Goal: Task Accomplishment & Management: Manage account settings

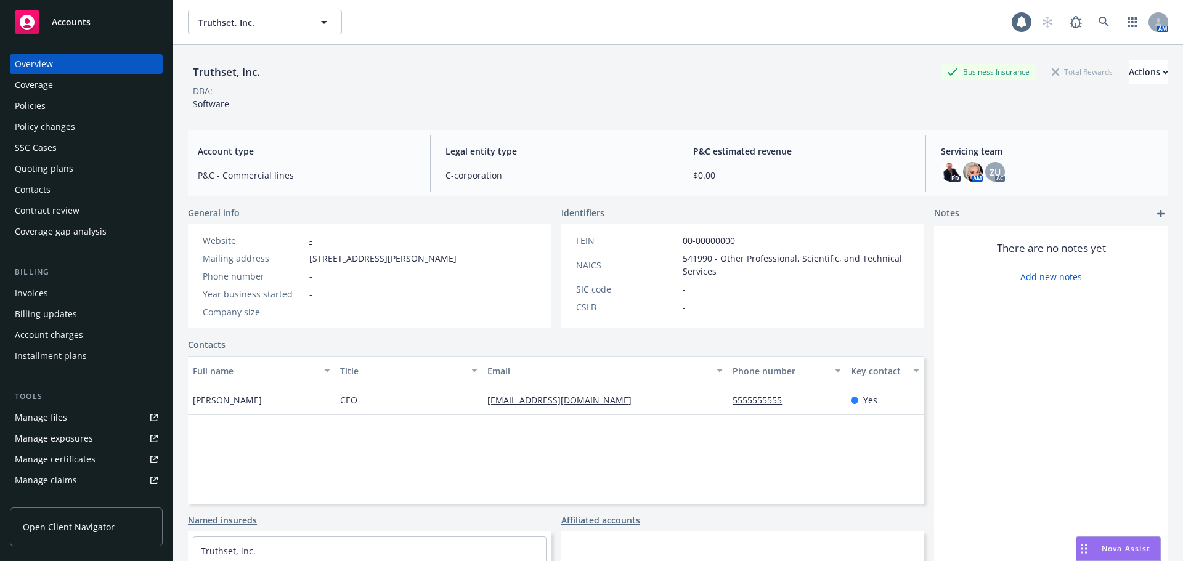
click at [89, 112] on div "Policies" at bounding box center [86, 106] width 143 height 20
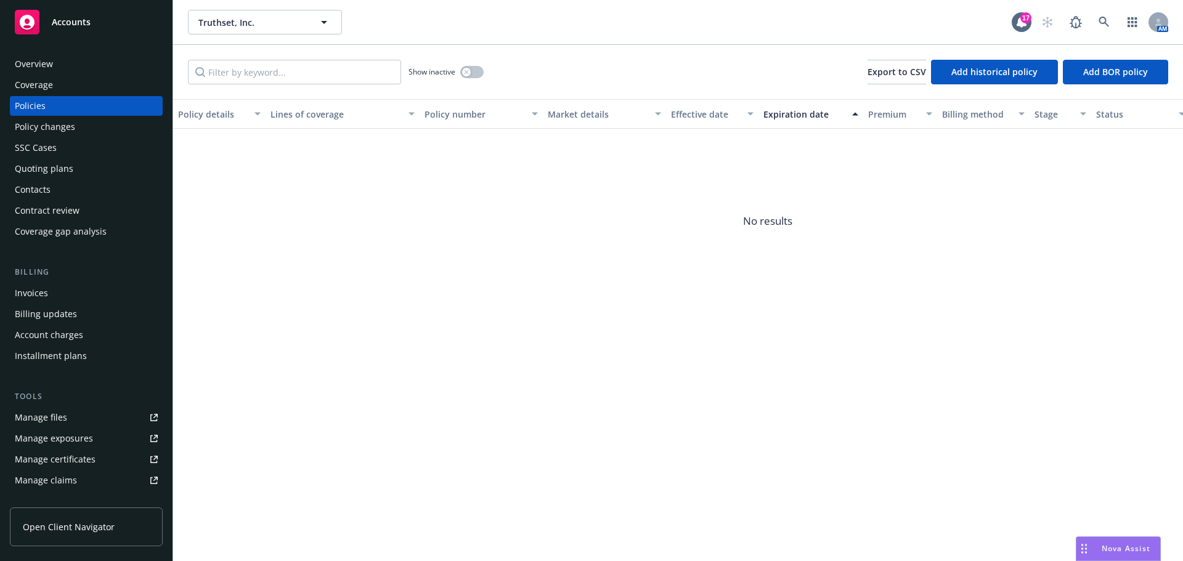
click at [476, 84] on div "Show inactive" at bounding box center [445, 72] width 75 height 25
click at [474, 72] on button "button" at bounding box center [471, 72] width 23 height 12
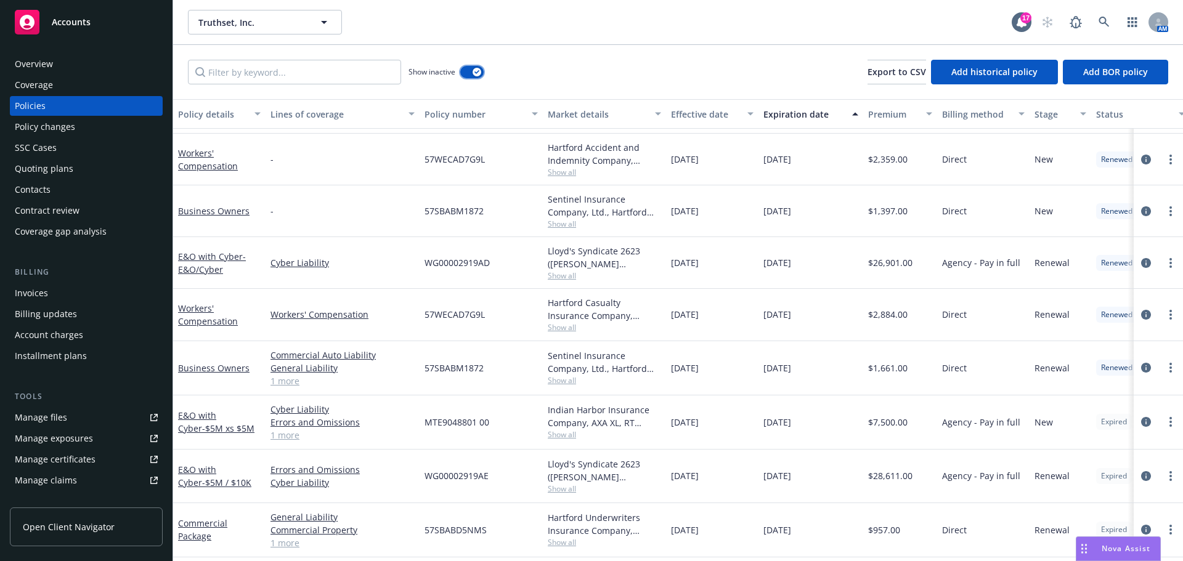
scroll to position [301, 0]
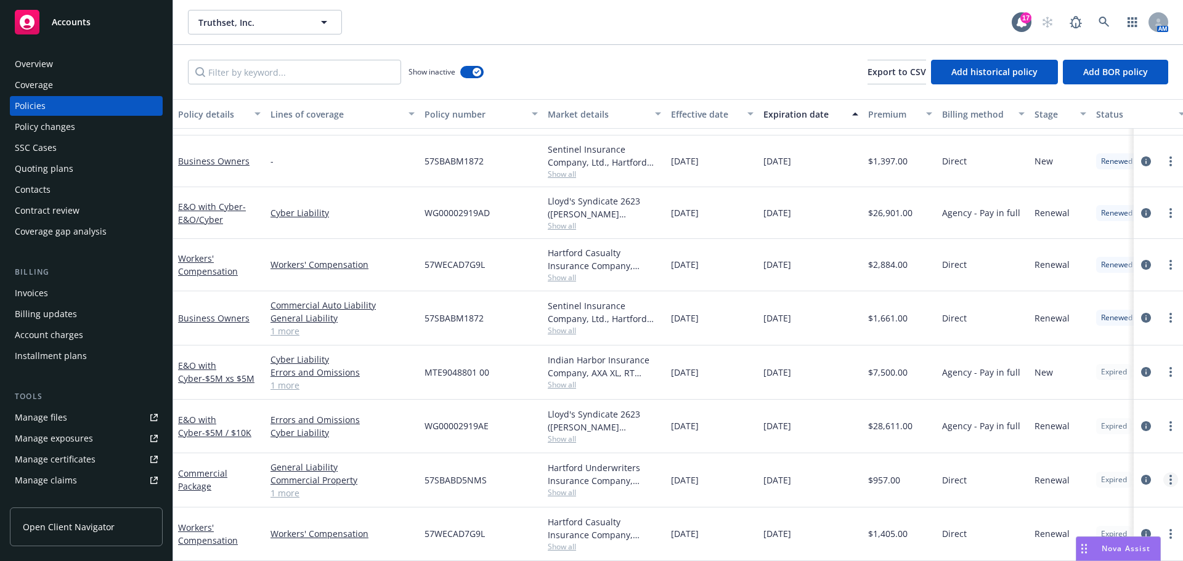
click at [1169, 475] on circle "more" at bounding box center [1170, 476] width 2 height 2
click at [1090, 330] on link "Renew with incumbent" at bounding box center [1105, 331] width 145 height 25
select select "12"
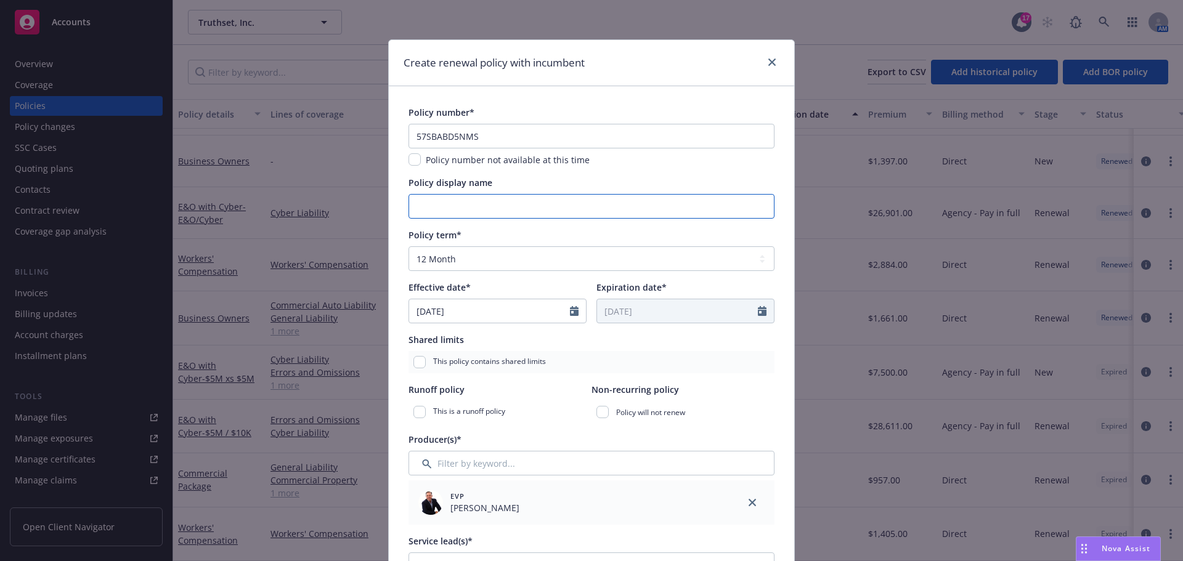
click at [508, 203] on input "Policy display name" at bounding box center [591, 206] width 366 height 25
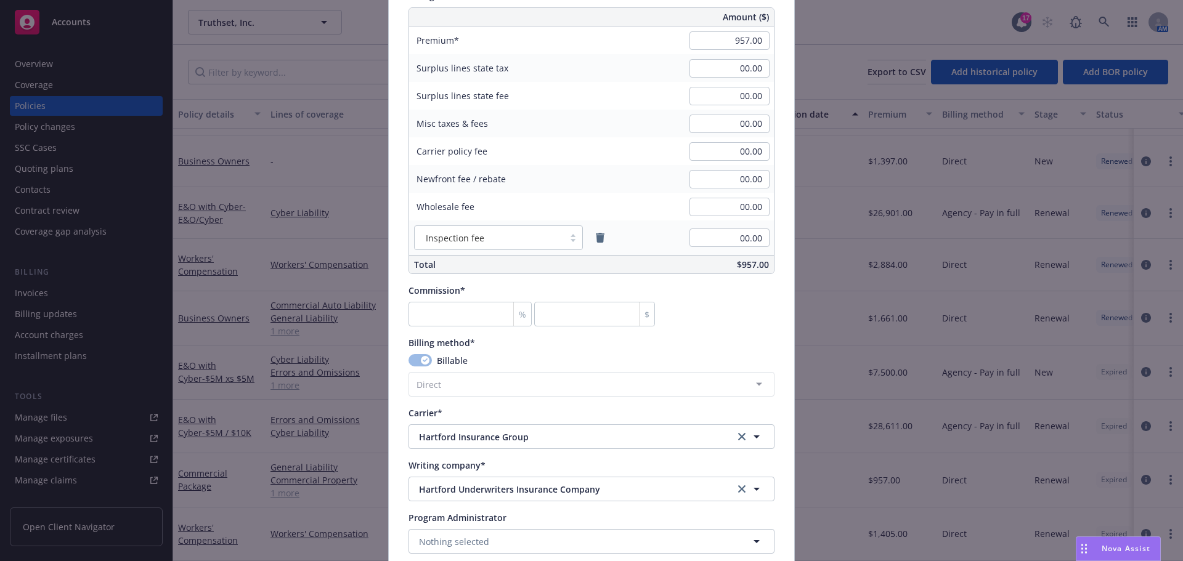
scroll to position [555, 0]
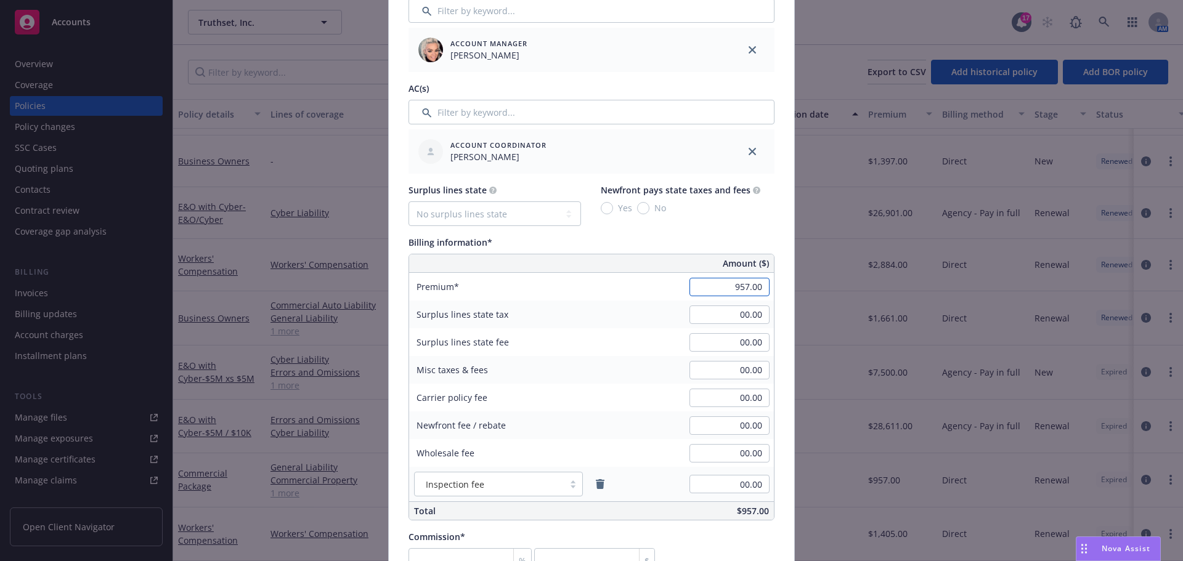
click at [727, 284] on input "957.00" at bounding box center [729, 287] width 80 height 18
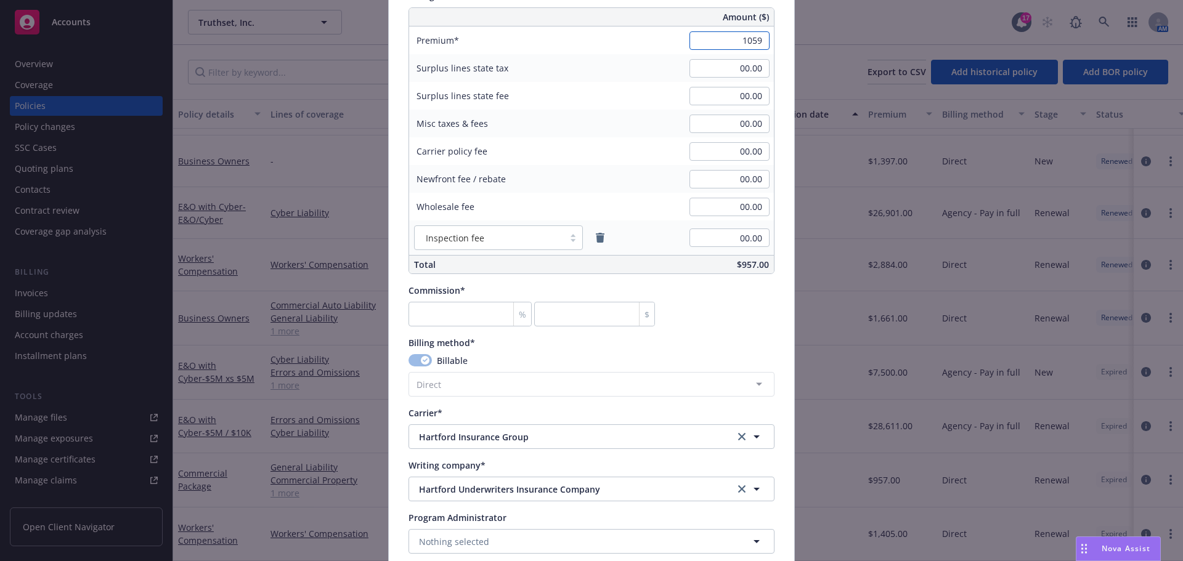
scroll to position [924, 0]
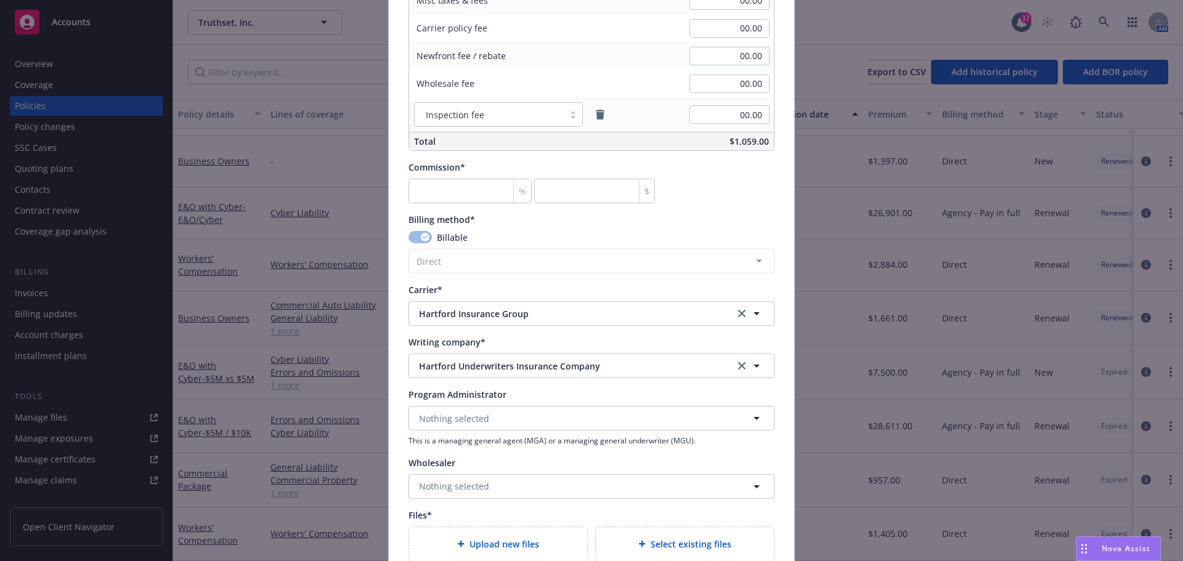
type input "1,059.00"
click at [474, 201] on input "number" at bounding box center [469, 191] width 123 height 25
type input "1"
type input "10.59"
type input "15"
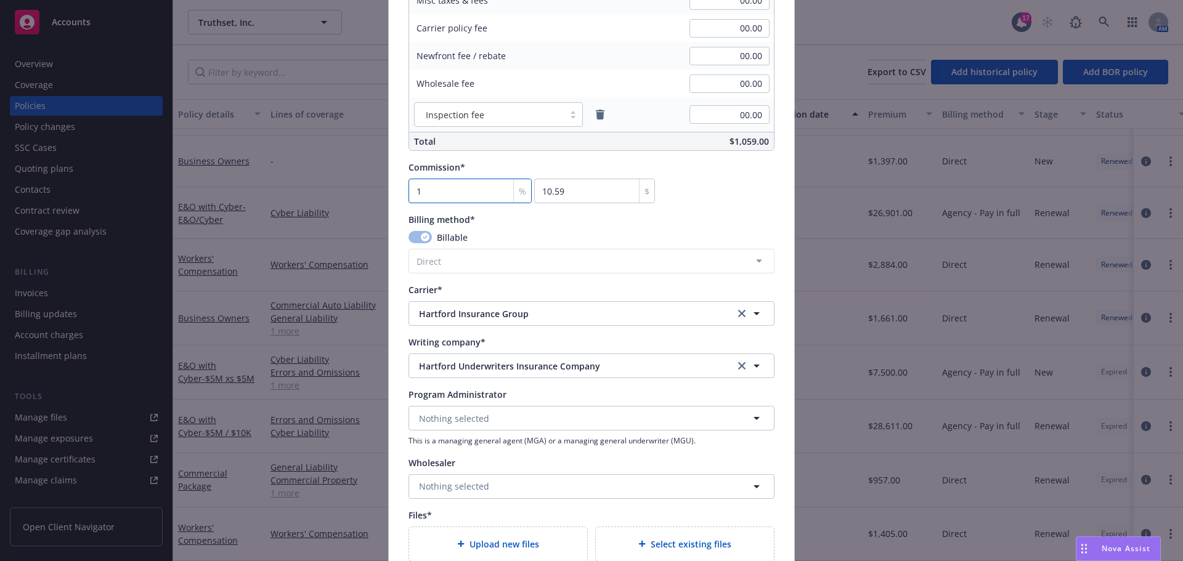
type input "158.85"
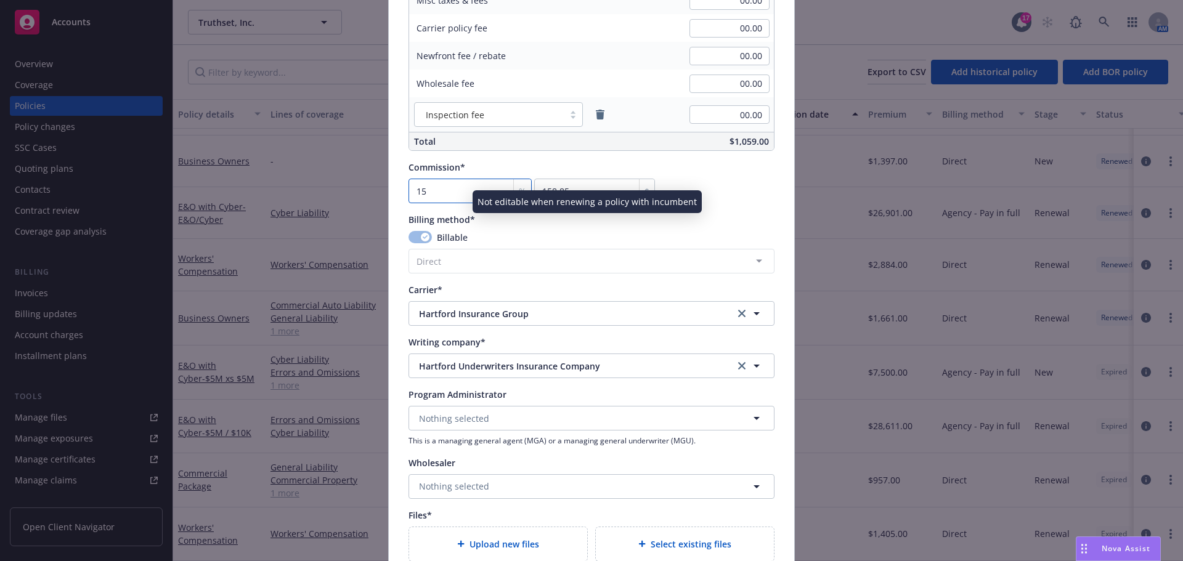
type input "15"
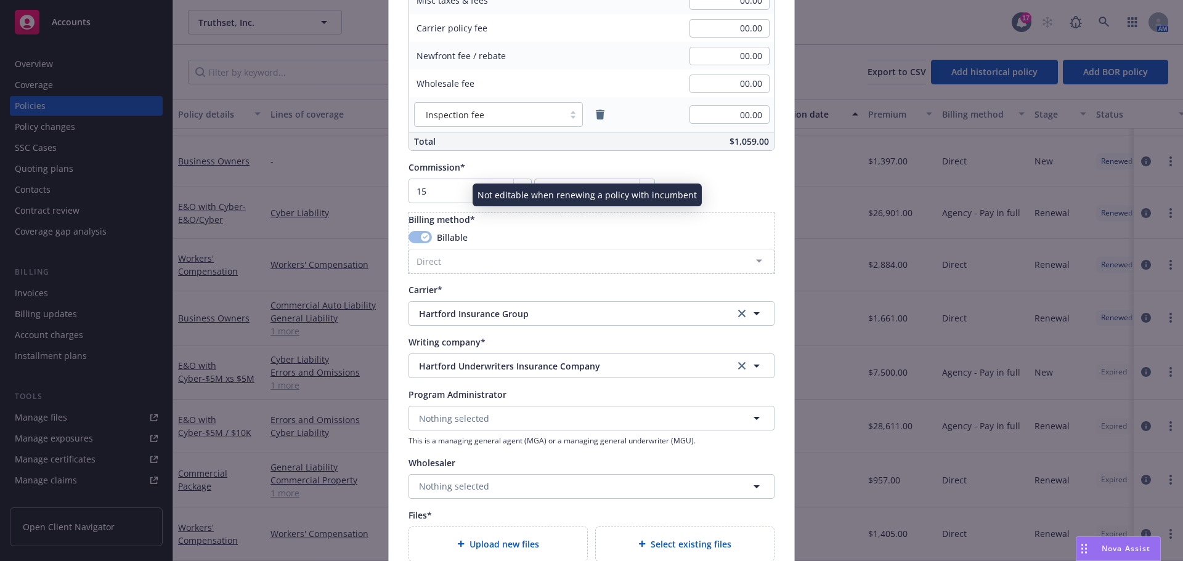
click at [652, 224] on div "Billing method*" at bounding box center [591, 219] width 366 height 13
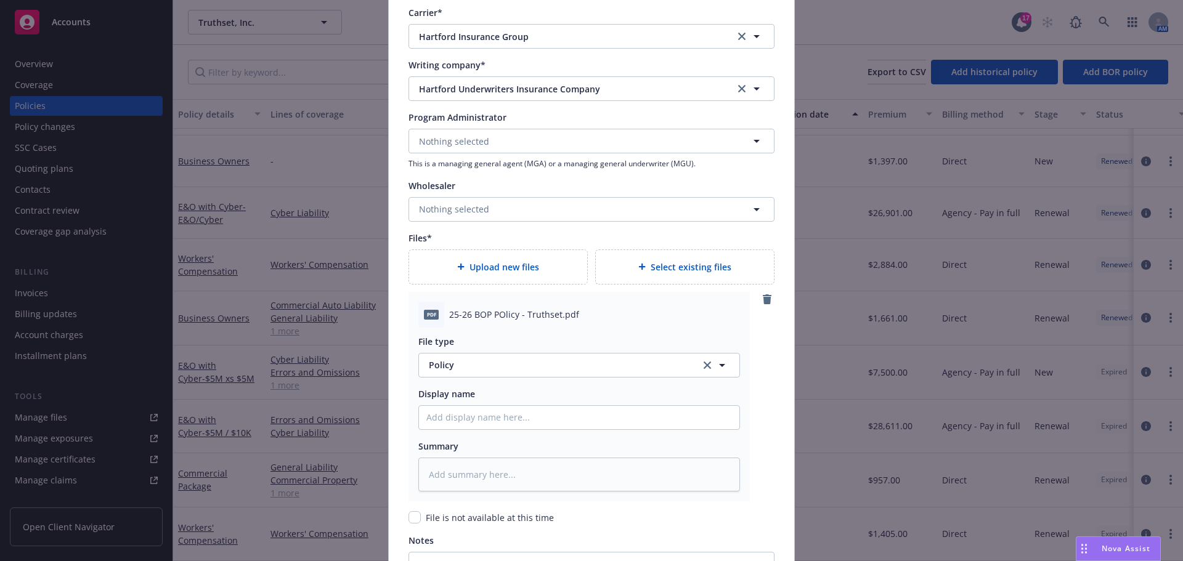
scroll to position [1294, 0]
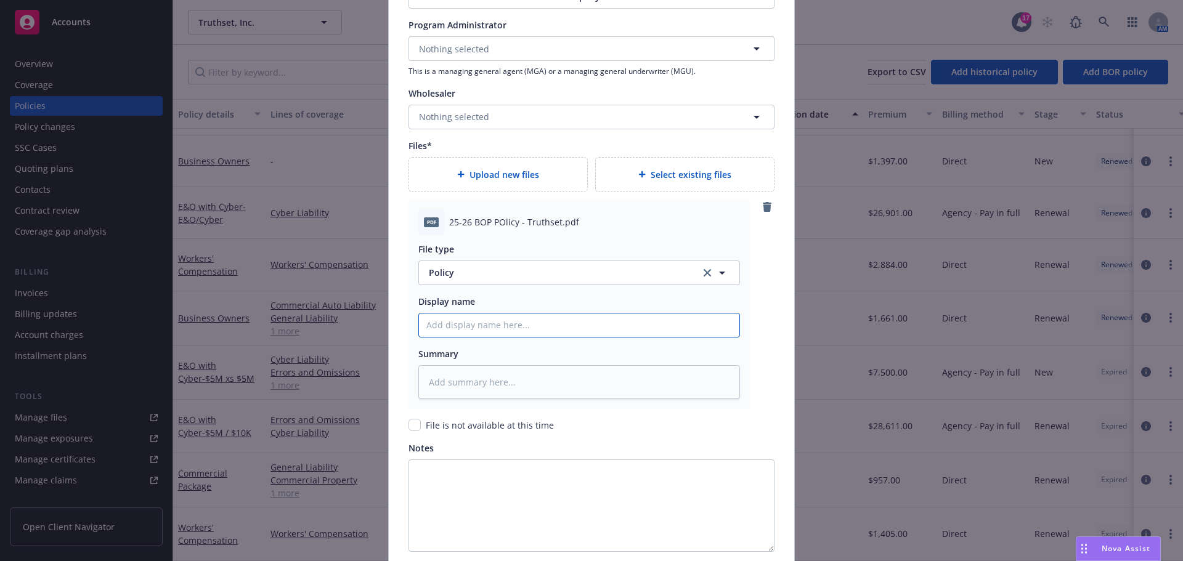
click at [477, 326] on input "Policy display name" at bounding box center [579, 325] width 320 height 23
type textarea "x"
type input "2"
type textarea "x"
type input "25"
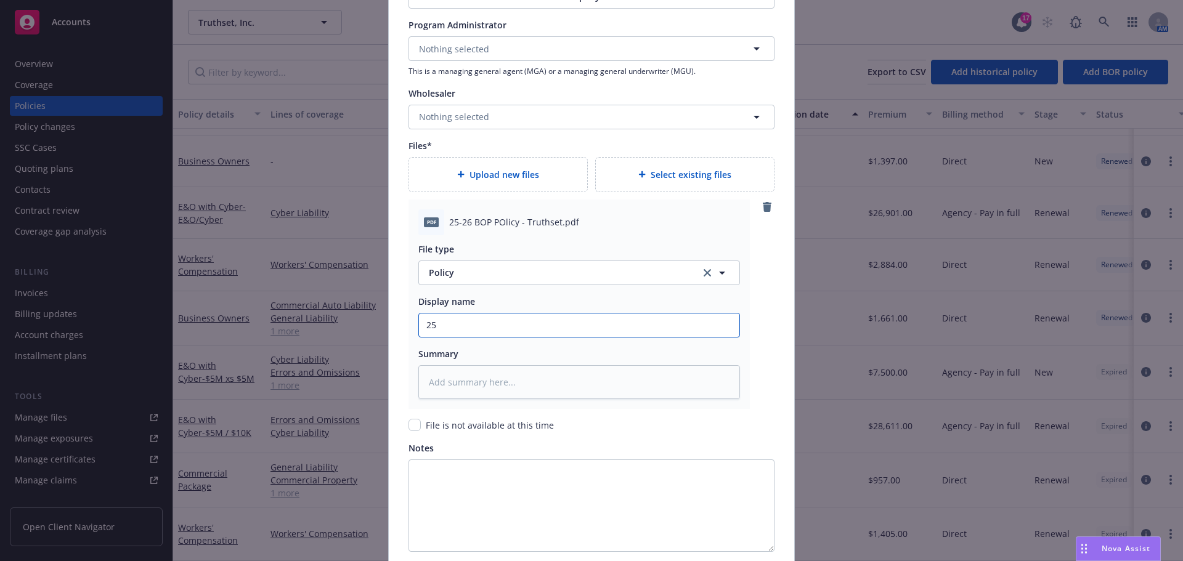
type textarea "x"
type input "25-"
type textarea "x"
type input "25-2"
type textarea "x"
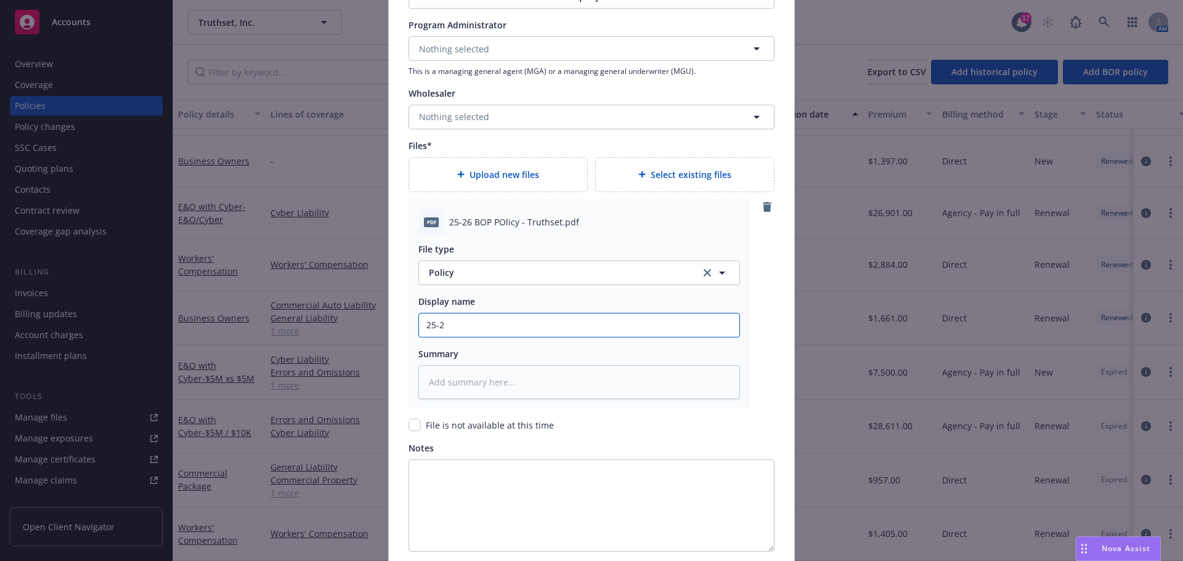
type input "25-26"
type textarea "x"
type input "25-26"
type textarea "x"
type input "25-26 B"
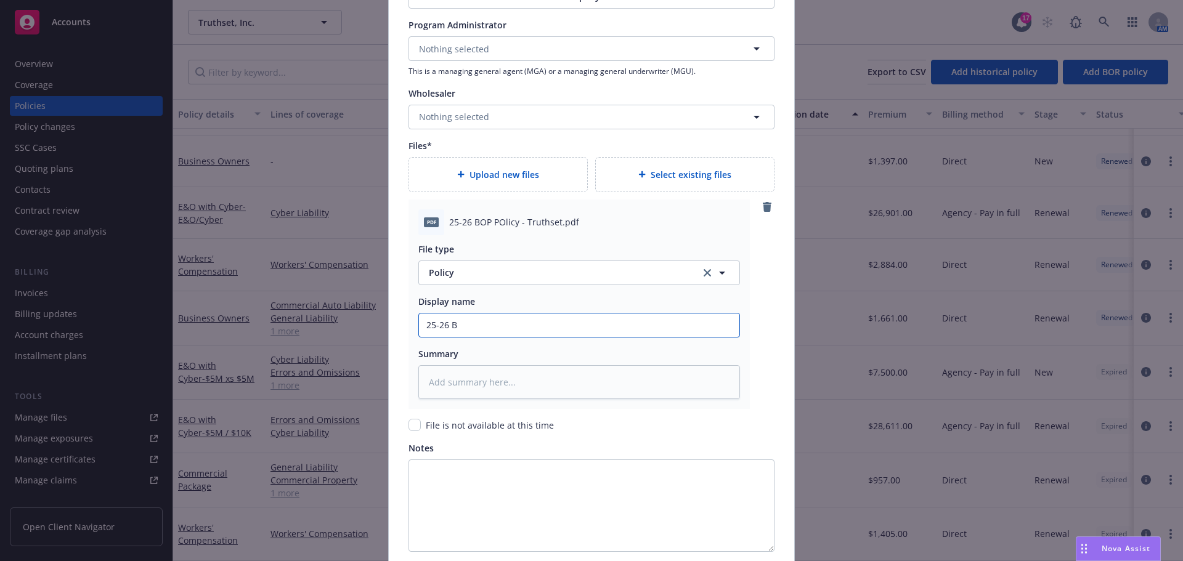
type textarea "x"
type input "25-26 BOP"
type textarea "x"
type input "25-26 BOP"
type textarea "x"
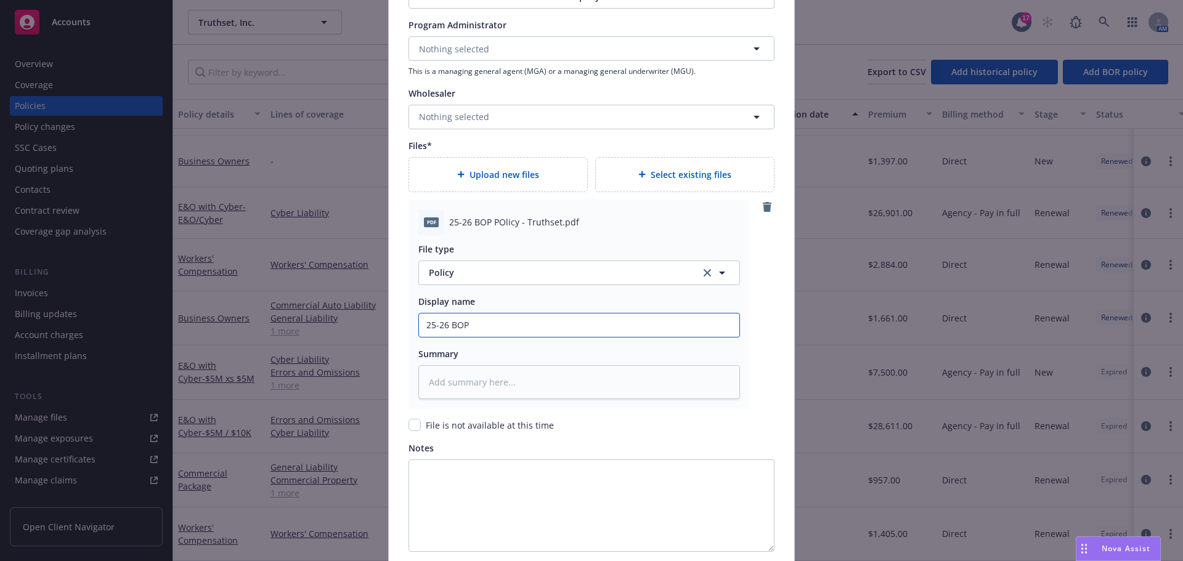
type input "25-26 BOP P"
type textarea "x"
type input "25-26 BOP Po"
type textarea "x"
type input "25-26 BOP Pol"
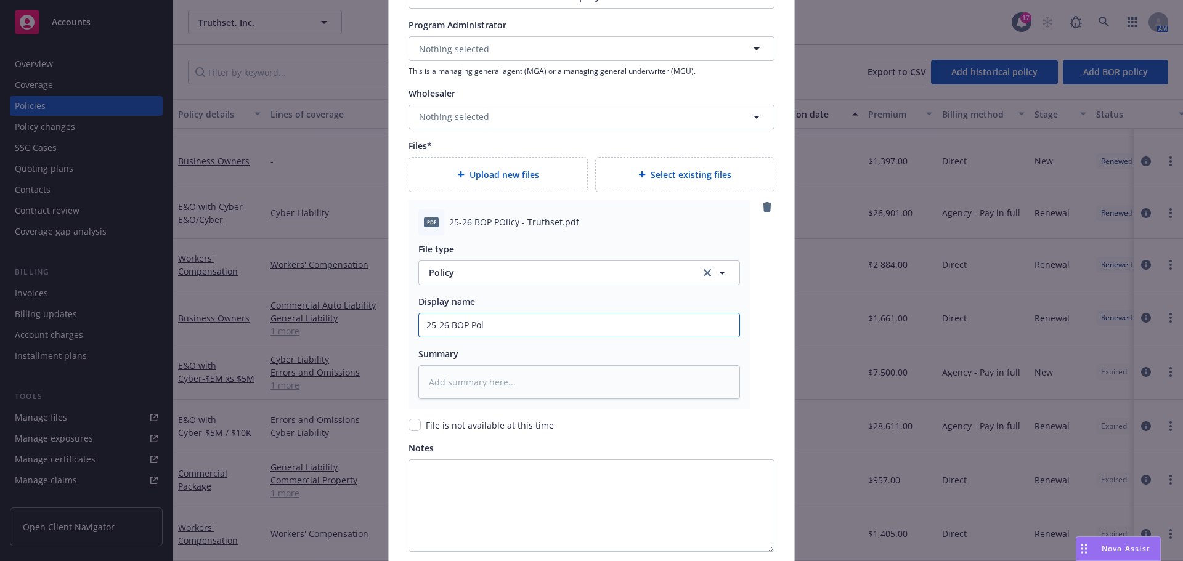
type textarea "x"
type input "25-26 BOP Poli"
type textarea "x"
type input "25-26 BOP Polic"
type textarea "x"
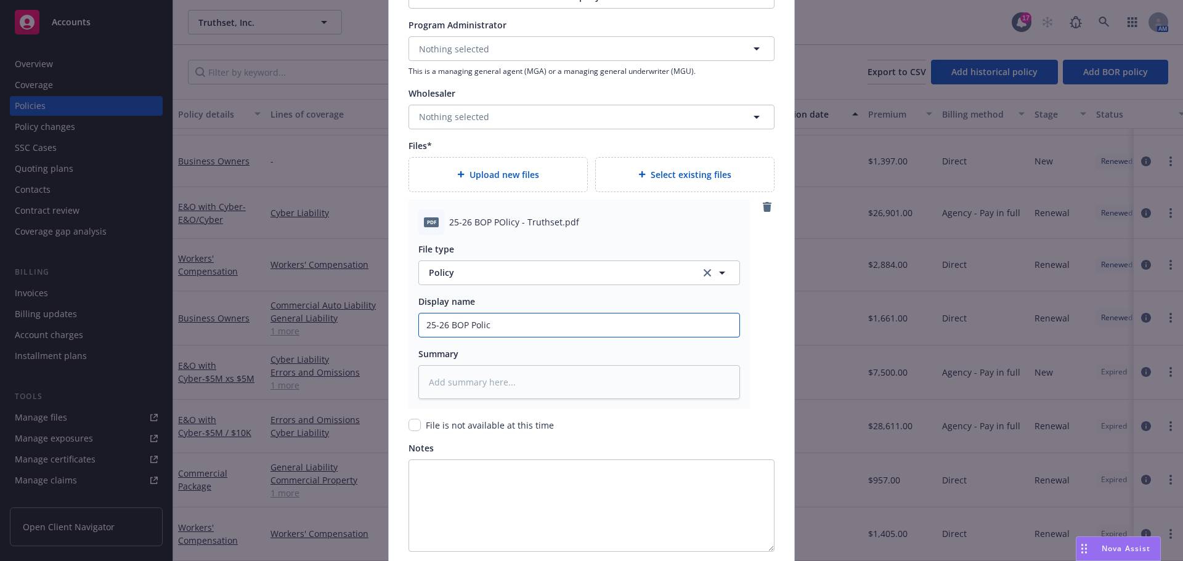
type input "25-26 BOP Policy"
type textarea "x"
type input "25-26 BOP Policy"
type textarea "x"
type input "25-26 BOP Policy -"
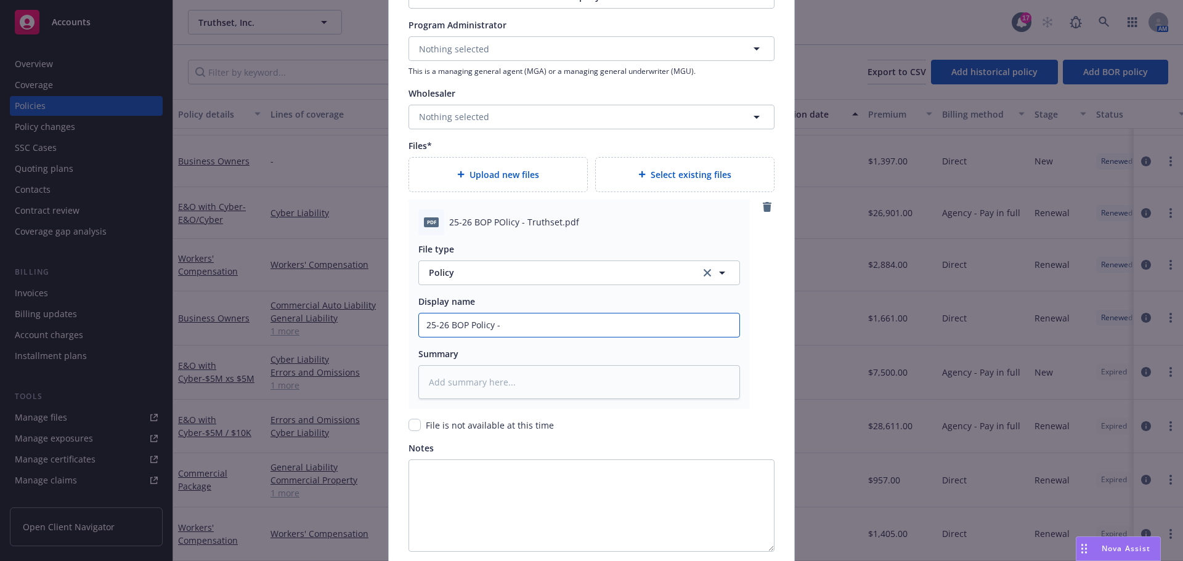
type textarea "x"
type input "25-26 BOP Policy -"
type textarea "x"
type input "25-26 BOP Policy - H"
type textarea "x"
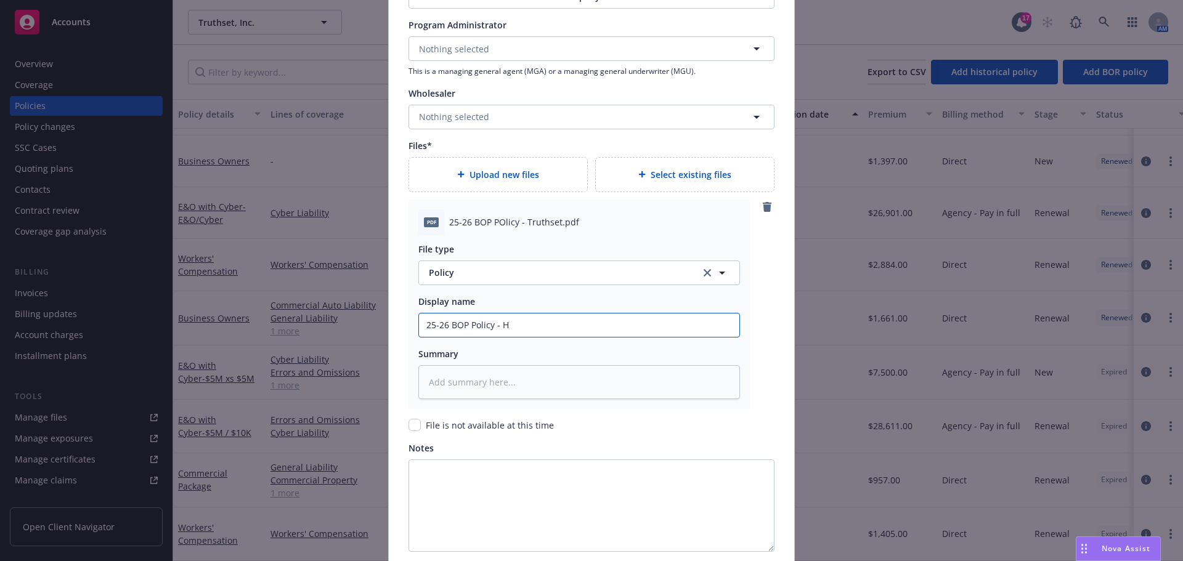
type input "25-26 BOP Policy - Ha"
type textarea "x"
type input "25-26 BOP Policy - Har"
type textarea "x"
type input "25-26 BOP Policy - [PERSON_NAME]"
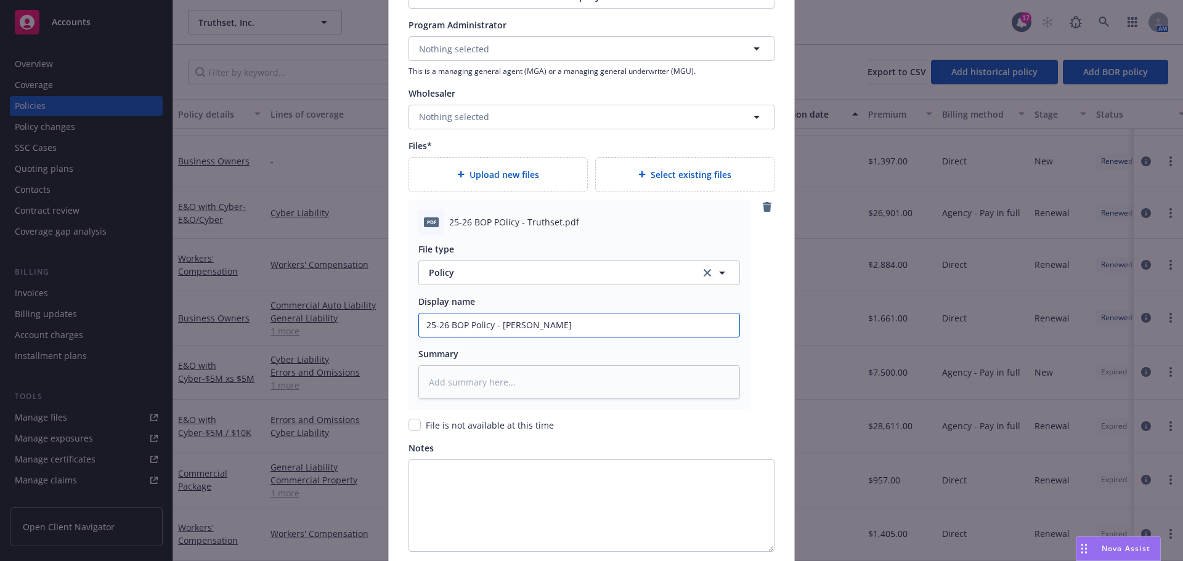
type textarea "x"
type input "25-26 BOP Policy - Hartf"
type textarea "x"
type input "25-26 BOP Policy - [PERSON_NAME]"
type textarea "x"
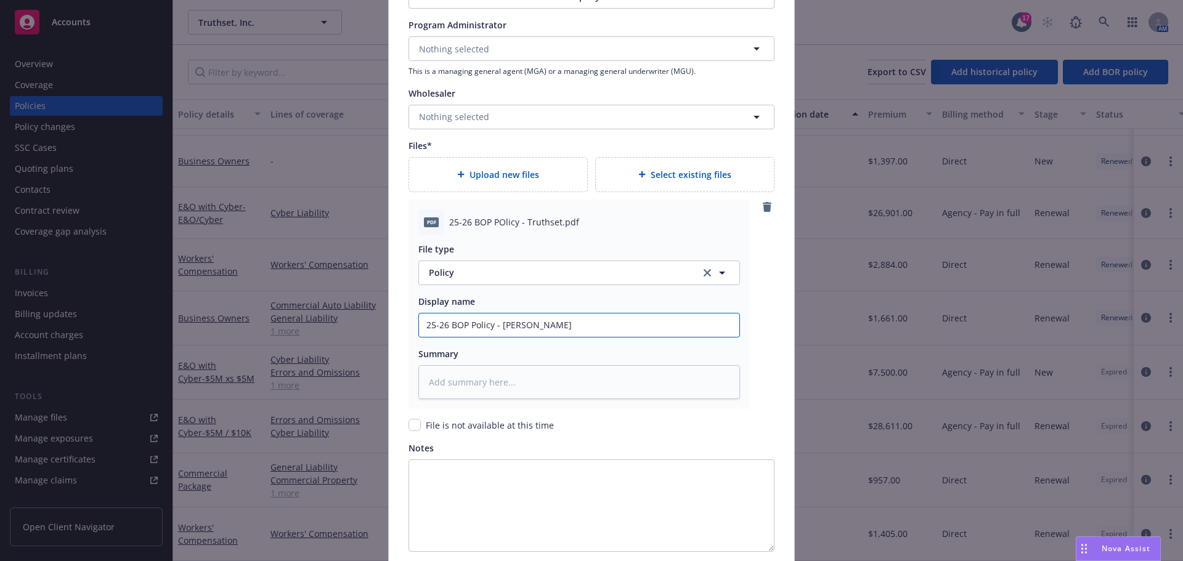
type input "25-26 BOP Policy - Hartfor"
type textarea "x"
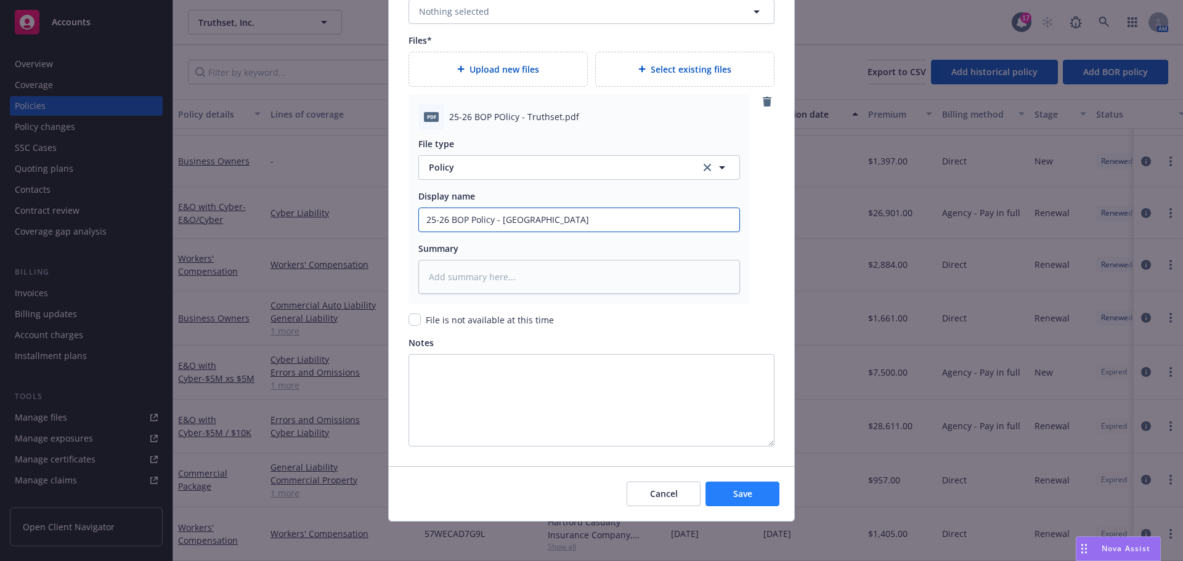
type input "25-26 BOP Policy - [GEOGRAPHIC_DATA]"
click at [734, 497] on span "Save" at bounding box center [742, 494] width 19 height 12
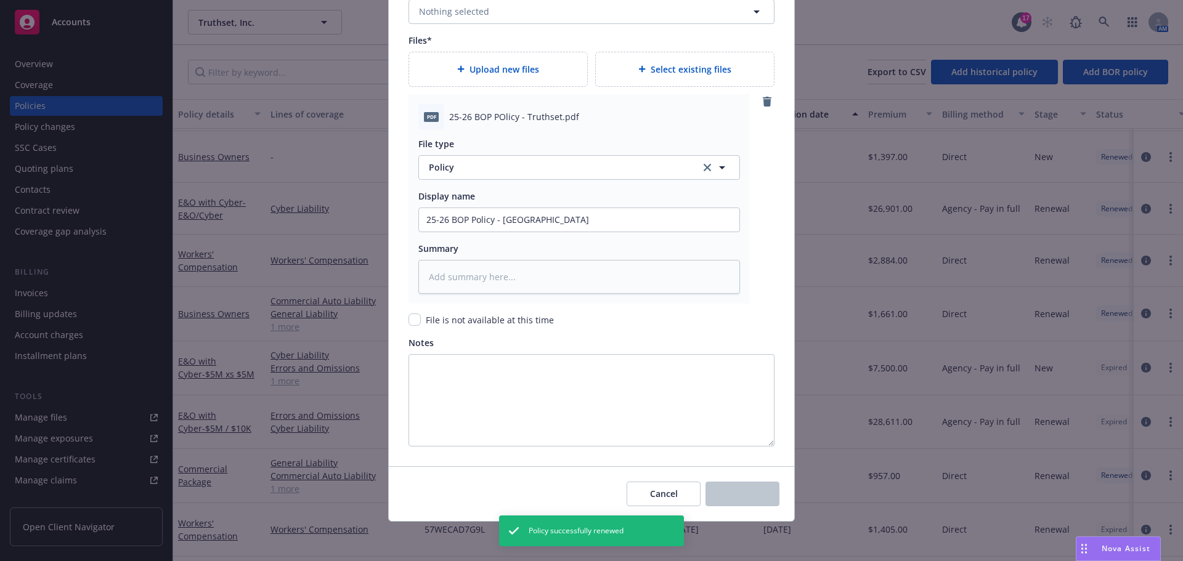
scroll to position [249, 0]
type textarea "x"
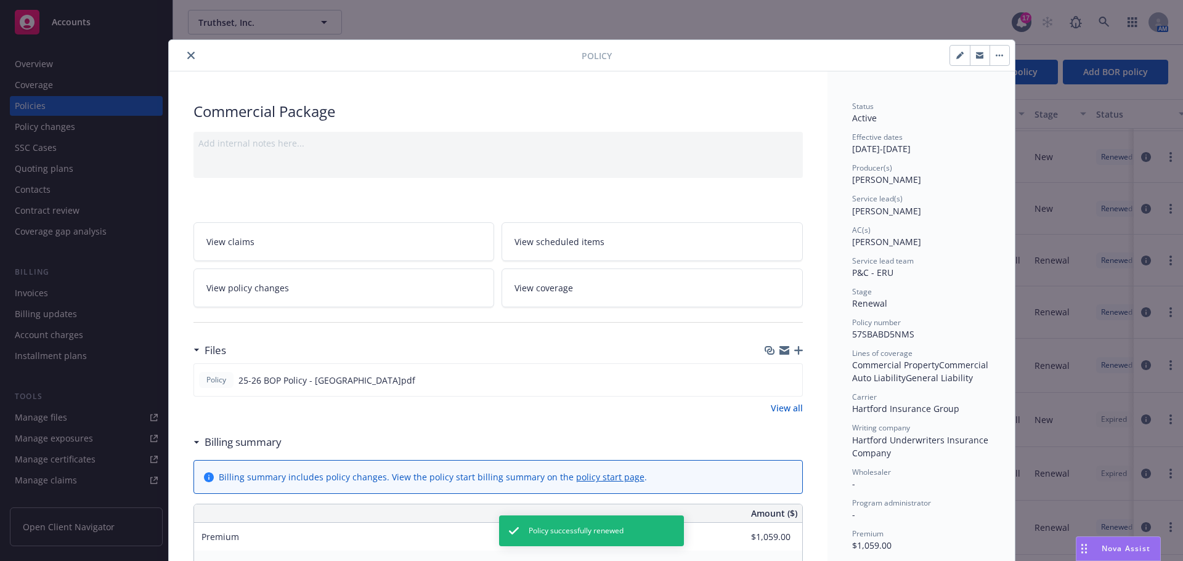
click at [184, 51] on button "close" at bounding box center [191, 55] width 15 height 15
click at [188, 60] on div at bounding box center [294, 72] width 213 height 25
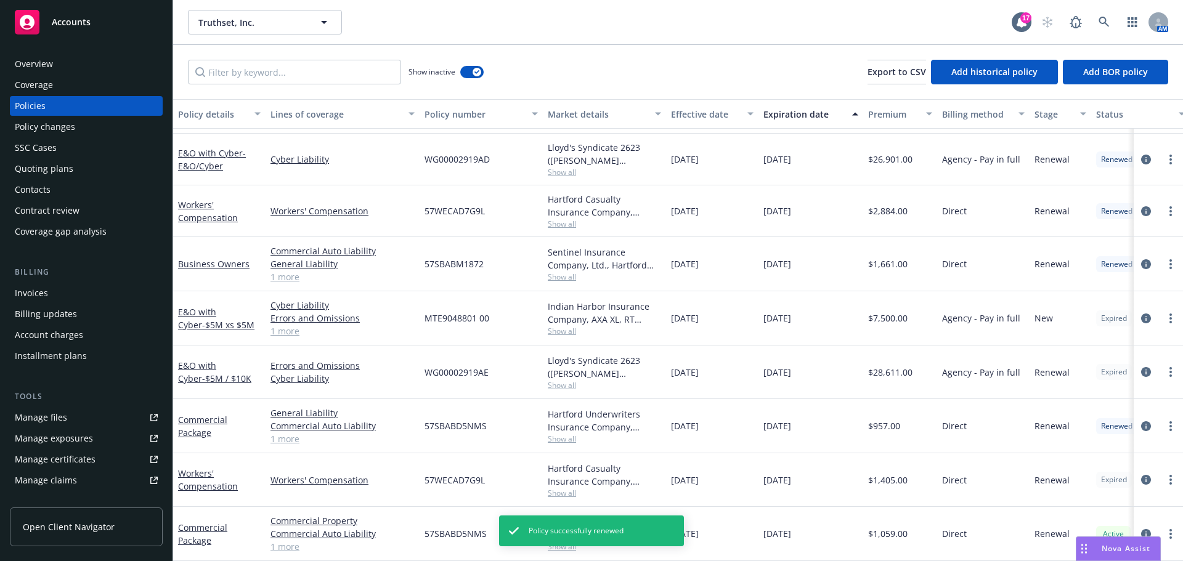
scroll to position [352, 0]
click at [1169, 475] on icon "more" at bounding box center [1170, 480] width 2 height 10
click at [1073, 335] on link "Renew with incumbent" at bounding box center [1105, 331] width 145 height 25
select select "12"
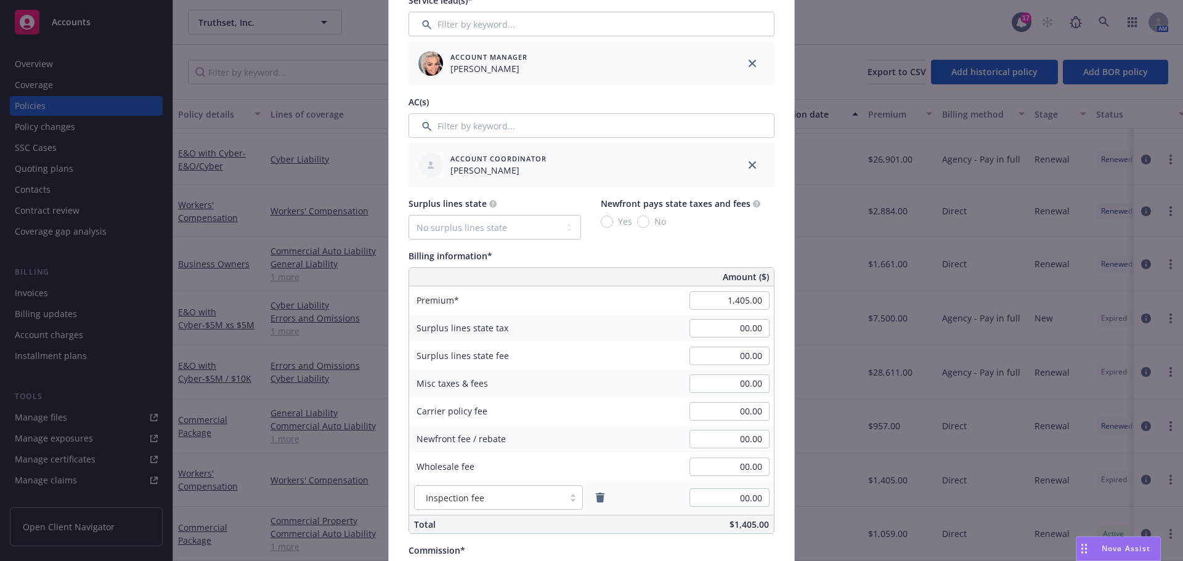
scroll to position [555, 0]
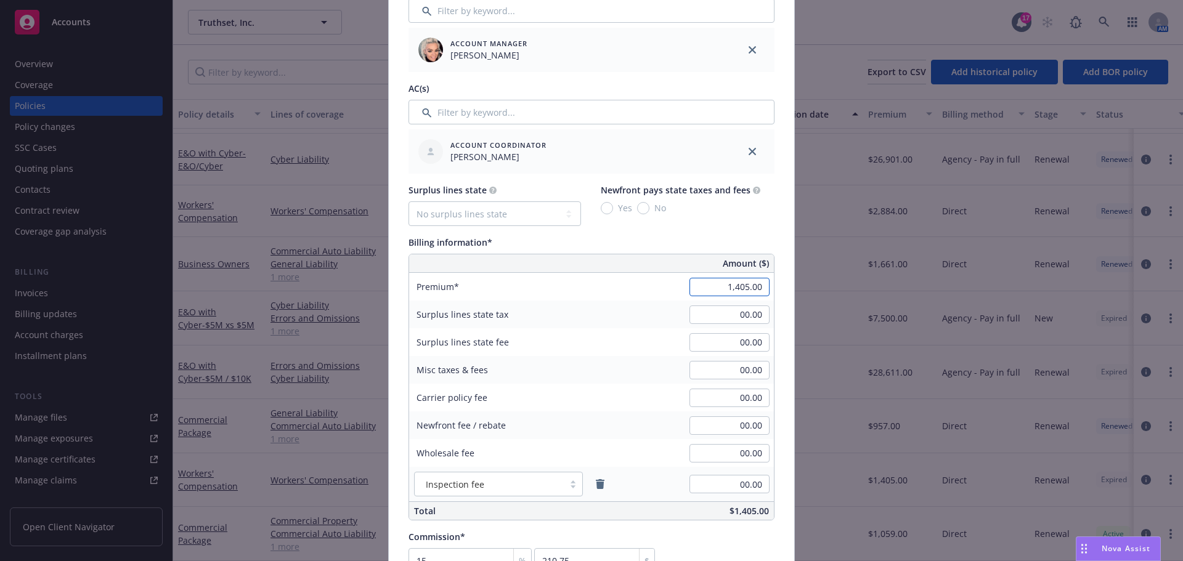
click at [734, 288] on input "1,405.00" at bounding box center [729, 287] width 80 height 18
type input "1,355.00"
type input "203.25"
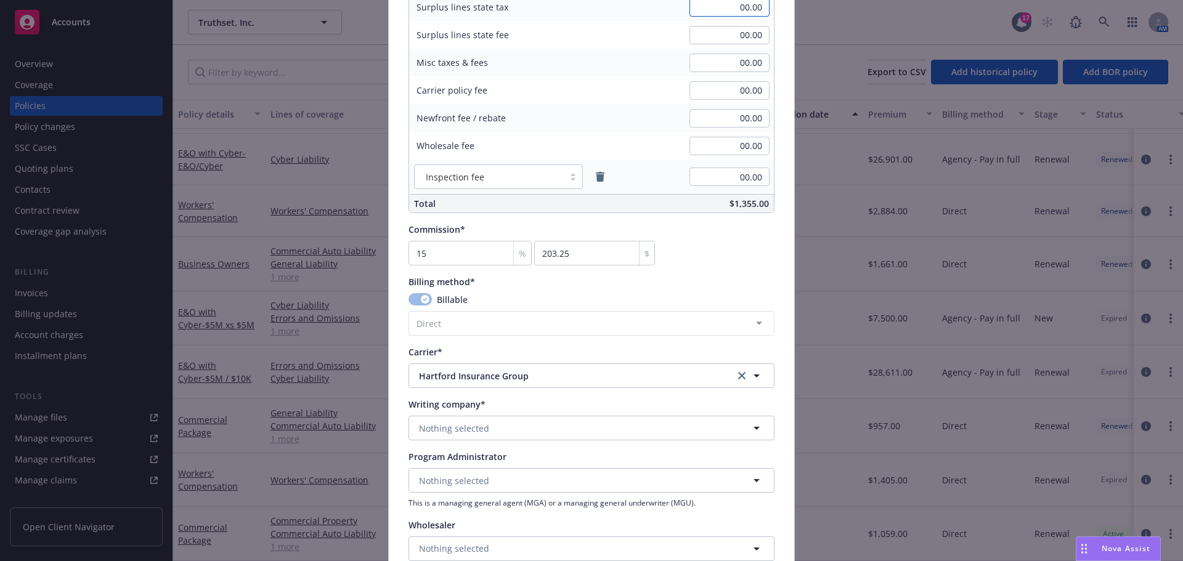
scroll to position [863, 0]
click at [475, 383] on button "Hartford Insurance Group" at bounding box center [591, 375] width 366 height 25
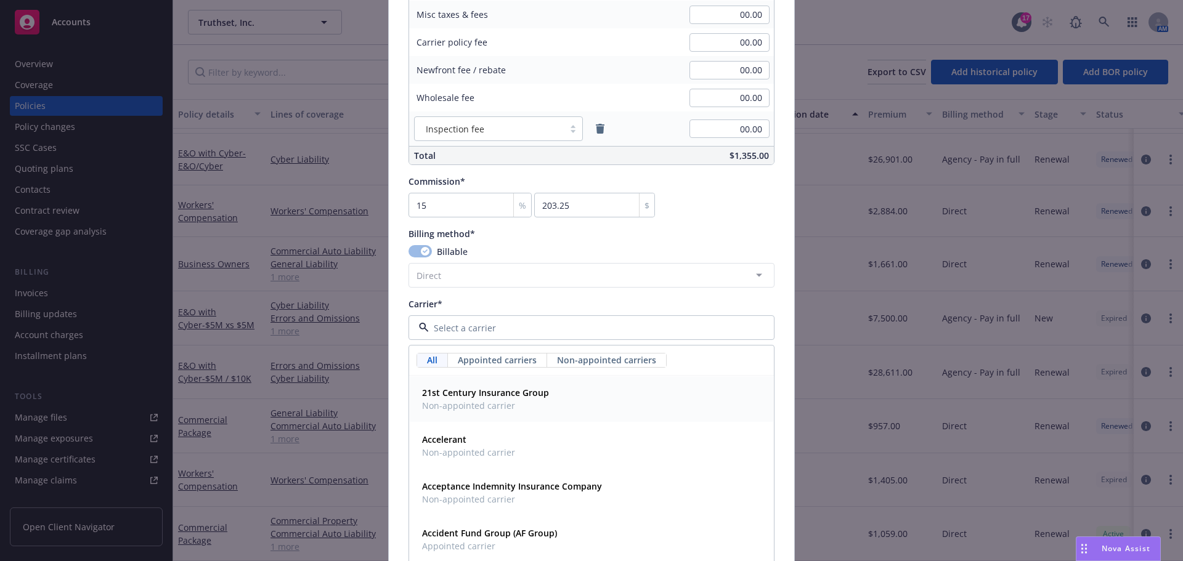
scroll to position [924, 0]
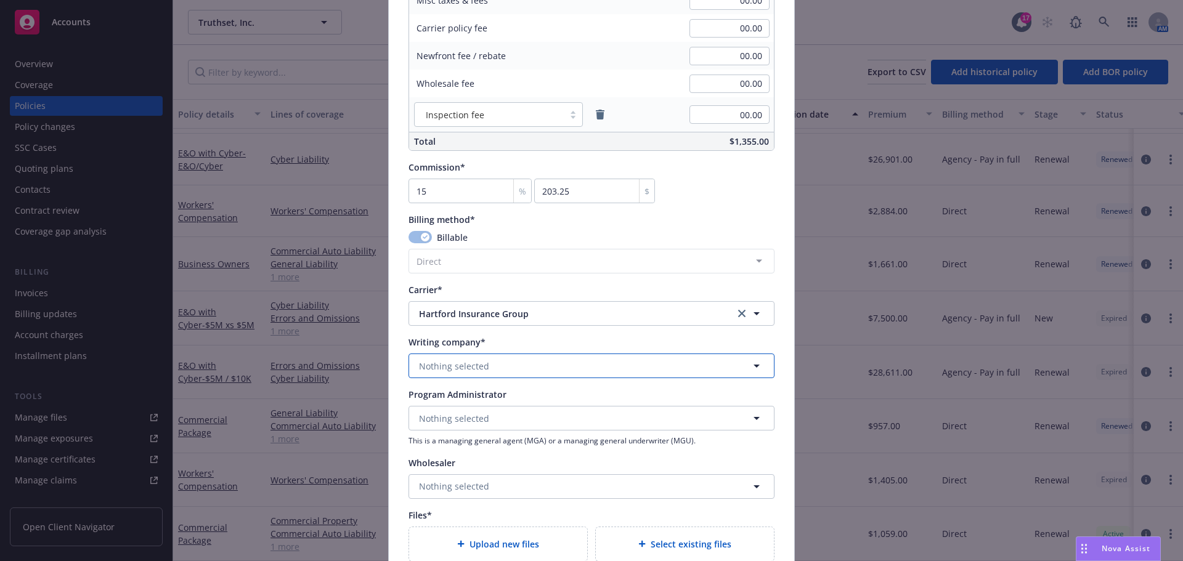
click at [445, 360] on span "Nothing selected" at bounding box center [454, 366] width 70 height 13
type input "hartford casu"
click at [486, 333] on span "Domestic - 29424" at bounding box center [503, 331] width 162 height 13
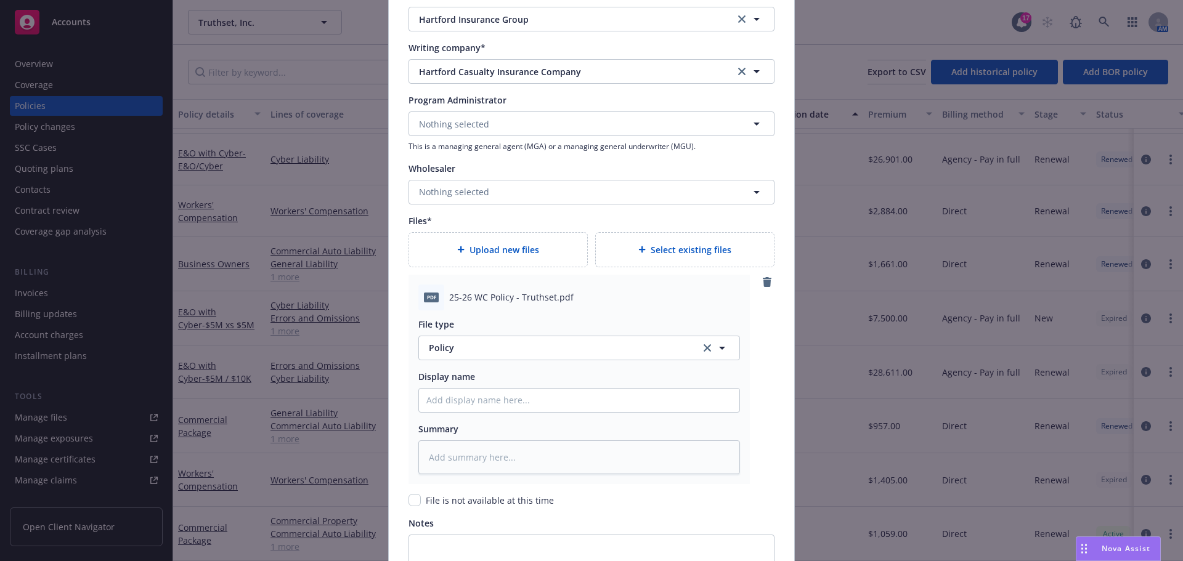
scroll to position [1355, 0]
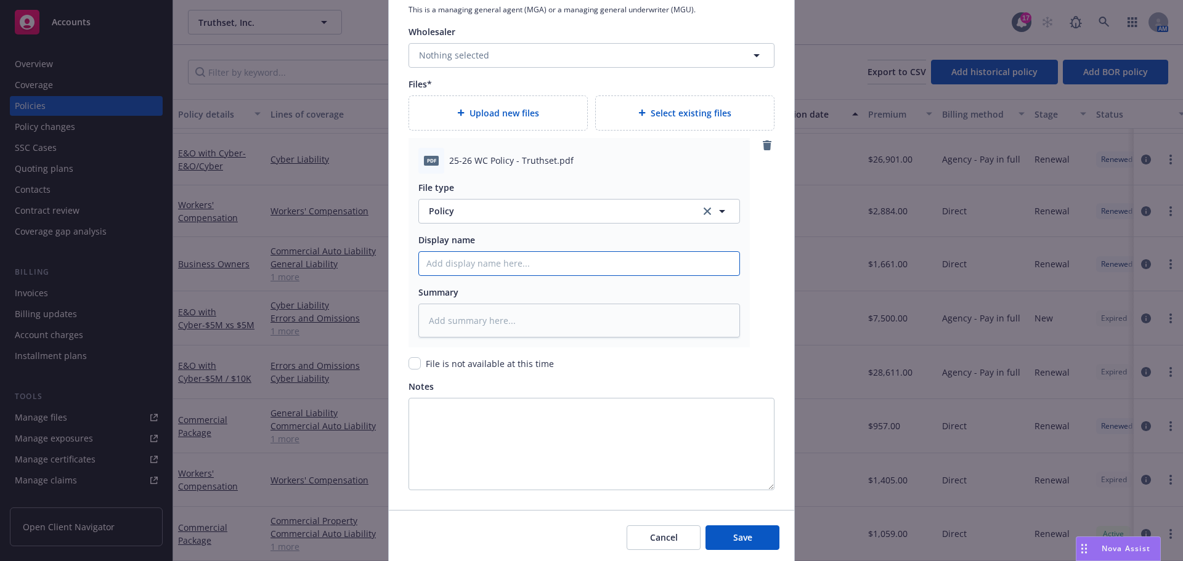
click at [495, 265] on input "Policy display name" at bounding box center [579, 263] width 320 height 23
type textarea "x"
type input "2"
type textarea "x"
type input "25"
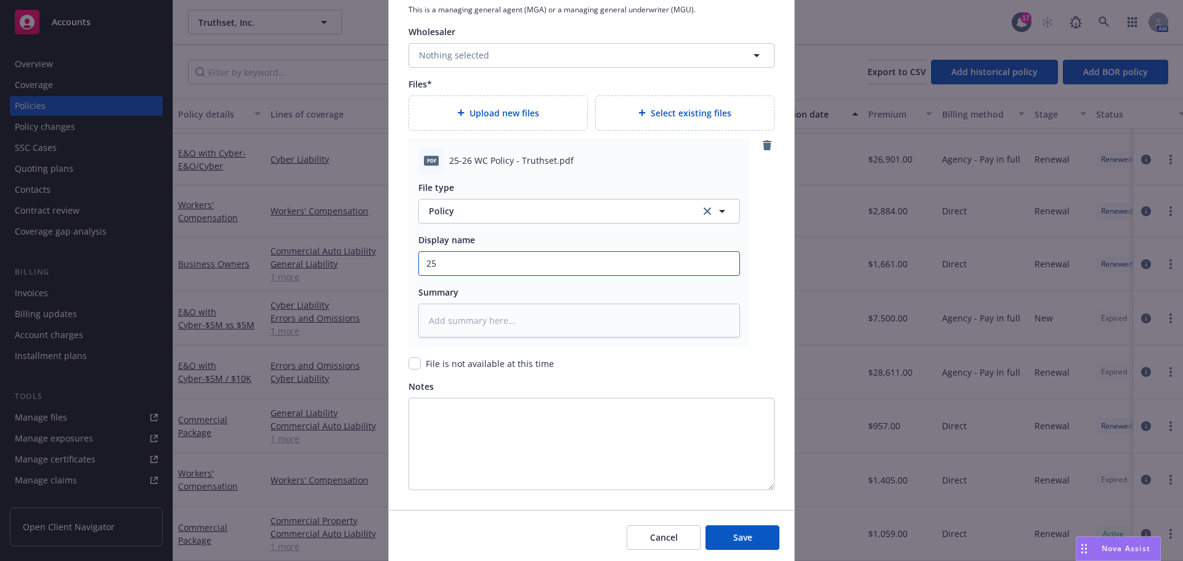
type textarea "x"
type input "25-"
type textarea "x"
type input "25-2"
type textarea "x"
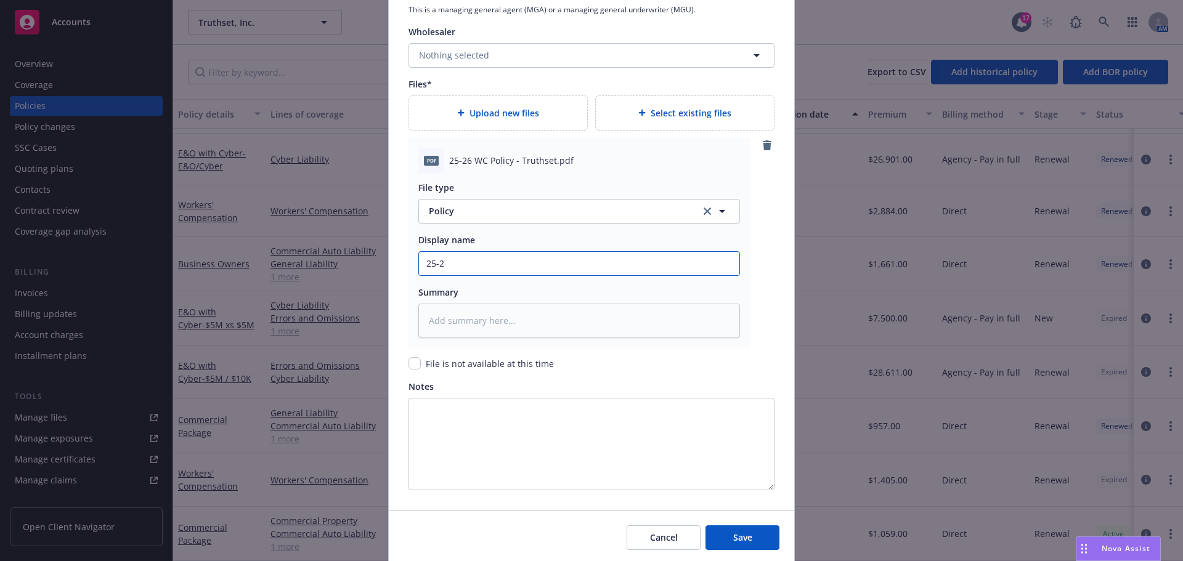
type input "25-26"
type textarea "x"
type input "25-26"
type textarea "x"
type input "25-26 W"
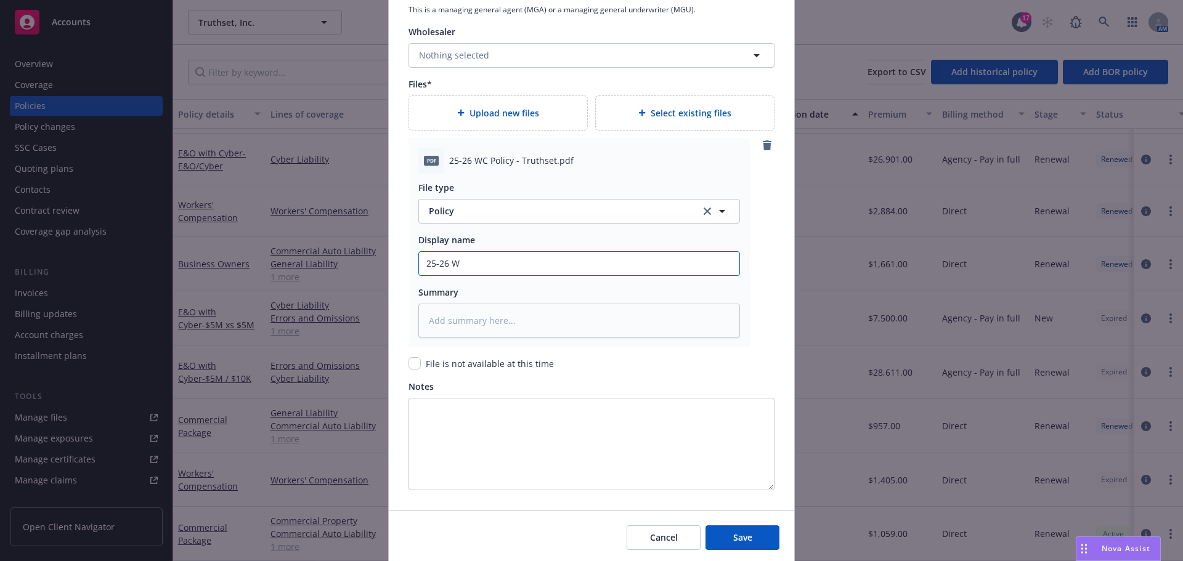
type textarea "x"
type input "25-26 WC"
type textarea "x"
type input "25-26 WC"
type textarea "x"
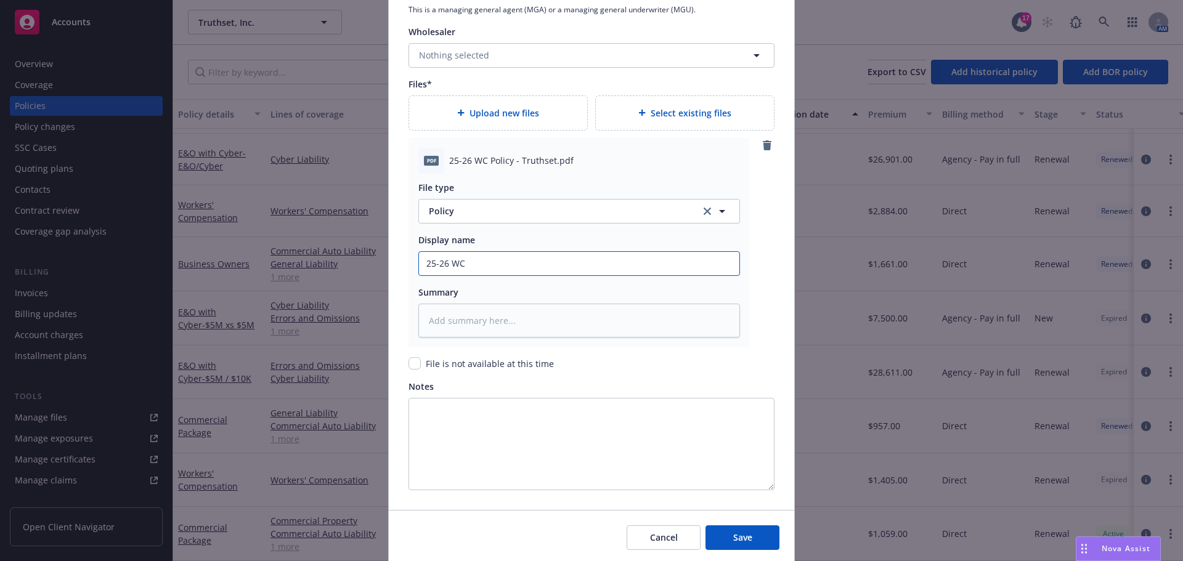
type input "25-26 WC P"
type textarea "x"
type input "25-26 WC Po"
type textarea "x"
type input "25-26 WC Pol"
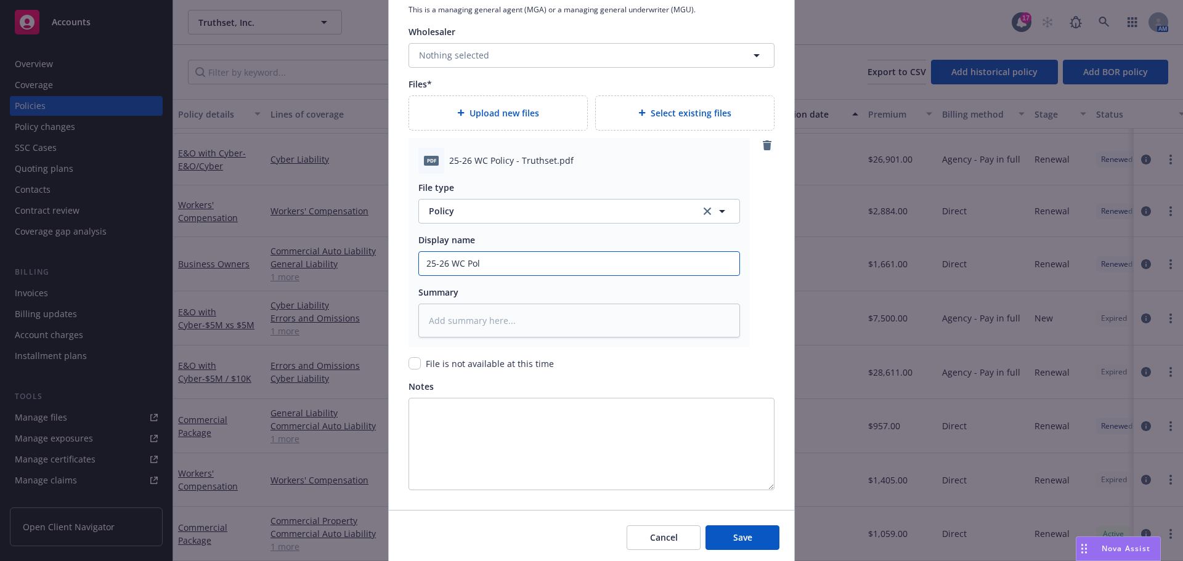
type textarea "x"
type input "25-26 [PERSON_NAME]"
type textarea "x"
type input "25-26 [PERSON_NAME]"
type textarea "x"
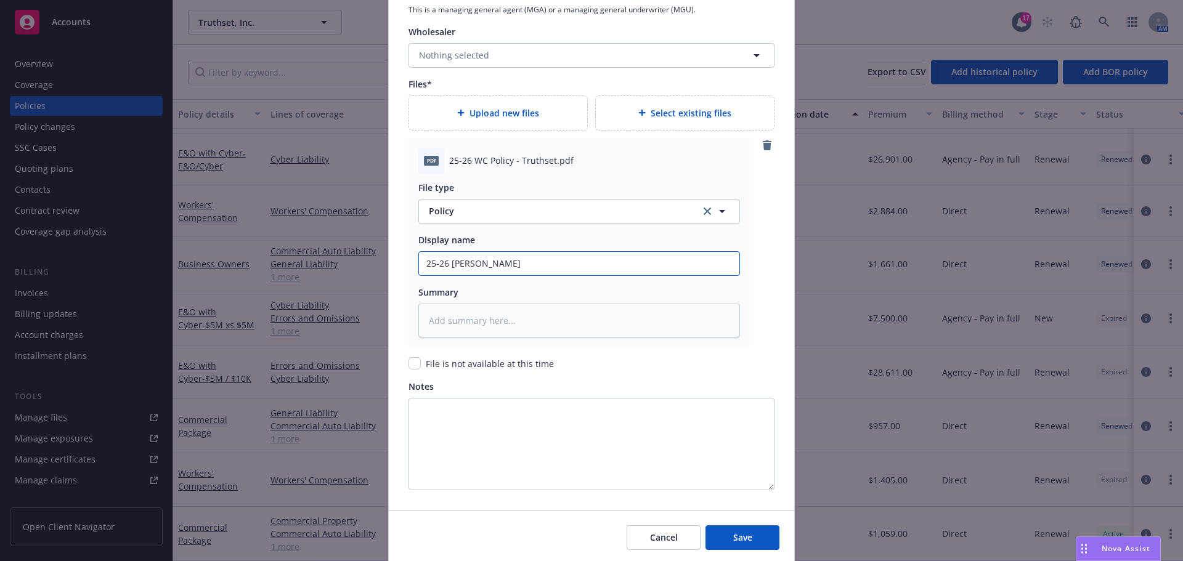
type input "25-26 WC Policy"
type textarea "x"
type input "25-26 WC Policy-"
type textarea "x"
type input "25-26 WC Policy-"
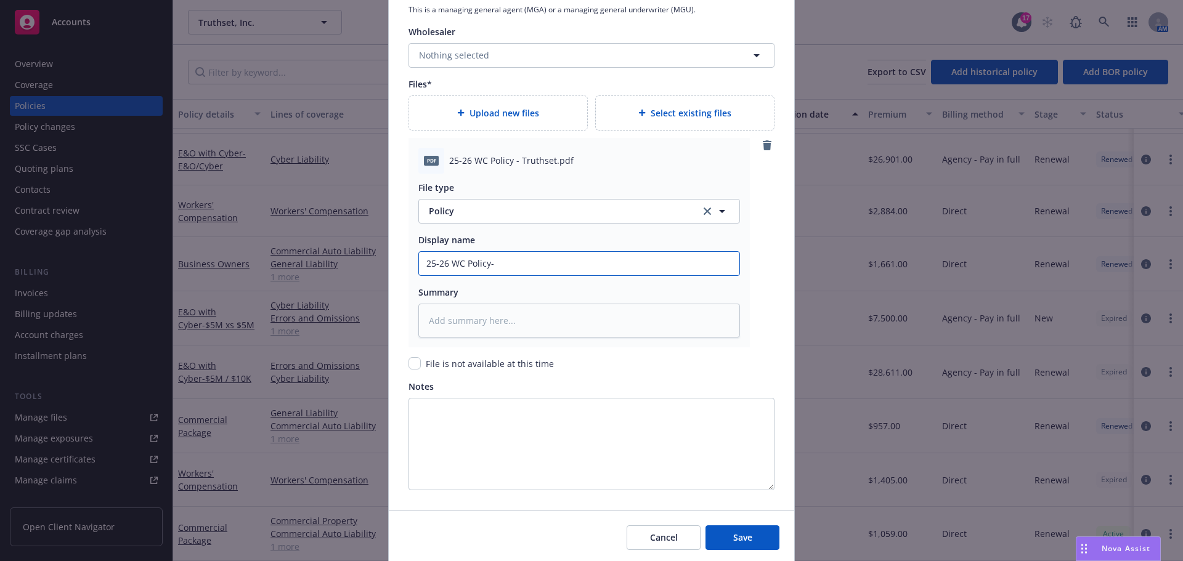
type textarea "x"
type input "25-26 WC Policy- H"
type textarea "x"
type input "25-26 WC Policy-"
type textarea "x"
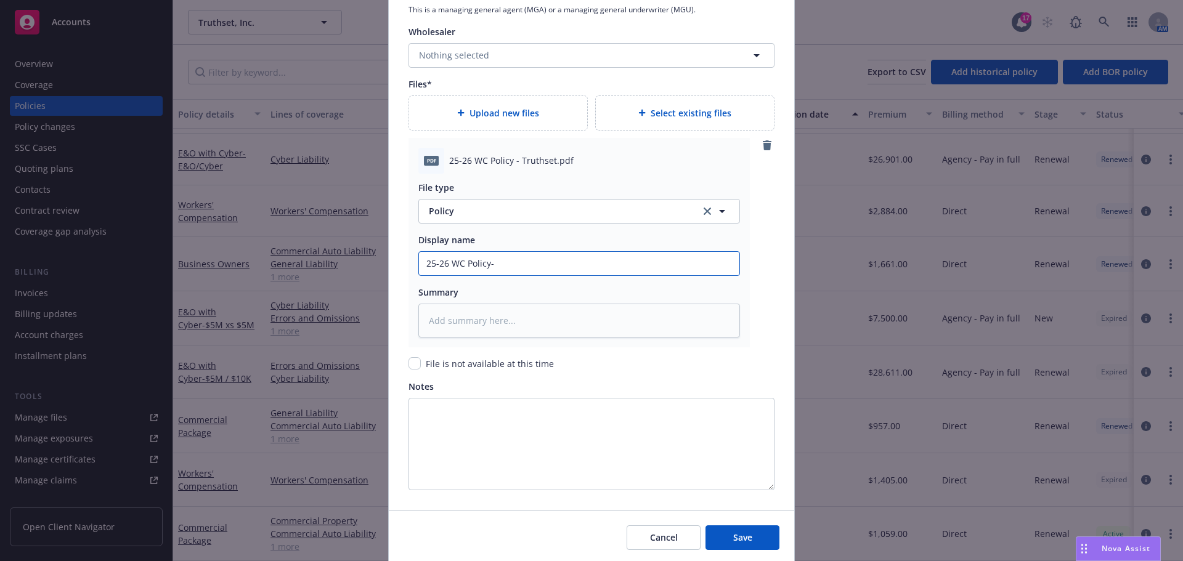
type input "25-26 WC Policy-"
type textarea "x"
type input "25-26 WC Policy"
type textarea "x"
type input "25-26 WC Policy"
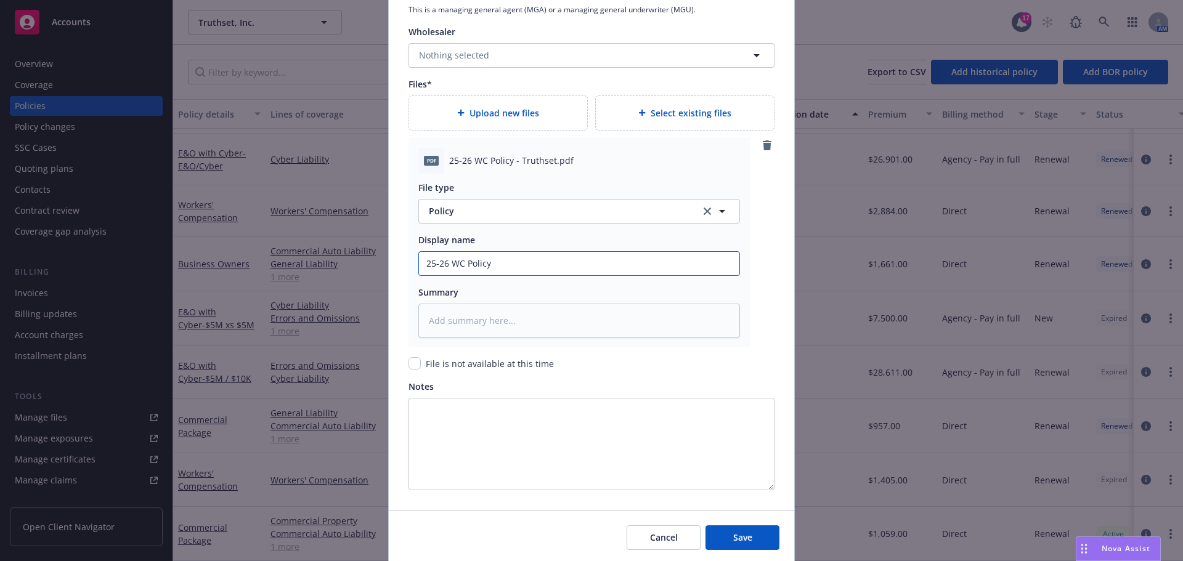
type textarea "x"
type input "25-26 WC Policy -"
type textarea "x"
type input "25-26 WC Policy -"
type textarea "x"
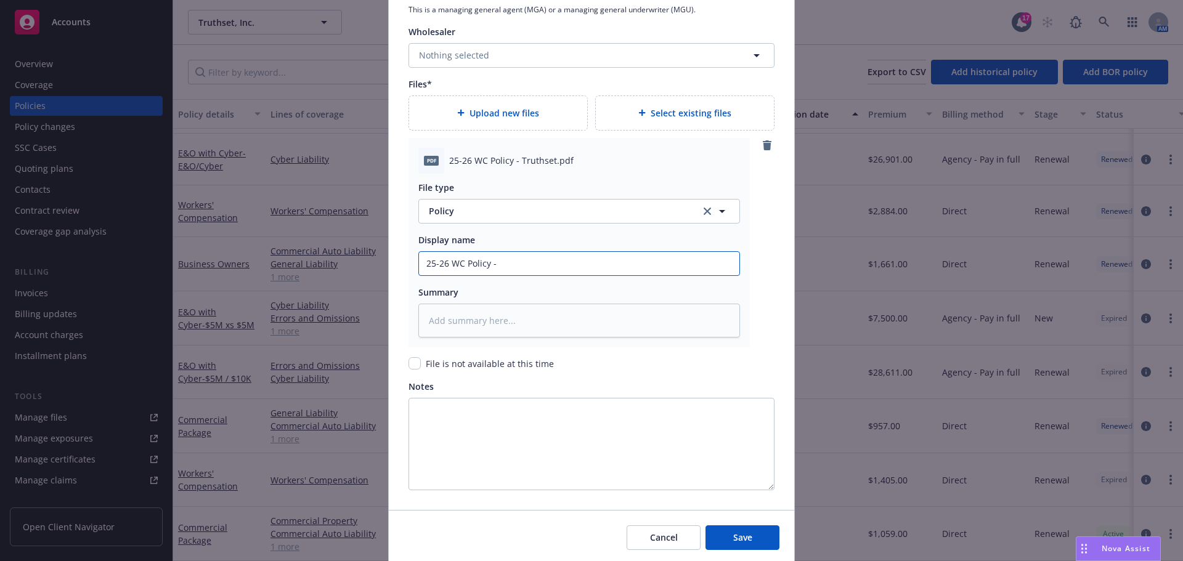
type input "25-26 WC Policy - H"
type textarea "x"
type input "25-26 WC Policy - Ha"
type textarea "x"
type input "25-26 WC Policy - Har"
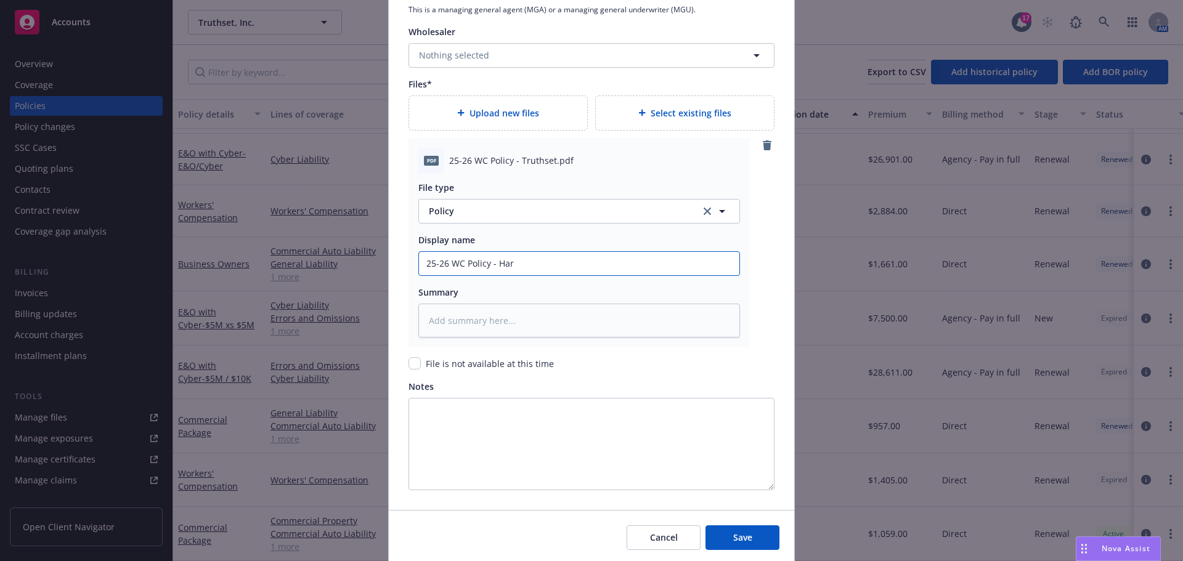
type textarea "x"
type input "25-26 WC Policy - [PERSON_NAME]"
type textarea "x"
type input "25-26 WC Policy - Hartf"
type textarea "x"
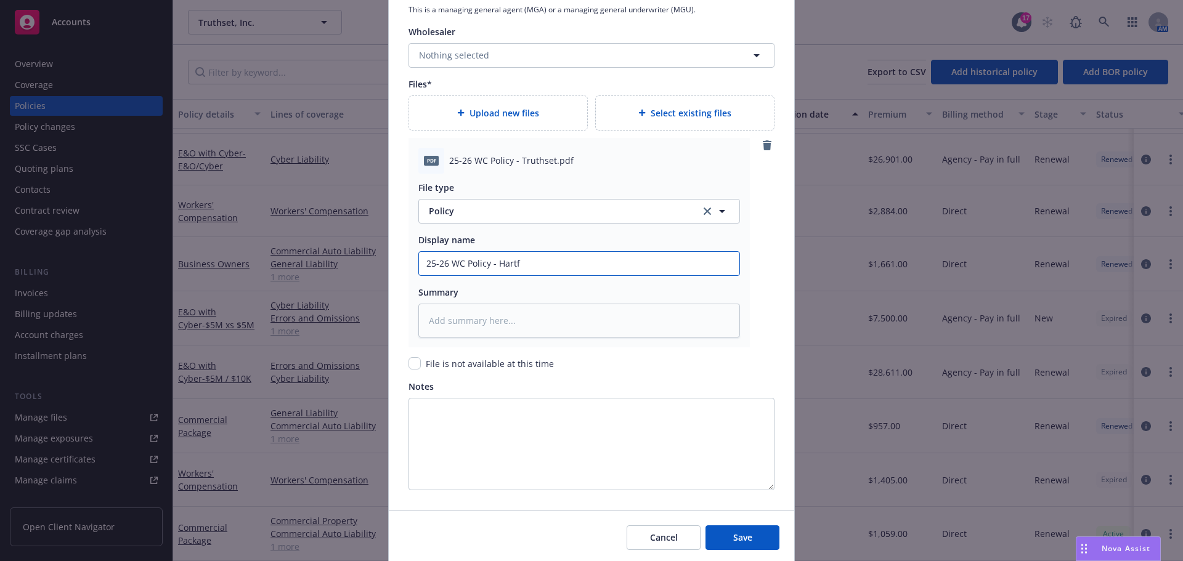
type input "25-26 WC Policy - Hartfo"
type textarea "x"
type input "25-26 WC Policy - Hartfor"
type textarea "x"
type input "25-26 WC Policy - [GEOGRAPHIC_DATA]"
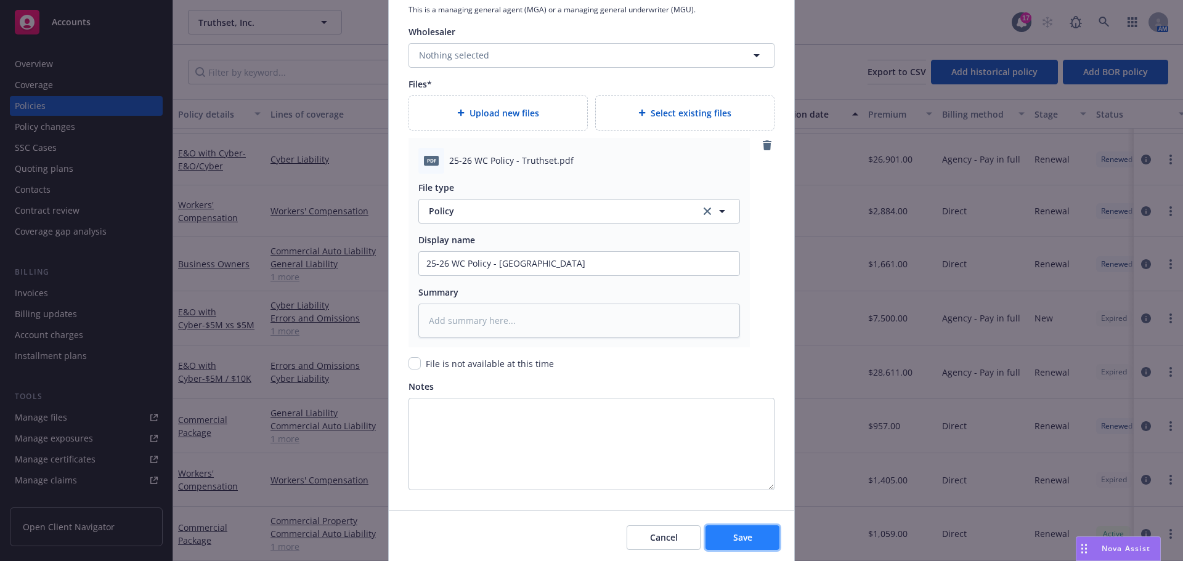
click at [733, 534] on span "Save" at bounding box center [742, 538] width 19 height 12
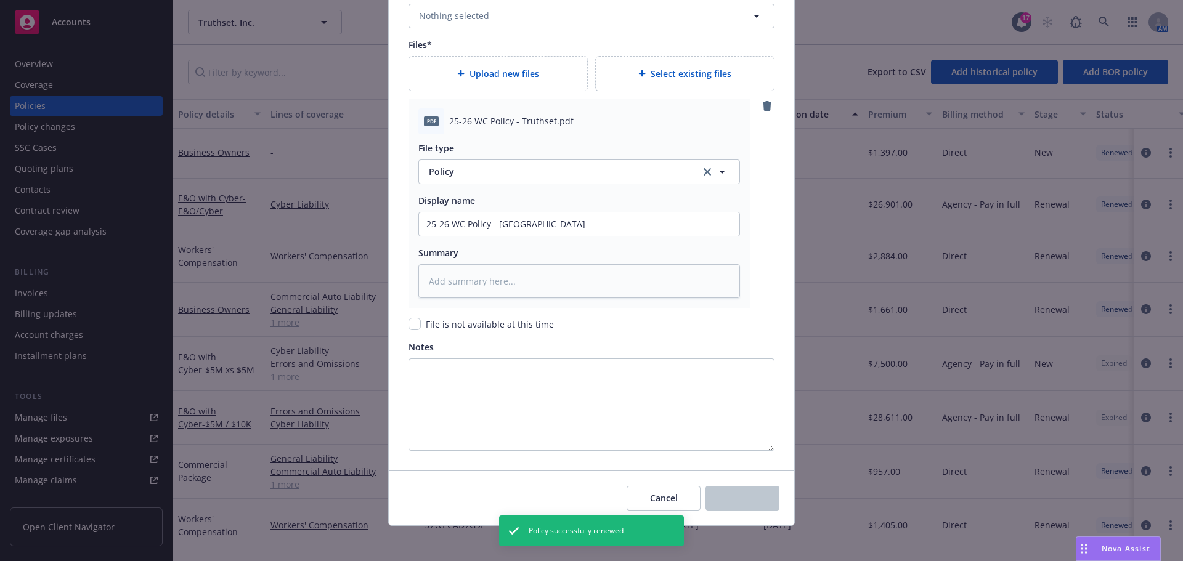
scroll to position [1359, 0]
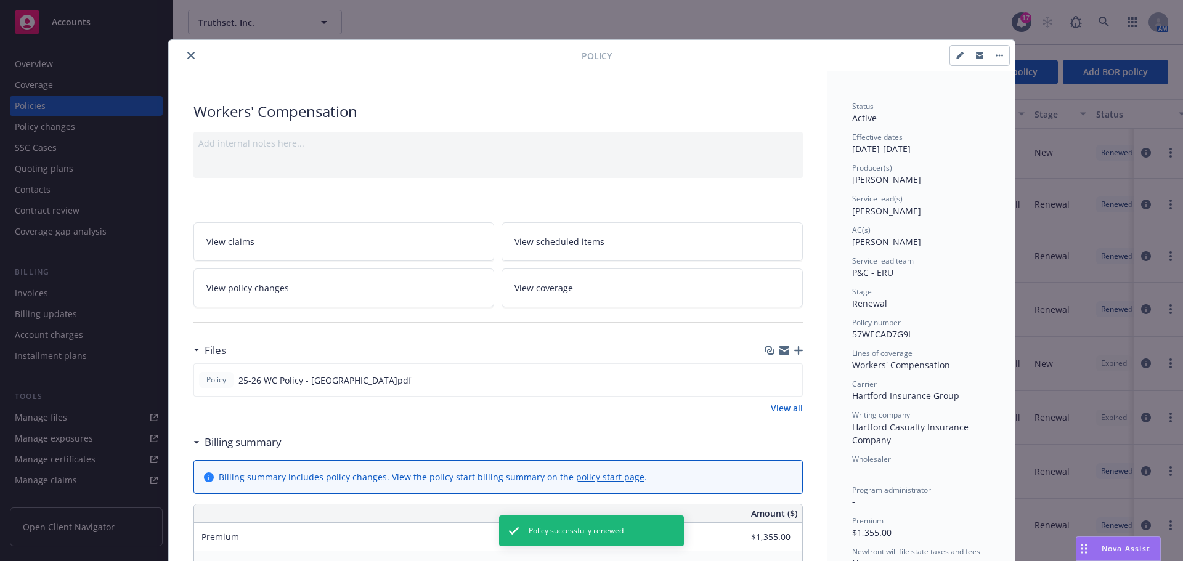
click at [189, 60] on button "close" at bounding box center [191, 55] width 15 height 15
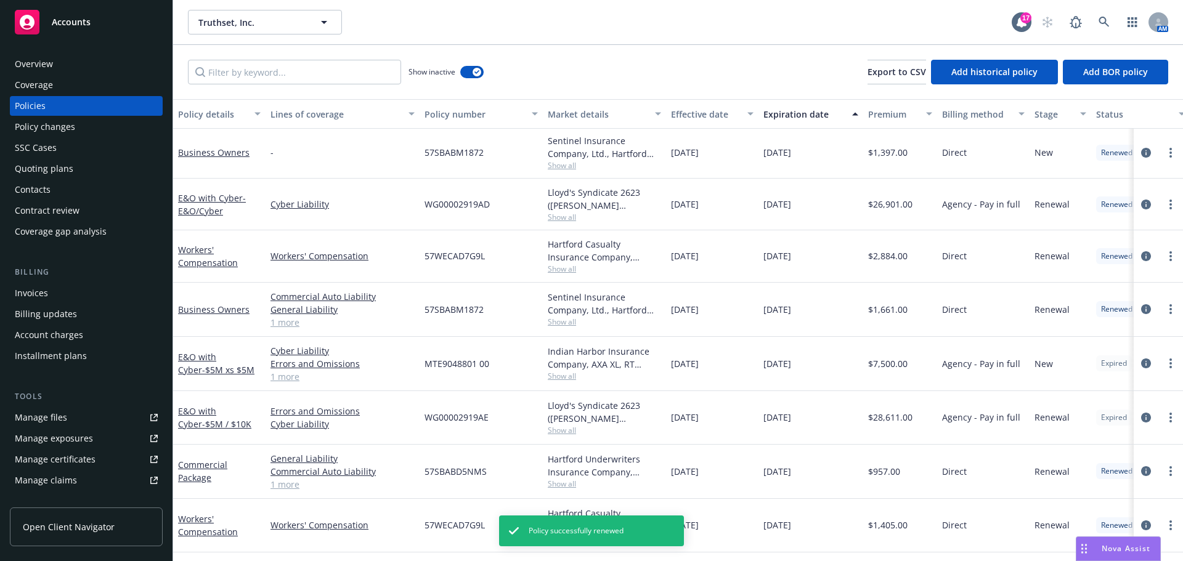
click at [68, 129] on div "Policy changes" at bounding box center [45, 127] width 60 height 20
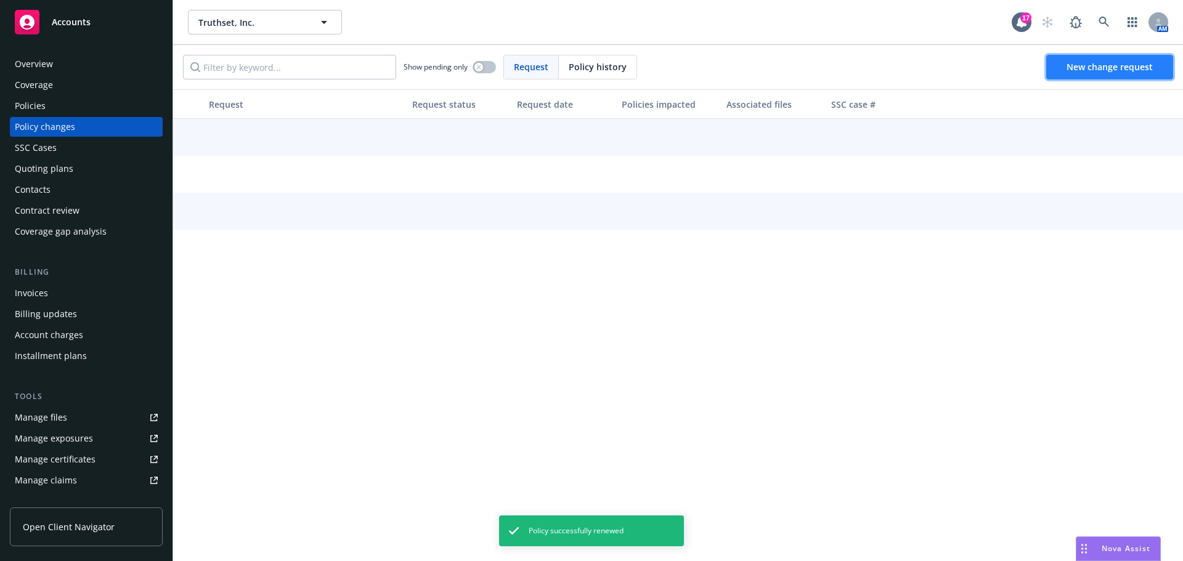
click at [1068, 73] on link "New change request" at bounding box center [1109, 67] width 127 height 25
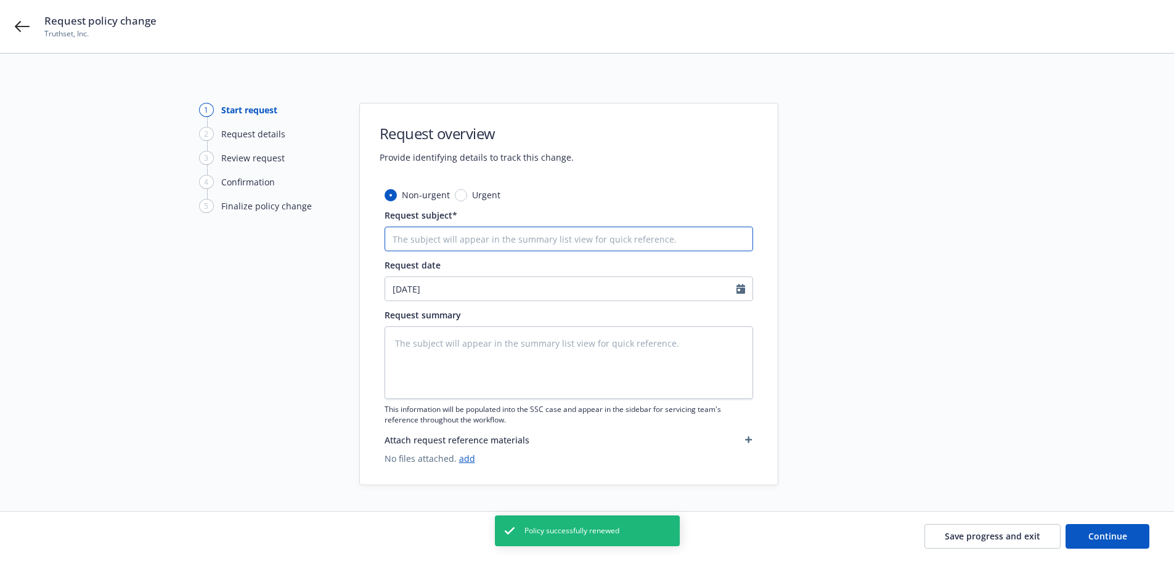
click at [433, 243] on input "Request subject*" at bounding box center [568, 239] width 368 height 25
type textarea "x"
type input "8"
type textarea "x"
type input "8/"
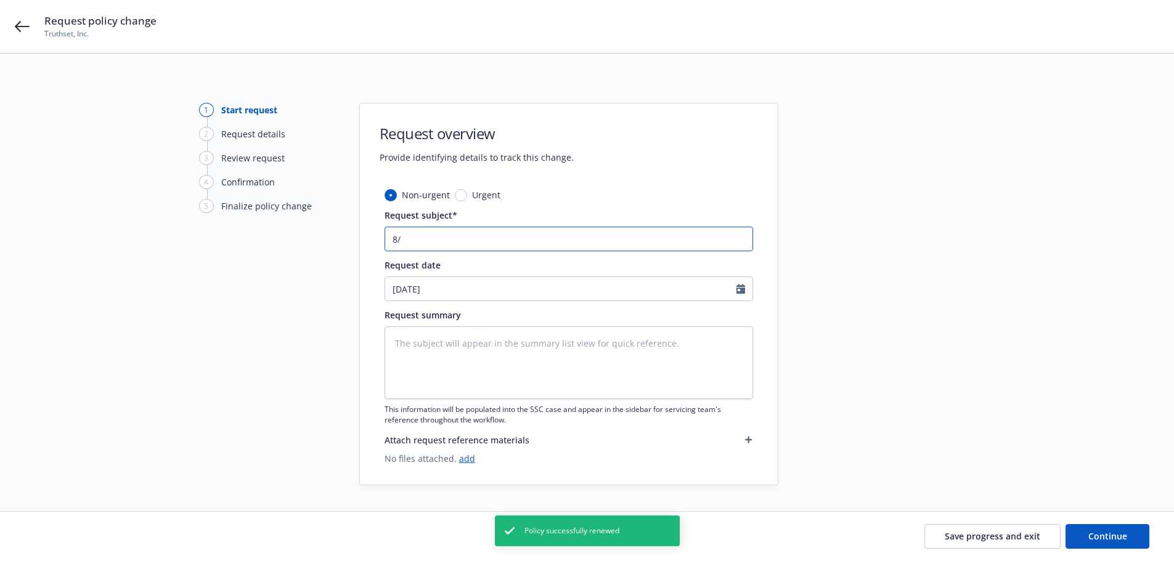
type textarea "x"
type input "8/2"
type textarea "x"
type input "8/23"
type textarea "x"
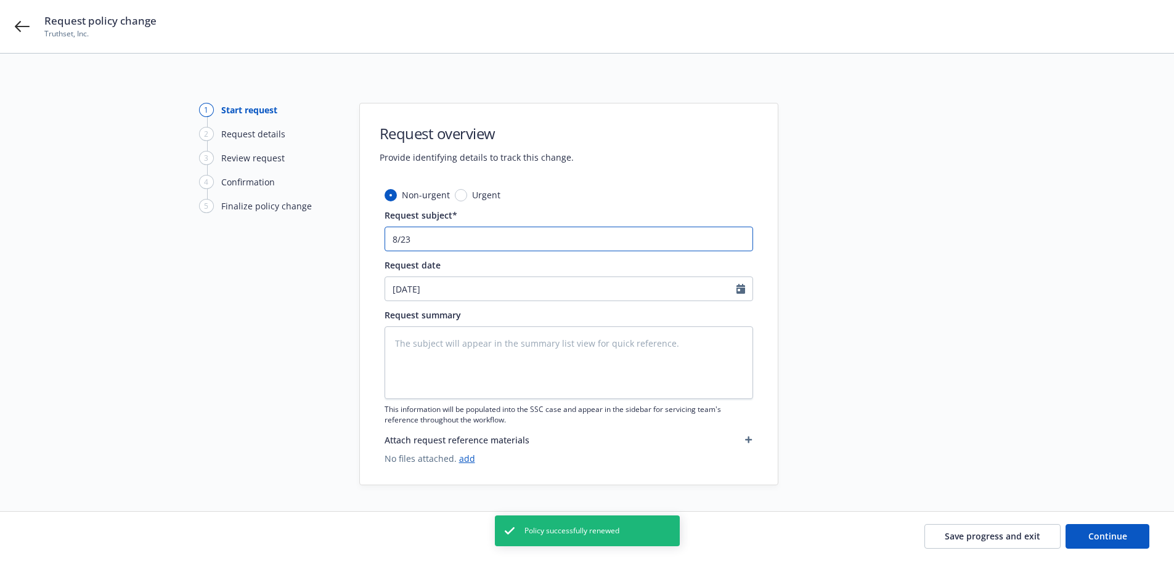
type input "8/23/"
type textarea "x"
type input "8/23/2"
type textarea "x"
type input "[DATE]"
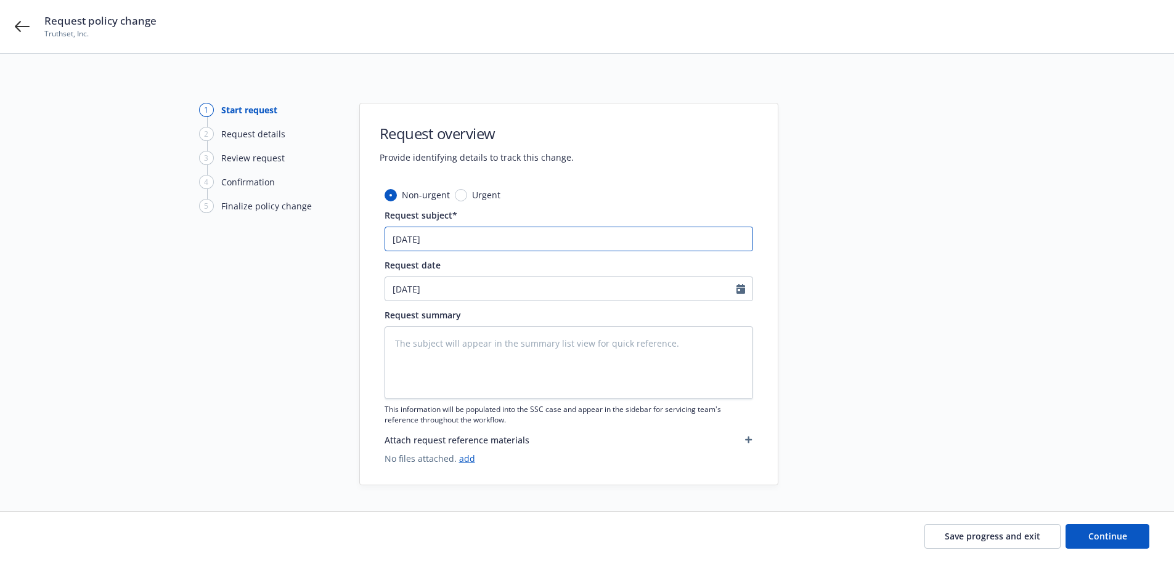
type textarea "x"
type input "[DATE]"
type textarea "x"
type input "[DATE] E"
type textarea "x"
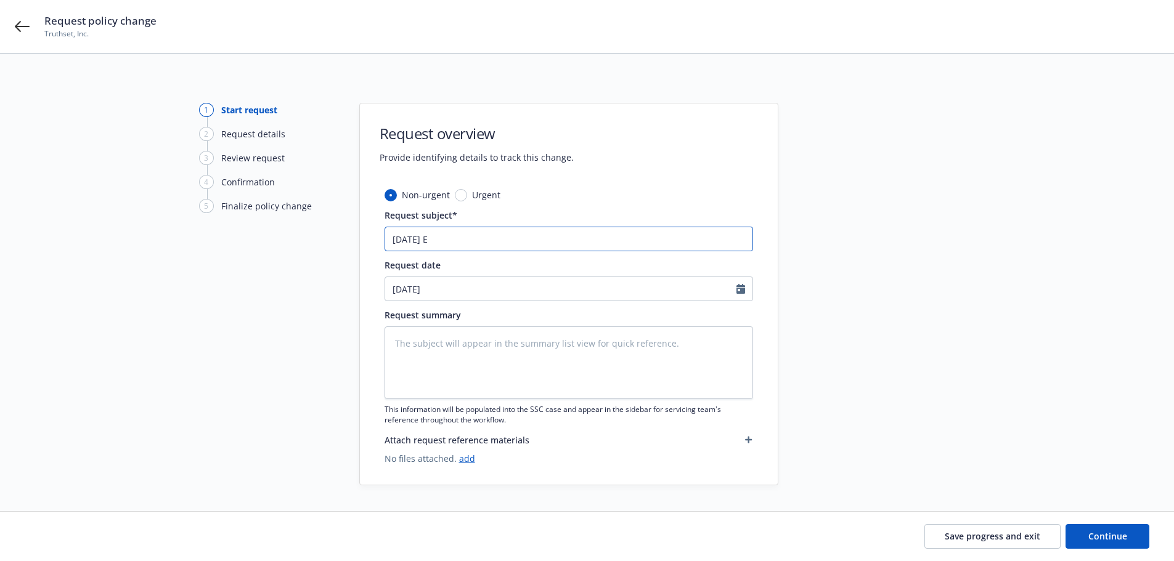
type input "[DATE] E&"
type textarea "x"
type input "[DATE] E&O"
type textarea "x"
type input "[DATE] E&O/"
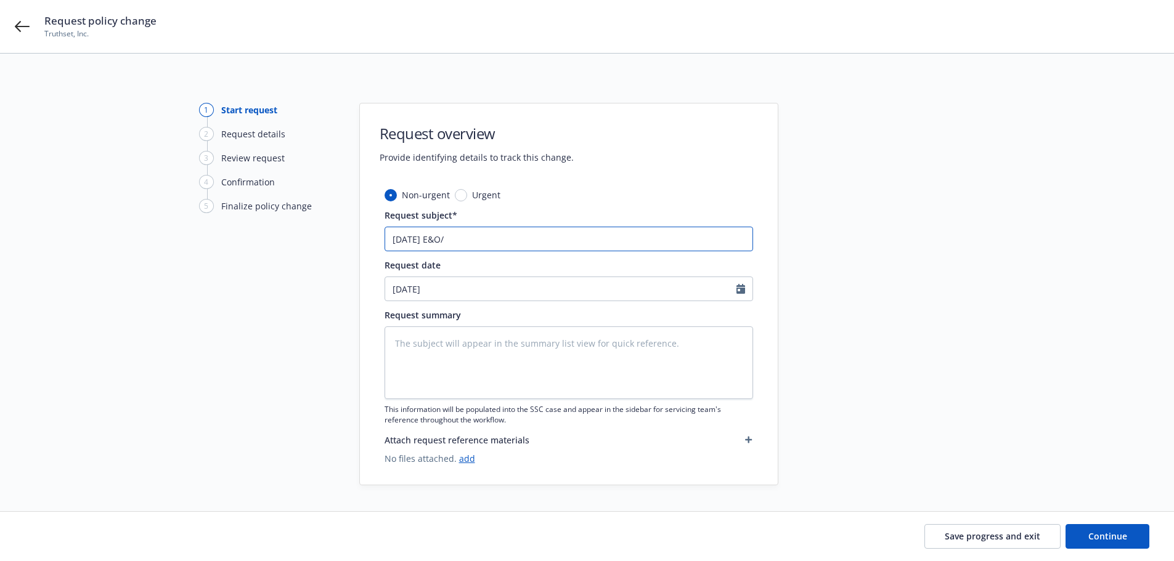
type textarea "x"
type input "[DATE] E&O/C"
type textarea "x"
type input "[DATE] E&O/Cy"
type textarea "x"
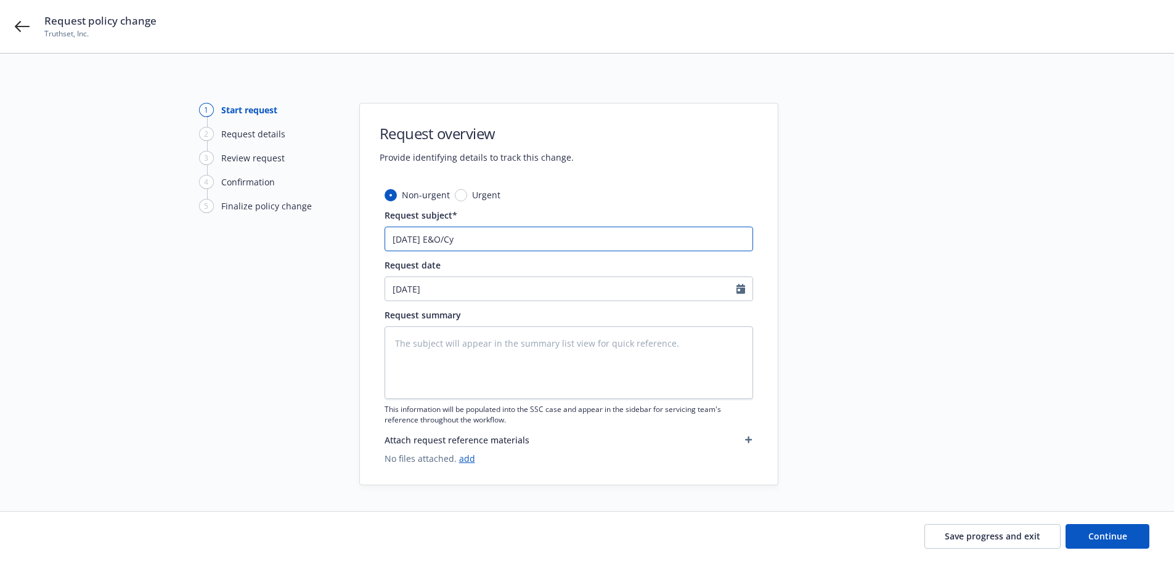
type input "[DATE] E&O/Cyb"
type textarea "x"
type input "[DATE] E&O/Cybe"
type textarea "x"
type input "[DATE] E&O/Cyber"
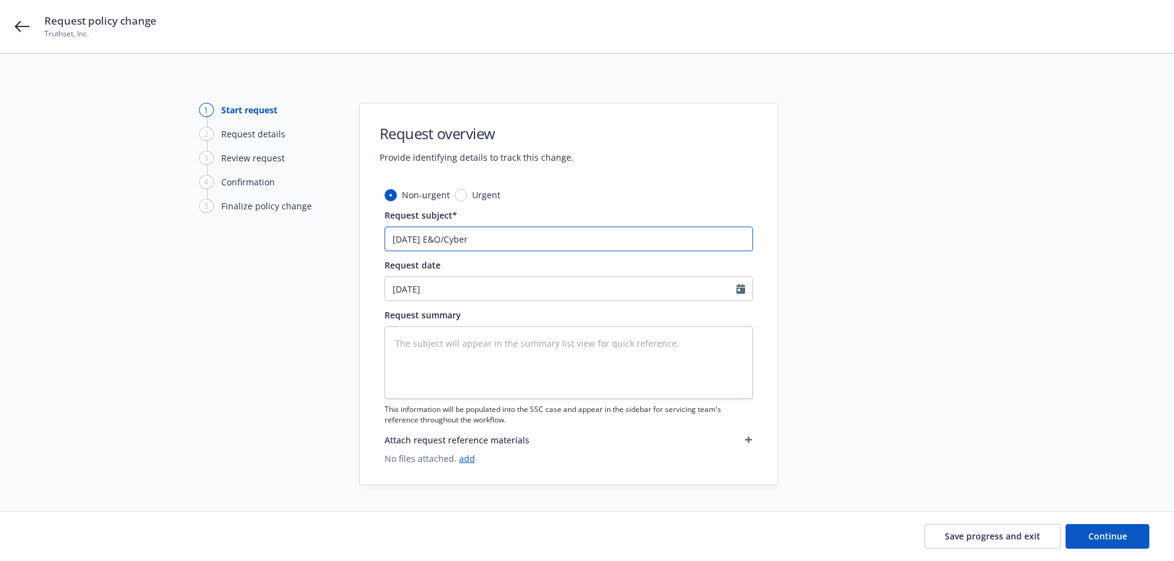
type textarea "x"
type input "[DATE] E&O/Cyber"
type textarea "x"
type input "[DATE] E&O/Cyber E"
type textarea "x"
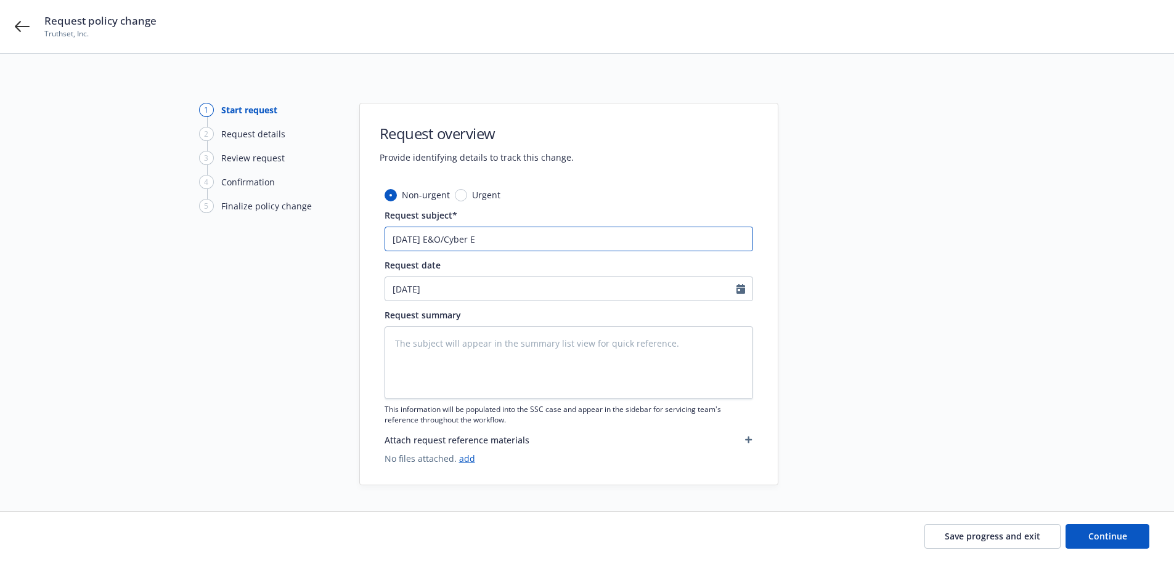
type input "[DATE] E&O/Cyber En"
type textarea "x"
type input "[DATE] E&O/Cyber End"
type textarea "x"
type input "[DATE] E&O/Cyber Endt"
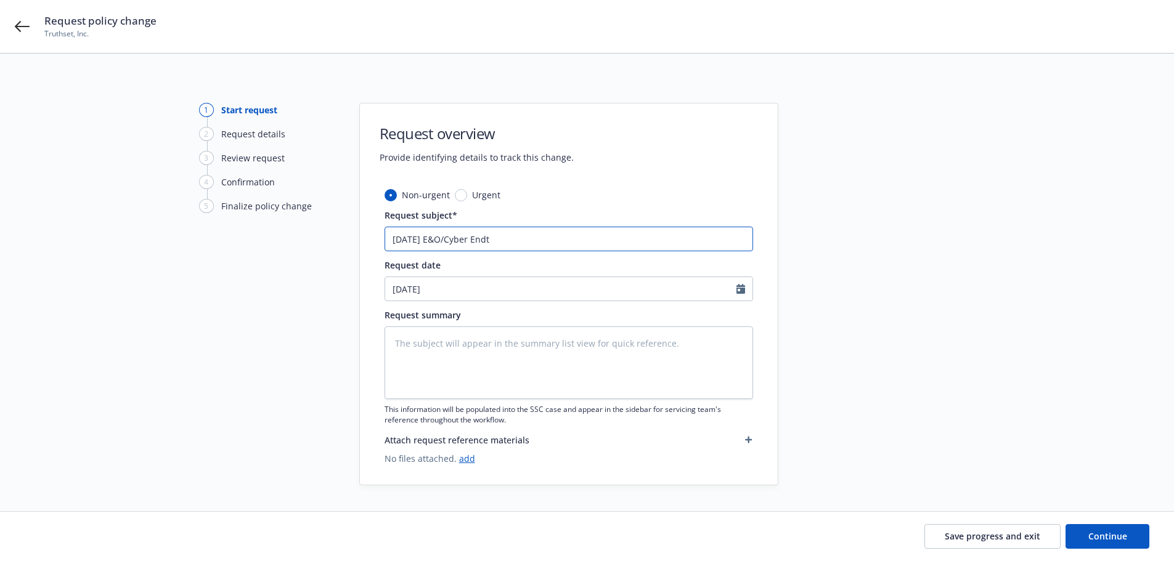
type textarea "x"
type input "[DATE] E&O/Cyber Endt:"
type textarea "x"
type input "[DATE] E&O/Cyber Endt:"
type textarea "x"
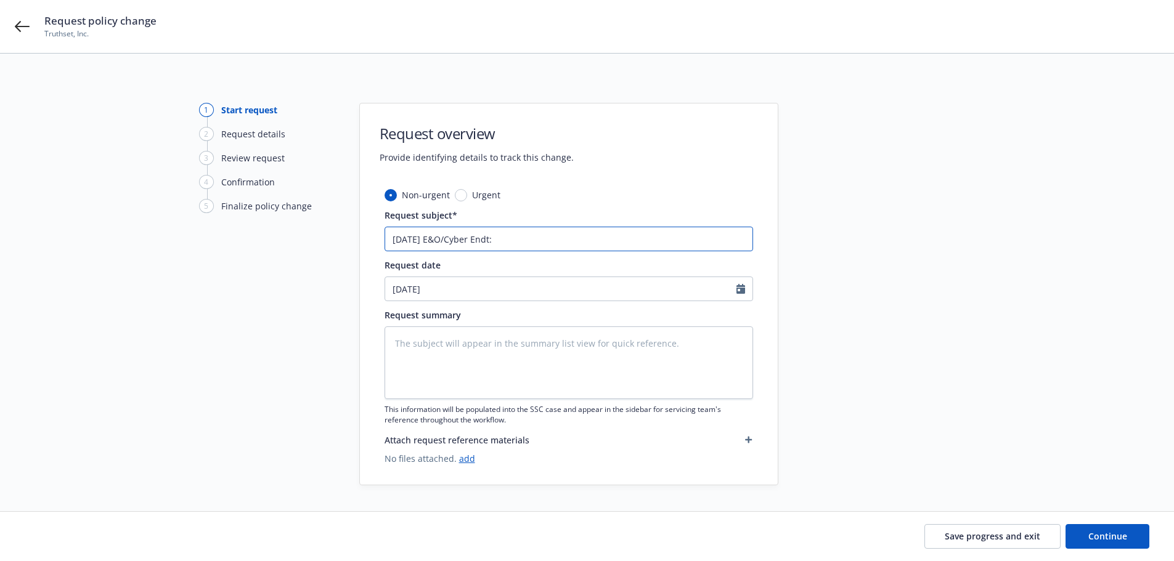
type input "[DATE] E&O/Cyber Endt: E"
type textarea "x"
type input "[DATE] E&O/Cyber Endt: Ex"
type textarea "x"
type input "[DATE] E&O/Cyber Endt: Ext"
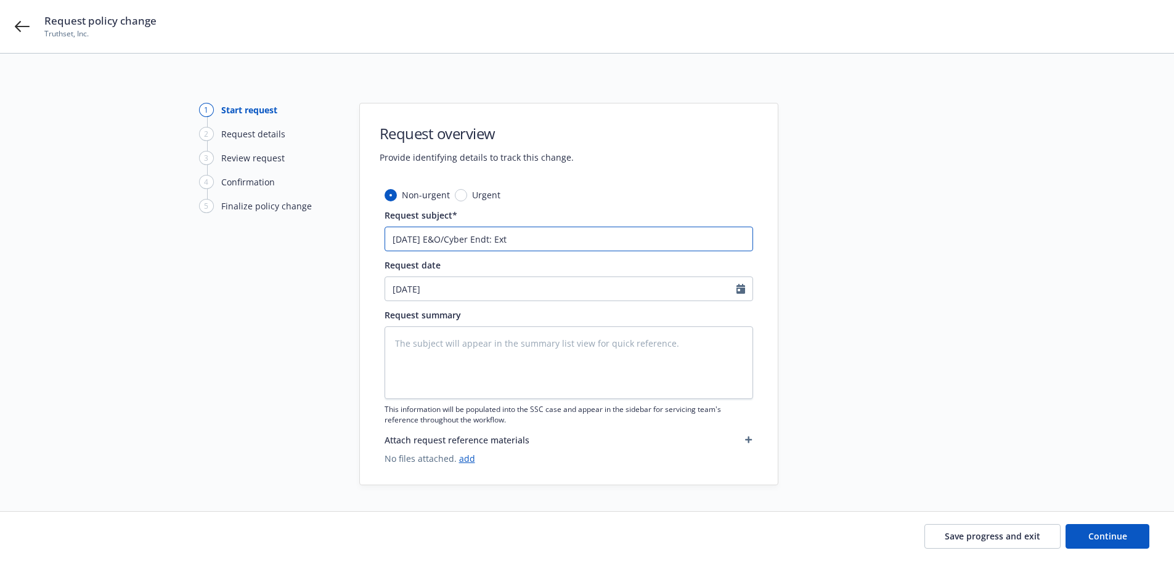
type textarea "x"
type input "[DATE] E&O/Cyber Endt: Exte"
type textarea "x"
type input "[DATE] E&O/Cyber Endt: Exten"
type textarea "x"
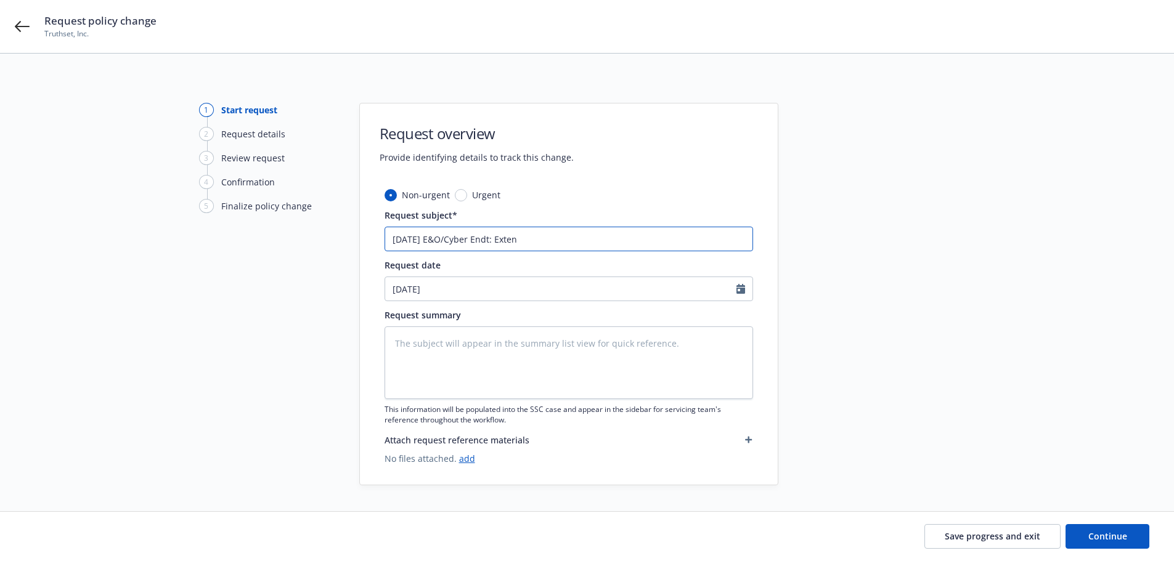
type input "[DATE] E&O/Cyber Endt: Extend"
type textarea "x"
type input "[DATE] E&O/Cyber Endt: Extend"
type textarea "x"
type input "[DATE] E&O/Cyber Endt: Extend 2"
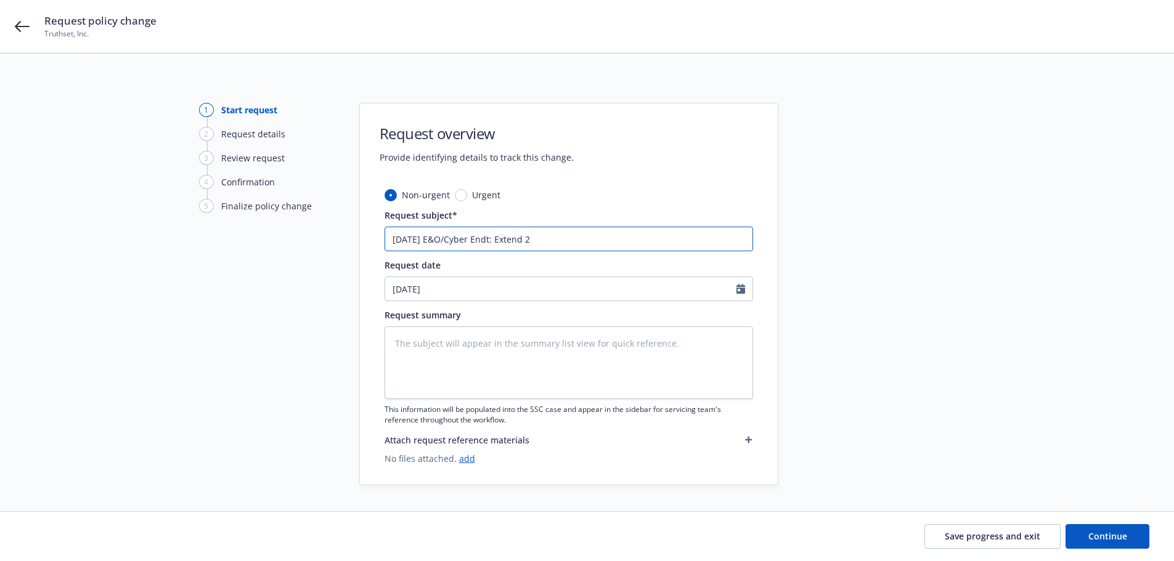
type textarea "x"
type input "[DATE] E&O/Cyber Endt: Extend 2"
type textarea "x"
type input "[DATE] E&O/Cyber Endt: Extend 2 w"
type textarea "x"
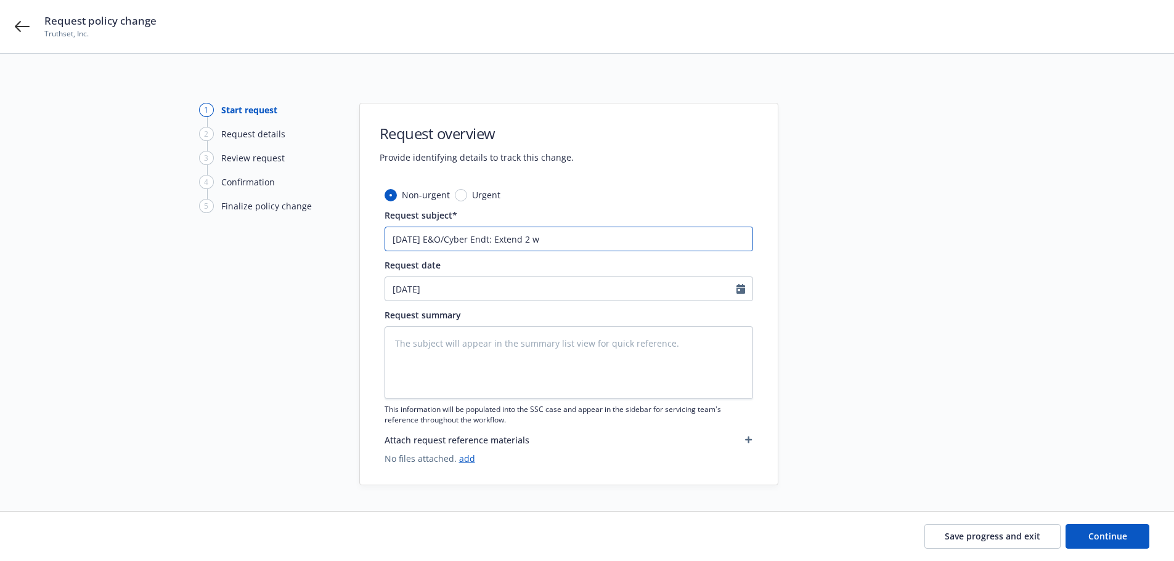
type input "[DATE] E&O/Cyber Endt: Extend 2 we"
type textarea "x"
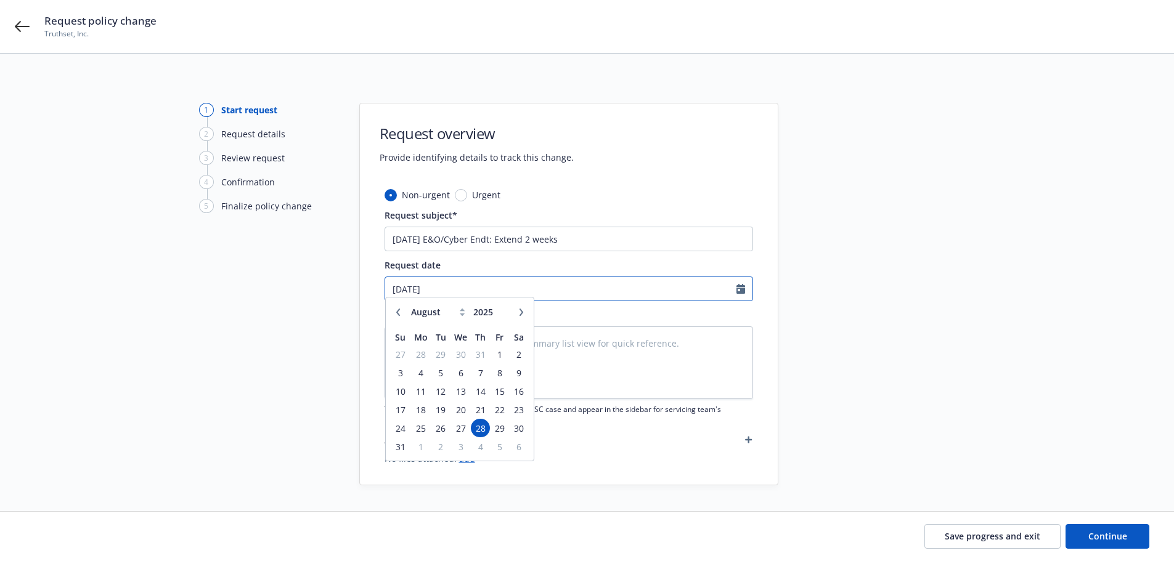
click at [388, 290] on input "[DATE]" at bounding box center [560, 288] width 351 height 23
click at [520, 412] on span "23" at bounding box center [519, 415] width 17 height 15
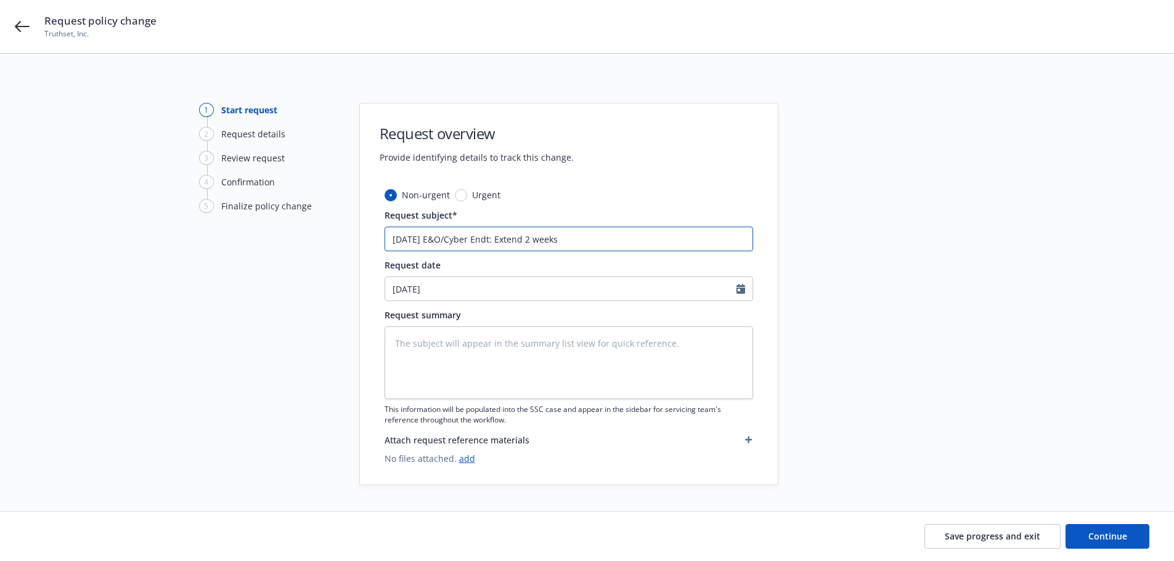
drag, startPoint x: 495, startPoint y: 242, endPoint x: 586, endPoint y: 238, distance: 90.6
click at [586, 238] on input "[DATE] E&O/Cyber Endt: Extend 2 weeks" at bounding box center [568, 239] width 368 height 25
click at [748, 436] on button "button" at bounding box center [748, 440] width 9 height 15
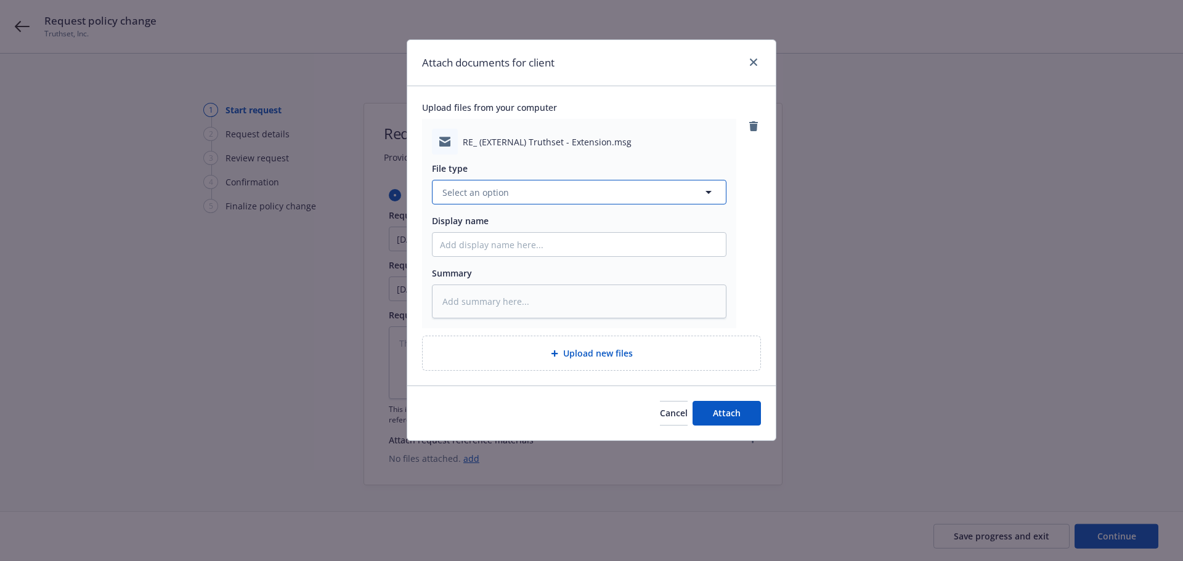
click at [607, 181] on button "Select an option" at bounding box center [579, 192] width 295 height 25
click at [563, 224] on div "Change request" at bounding box center [579, 226] width 278 height 18
click at [557, 260] on div "File type Change request Change request Change request Display name Summary" at bounding box center [579, 237] width 295 height 164
click at [559, 243] on input "Display name" at bounding box center [579, 244] width 293 height 23
click at [481, 249] on input "Display name" at bounding box center [579, 244] width 293 height 23
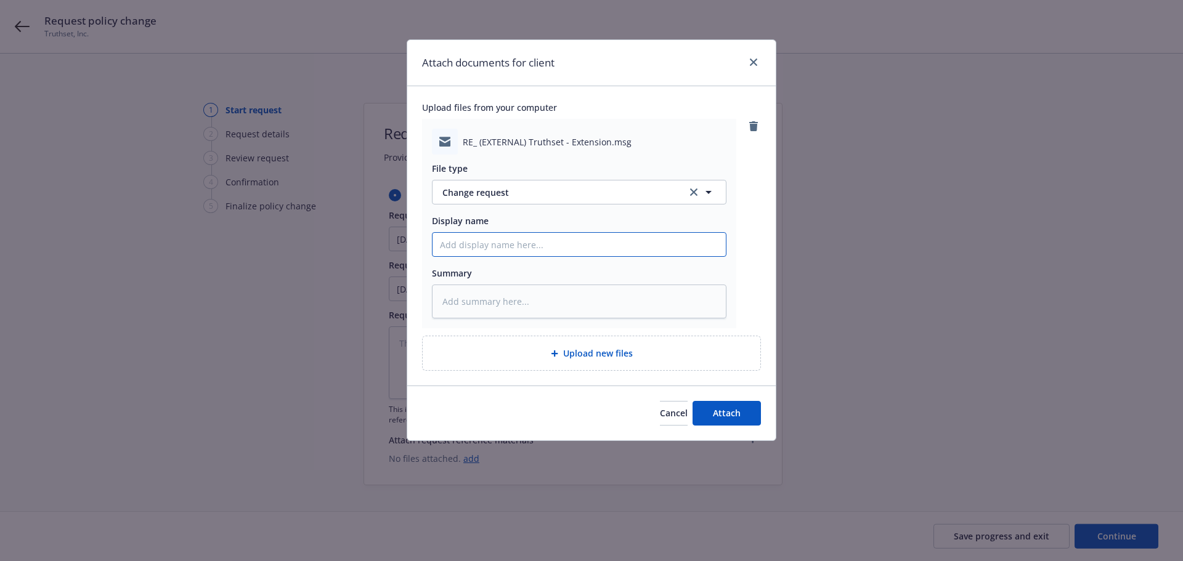
paste input "[ENDT EFF DATE] [POLICY TYPE] Policy Change Request to [COMPANY] - [DESCRIPTION]"
drag, startPoint x: 499, startPoint y: 245, endPoint x: 335, endPoint y: 242, distance: 163.9
click at [335, 242] on div "Attach documents for client Upload files from your computer RE_ (EXTERNAL) Trut…" at bounding box center [591, 280] width 1183 height 561
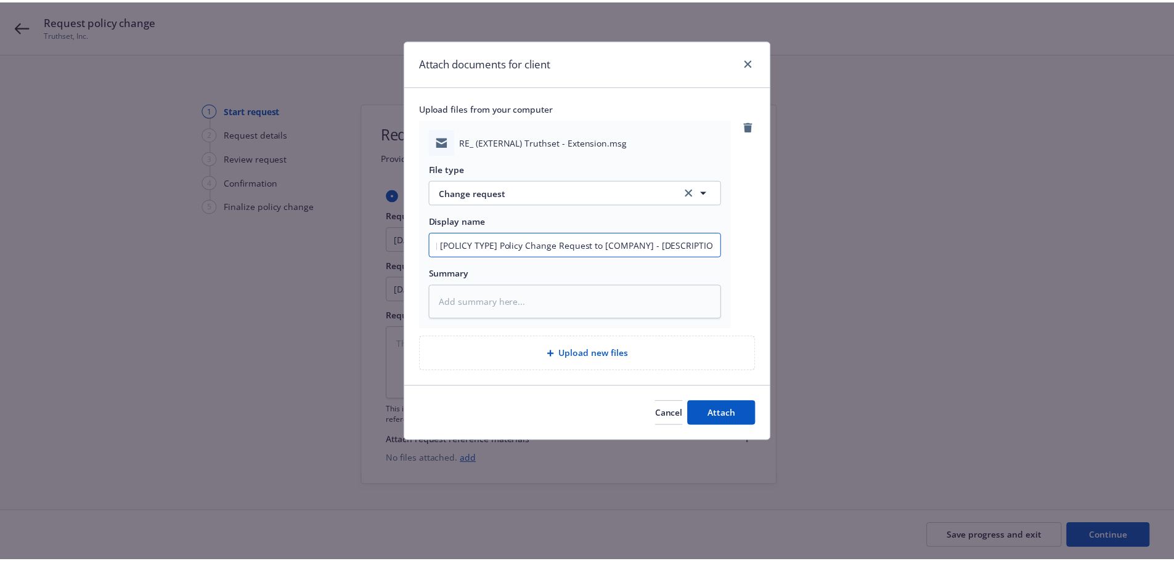
scroll to position [0, 0]
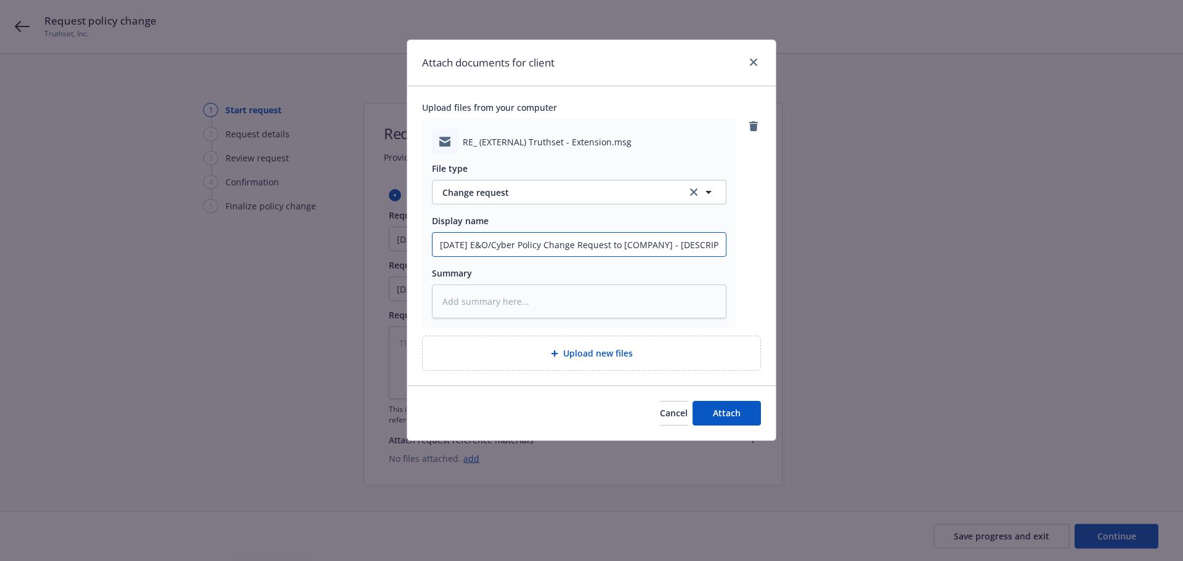
drag, startPoint x: 624, startPoint y: 246, endPoint x: 671, endPoint y: 246, distance: 47.4
click at [671, 246] on input "[DATE] E&O/Cyber Policy Change Request to [COMPANY] - [DESCRIPTION]" at bounding box center [579, 244] width 293 height 23
drag, startPoint x: 694, startPoint y: 242, endPoint x: 949, endPoint y: 216, distance: 256.4
click at [909, 224] on div "Attach documents for client Upload files from your computer RE_ (EXTERNAL) Trut…" at bounding box center [591, 280] width 1183 height 561
click at [760, 424] on button "Attach" at bounding box center [727, 413] width 68 height 25
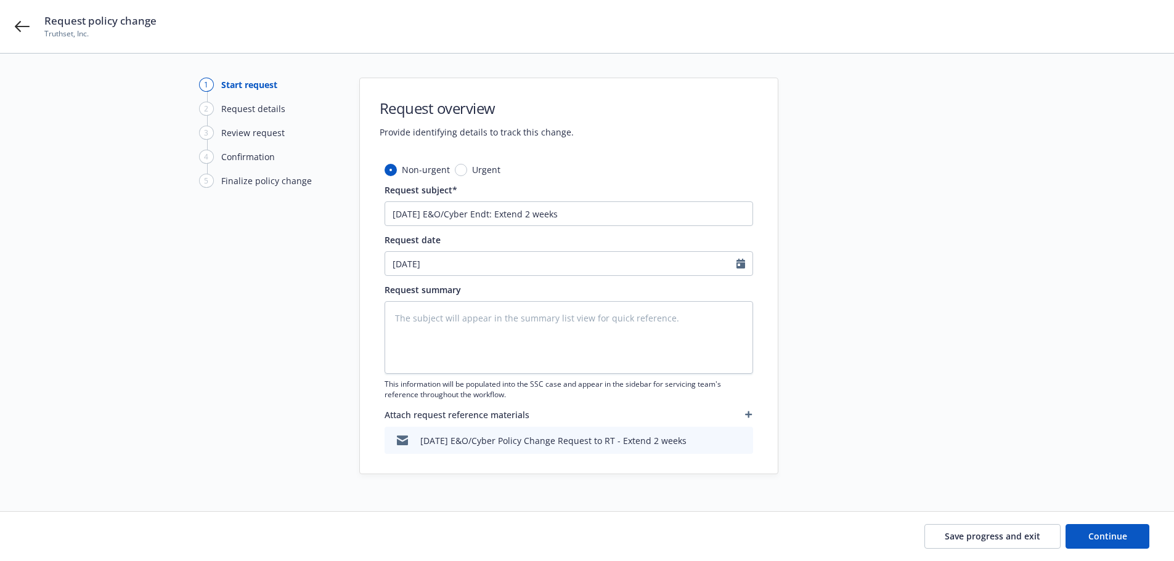
scroll to position [38, 0]
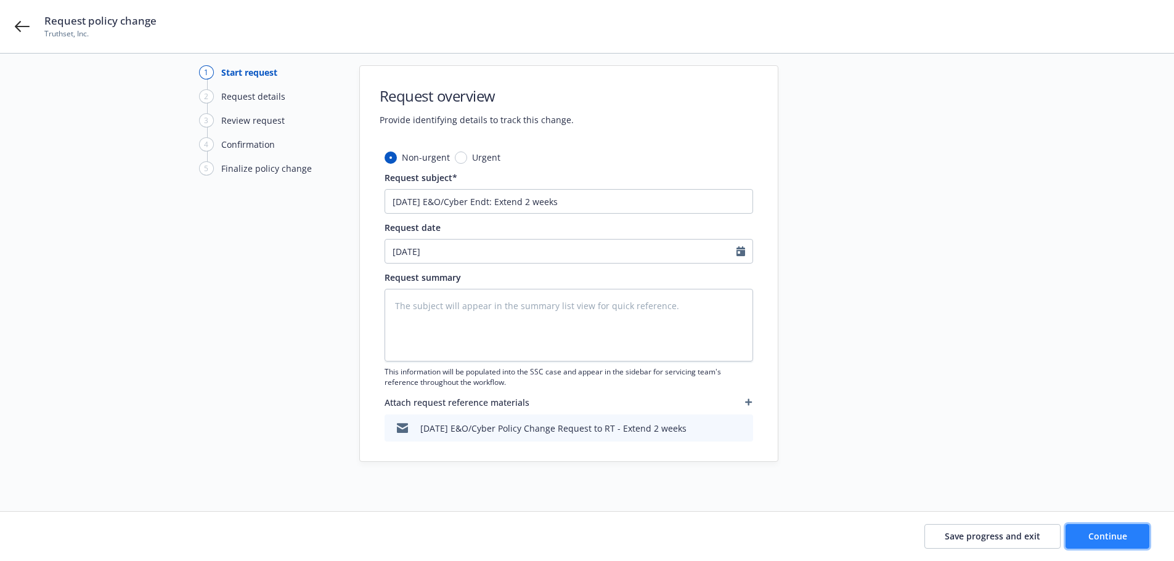
click at [1092, 538] on span "Continue" at bounding box center [1107, 536] width 39 height 12
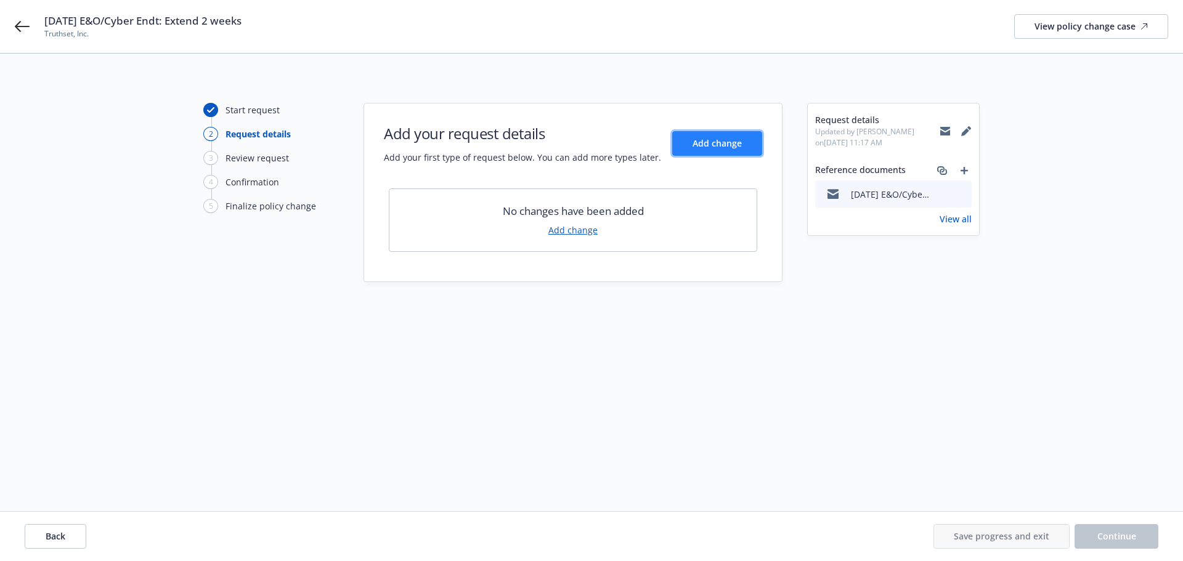
click at [713, 142] on span "Add change" at bounding box center [717, 143] width 49 height 12
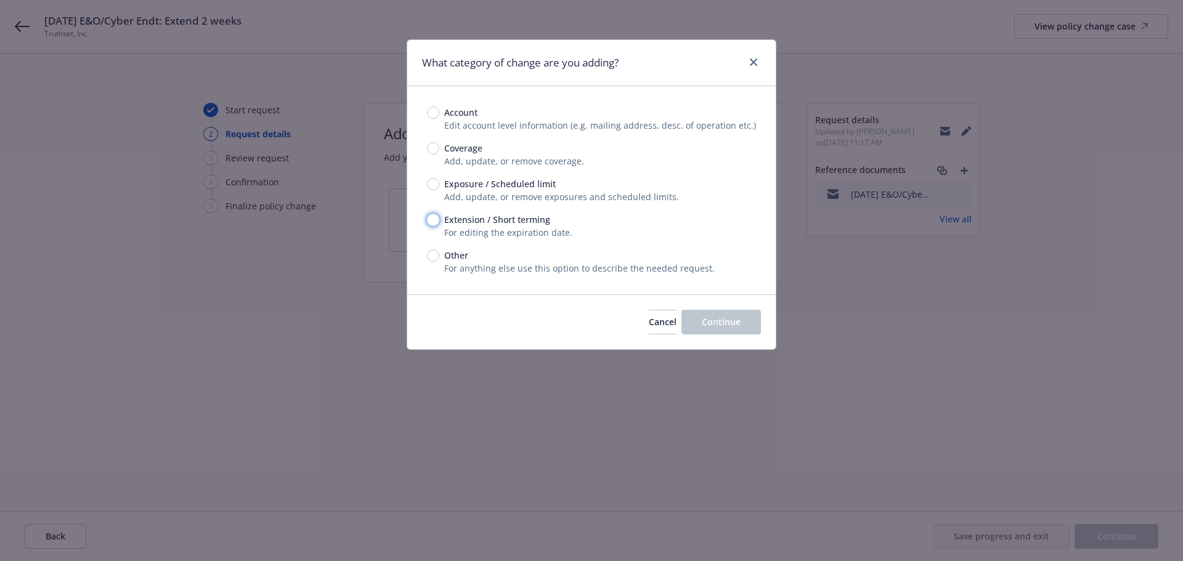
click at [433, 221] on input "Extension / Short terming" at bounding box center [433, 220] width 12 height 12
click at [690, 320] on button "Continue" at bounding box center [720, 322] width 79 height 25
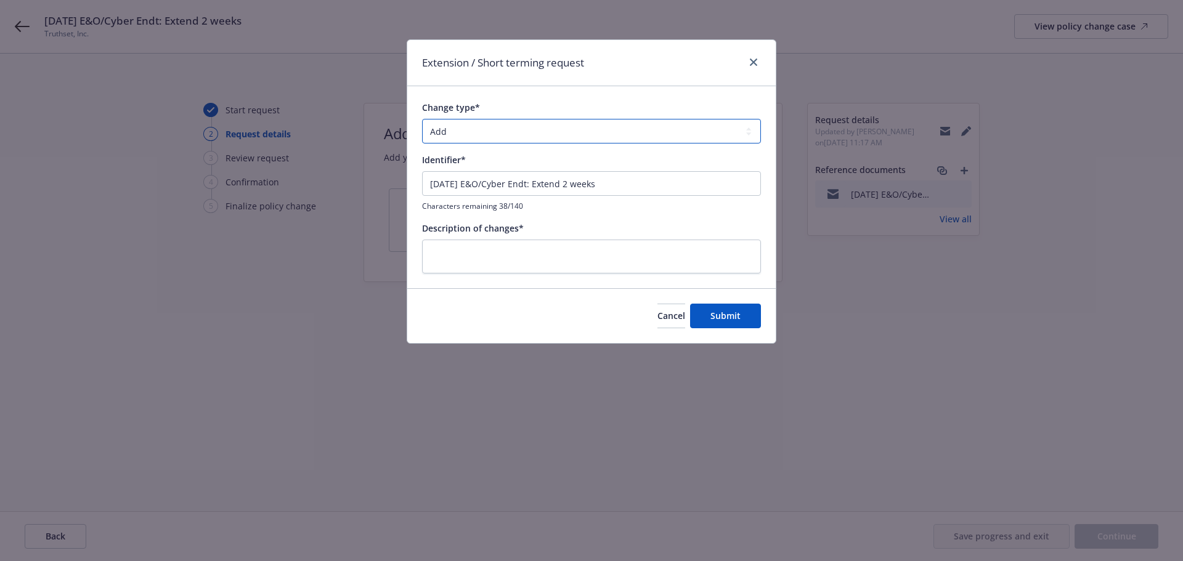
drag, startPoint x: 524, startPoint y: 134, endPoint x: 524, endPoint y: 142, distance: 8.6
click at [524, 134] on select "Add Audit Change Remove" at bounding box center [591, 131] width 339 height 25
click at [422, 119] on select "Add Audit Change Remove" at bounding box center [591, 131] width 339 height 25
click at [522, 248] on textarea at bounding box center [591, 257] width 339 height 34
paste textarea "[ENDT EFF DATE] [POLICY TYPE] Policy Change Request to [COMPANY] - [DESCRIPTION]"
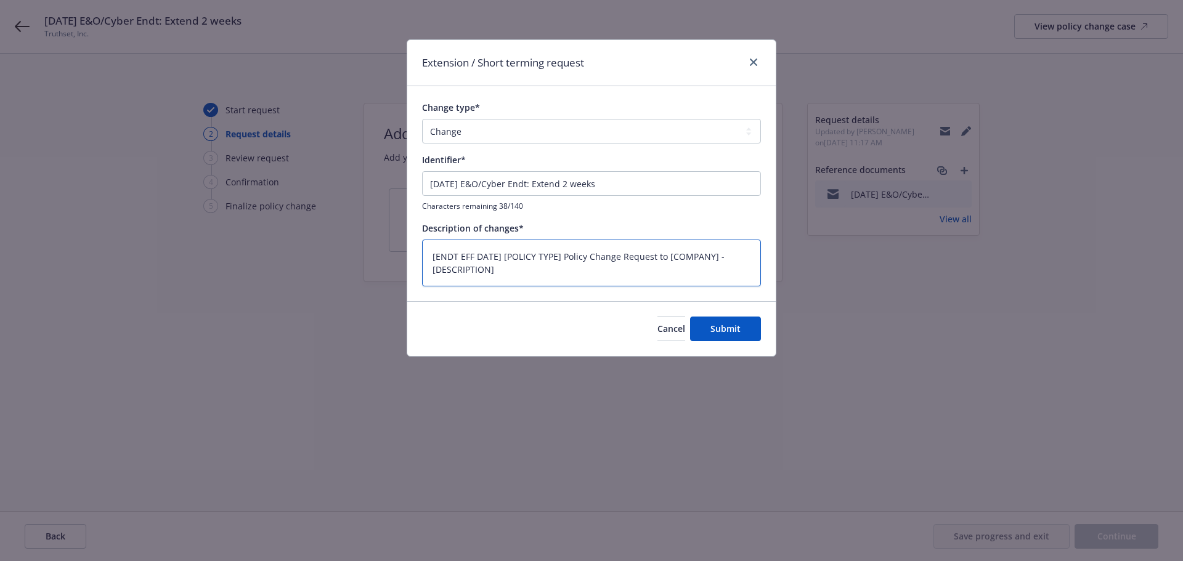
drag, startPoint x: 505, startPoint y: 271, endPoint x: 287, endPoint y: 213, distance: 225.8
click at [288, 213] on div "Extension / Short terming request Change type* Add Audit Change Remove Identifi…" at bounding box center [591, 280] width 1183 height 561
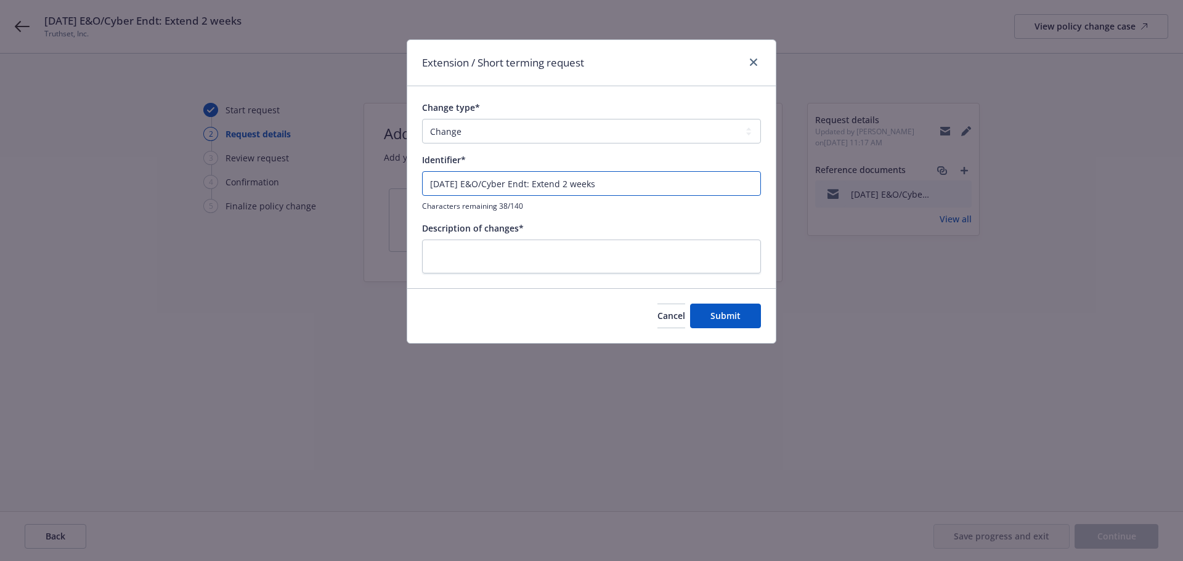
drag, startPoint x: 608, startPoint y: 184, endPoint x: 620, endPoint y: 184, distance: 12.3
click at [627, 184] on input "[DATE] E&O/Cyber Endt: Extend 2 weeks" at bounding box center [591, 183] width 339 height 25
click at [566, 242] on textarea at bounding box center [591, 257] width 339 height 34
paste textarea "Extend 2 weeks"
click at [757, 313] on button "Submit" at bounding box center [725, 316] width 71 height 25
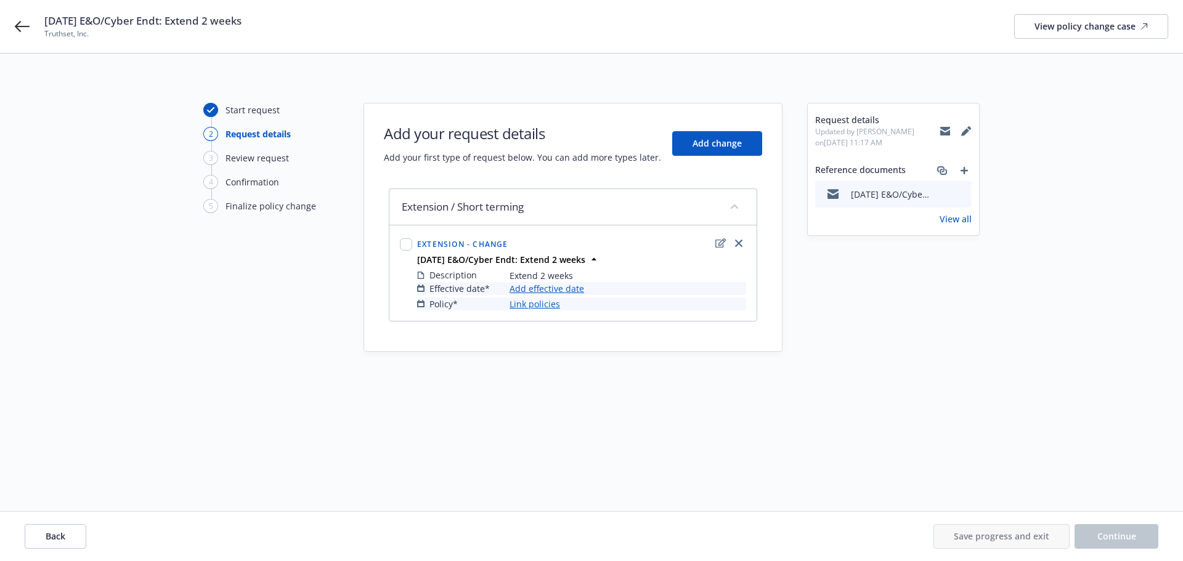
click at [556, 285] on link "Add effective date" at bounding box center [547, 288] width 75 height 13
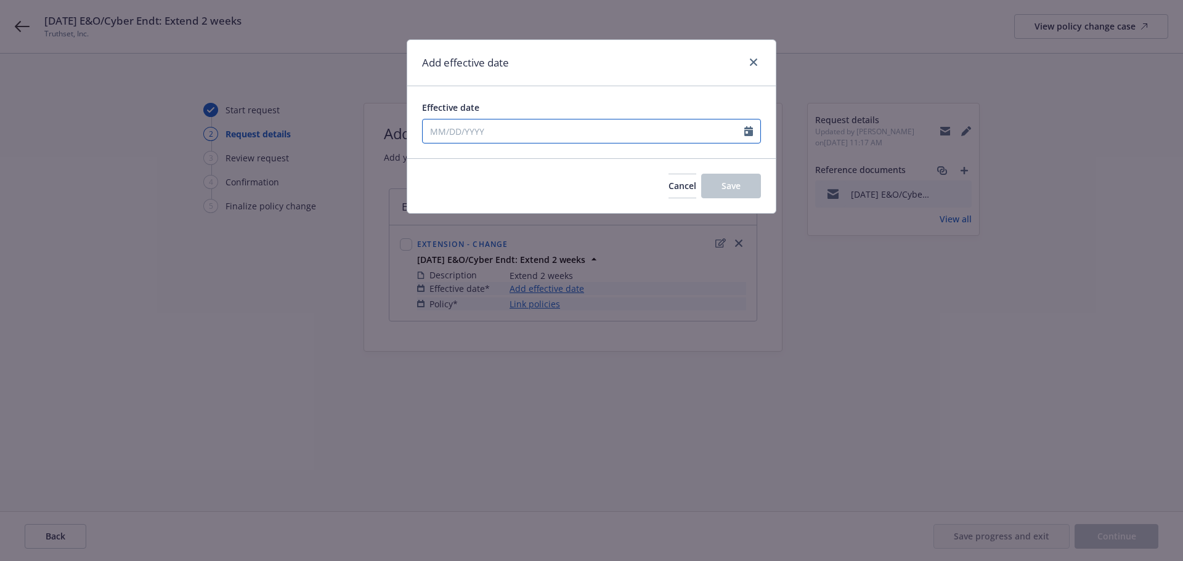
click at [550, 128] on input "Effective date" at bounding box center [584, 131] width 322 height 23
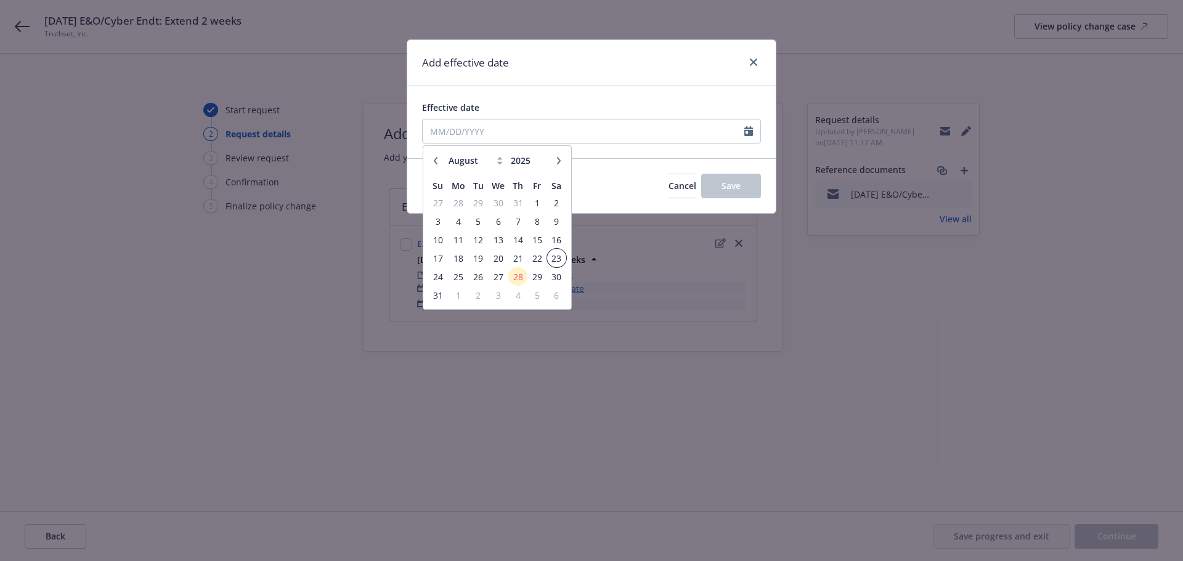
click at [558, 253] on span "23" at bounding box center [556, 258] width 17 height 15
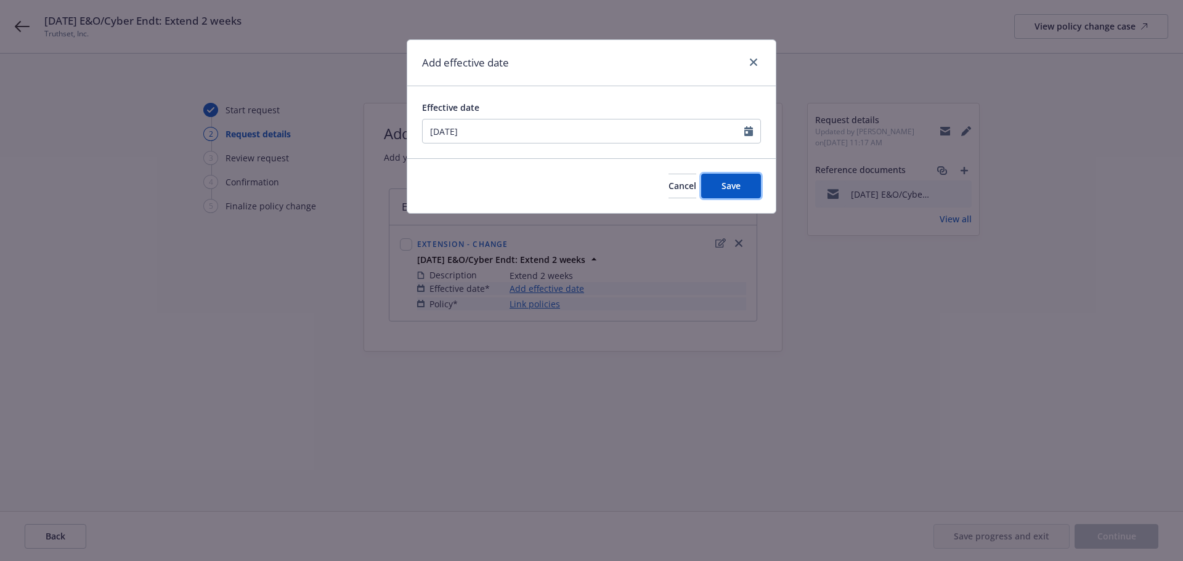
click at [739, 184] on span "Save" at bounding box center [730, 186] width 19 height 12
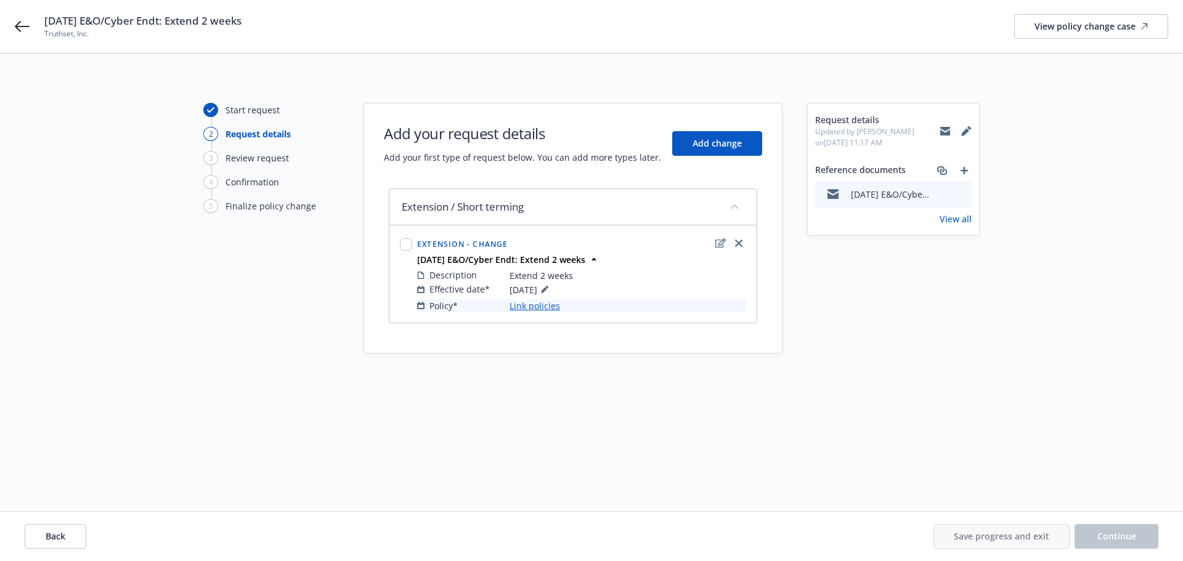
click at [547, 303] on link "Link policies" at bounding box center [535, 305] width 51 height 13
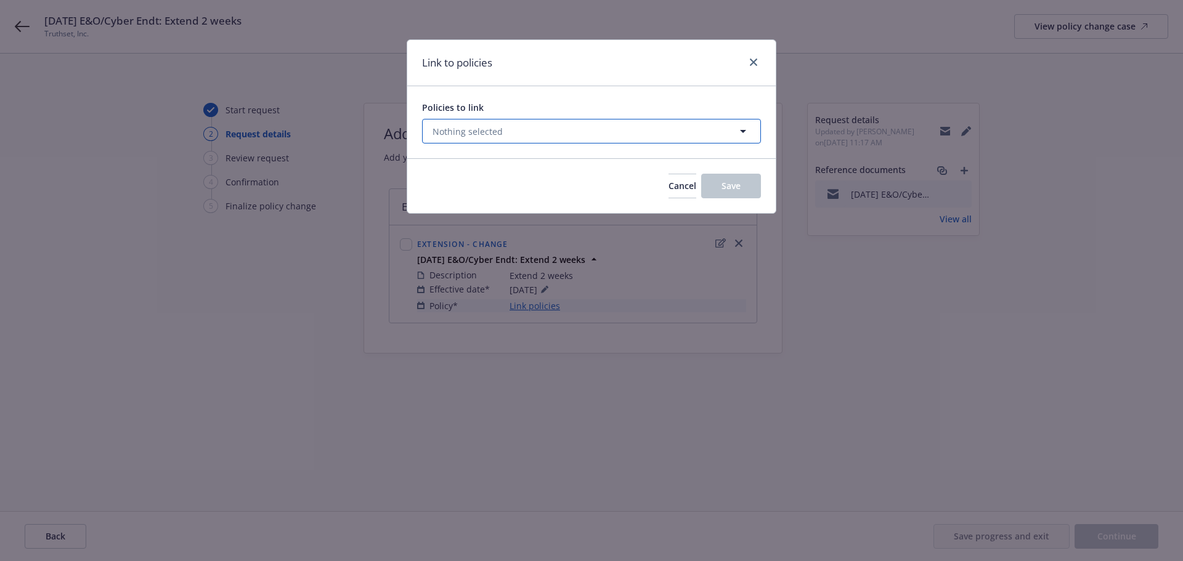
click at [527, 132] on button "Nothing selected" at bounding box center [591, 131] width 339 height 25
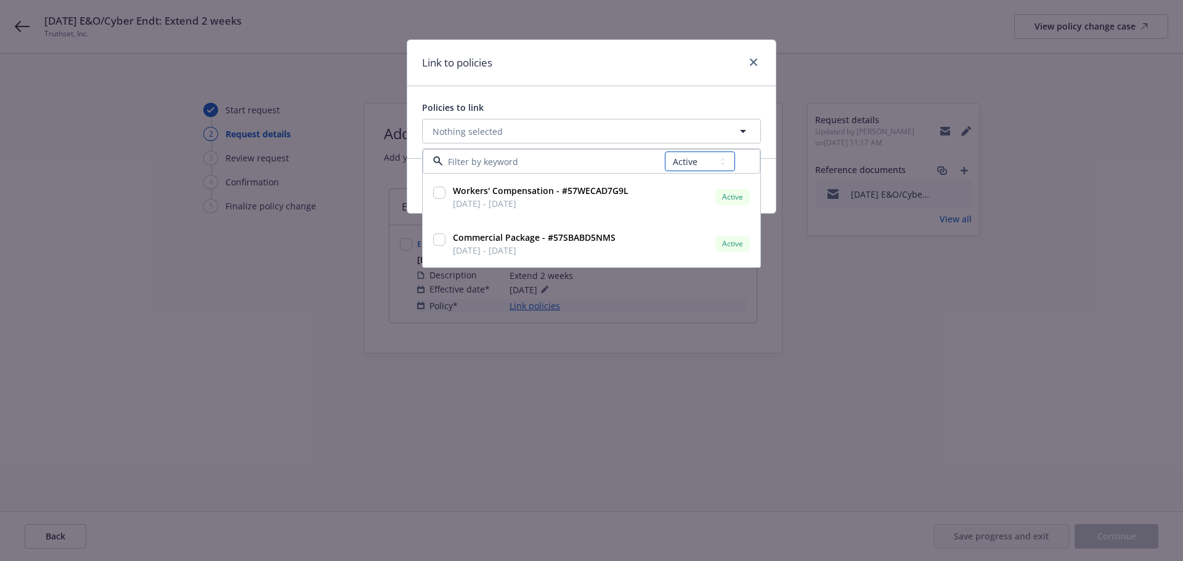
click at [701, 154] on select "All Active Upcoming Expired Cancelled" at bounding box center [700, 162] width 70 height 20
click at [665, 152] on select "All Active Upcoming Expired Cancelled" at bounding box center [700, 162] width 70 height 20
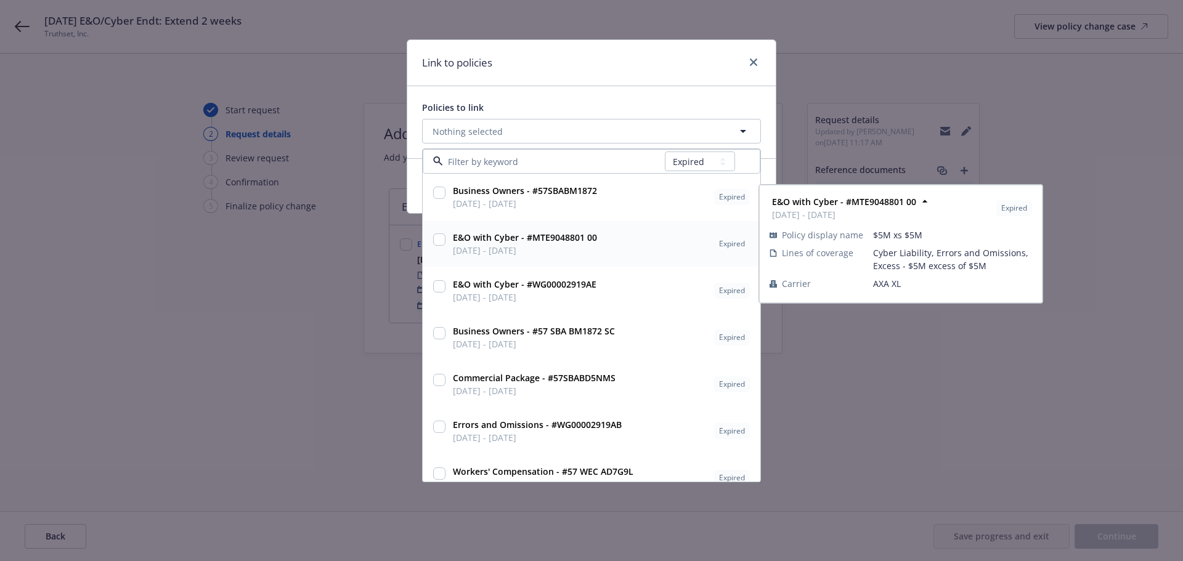
drag, startPoint x: 438, startPoint y: 238, endPoint x: 606, endPoint y: 224, distance: 168.7
click at [606, 224] on div "E&O with Cyber - #MTE9048801 00 [DATE] - [DATE] Expired Policy display name $5M…" at bounding box center [591, 244] width 336 height 46
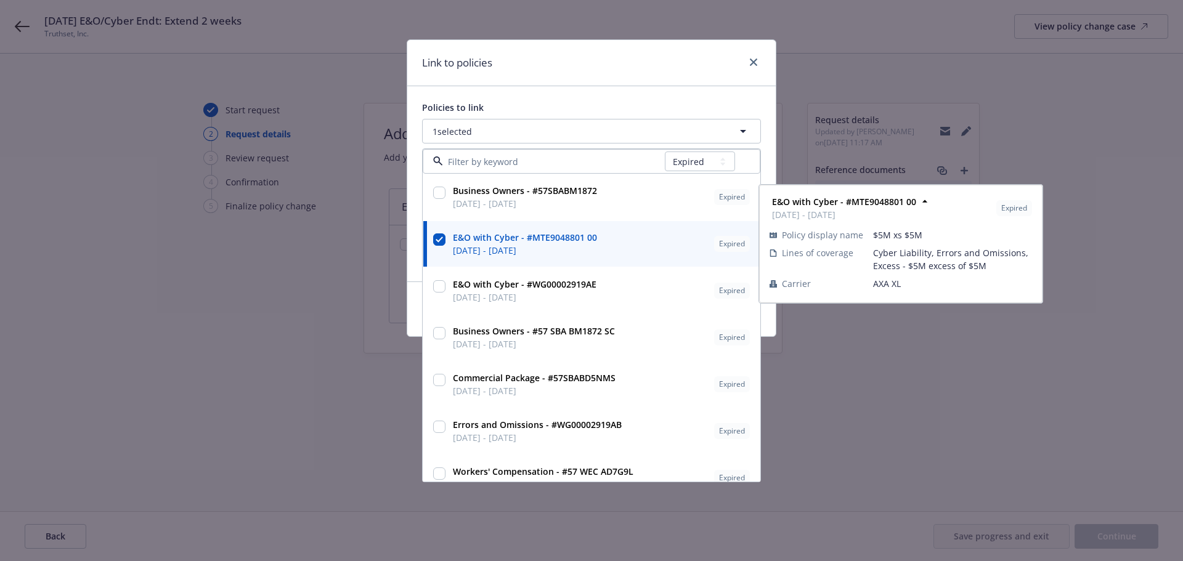
click at [436, 237] on input "checkbox" at bounding box center [439, 240] width 12 height 12
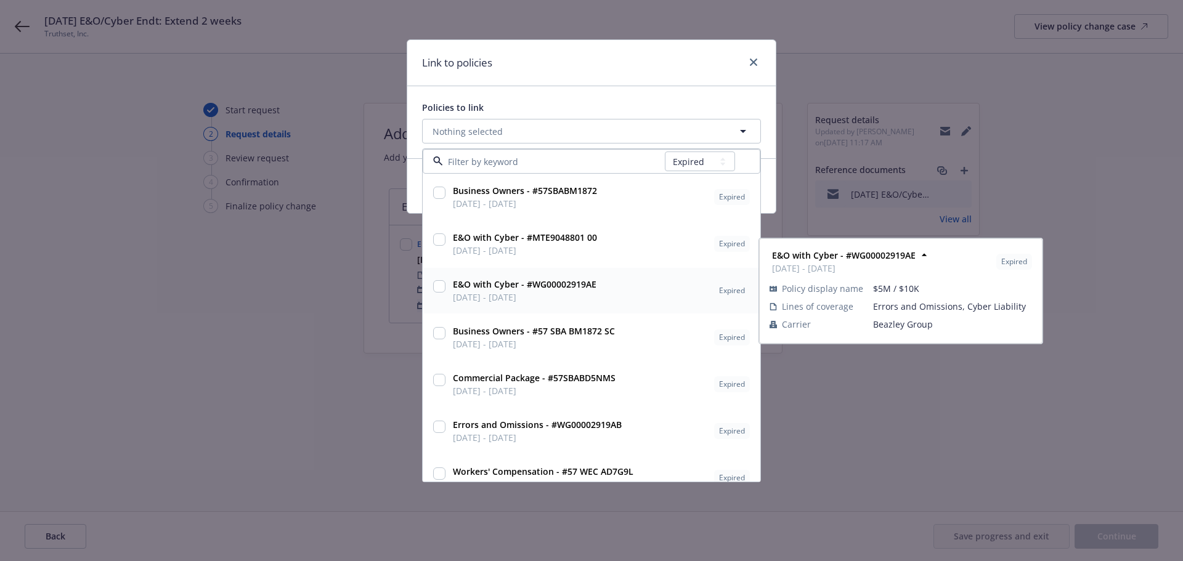
click at [441, 286] on input "checkbox" at bounding box center [439, 286] width 12 height 12
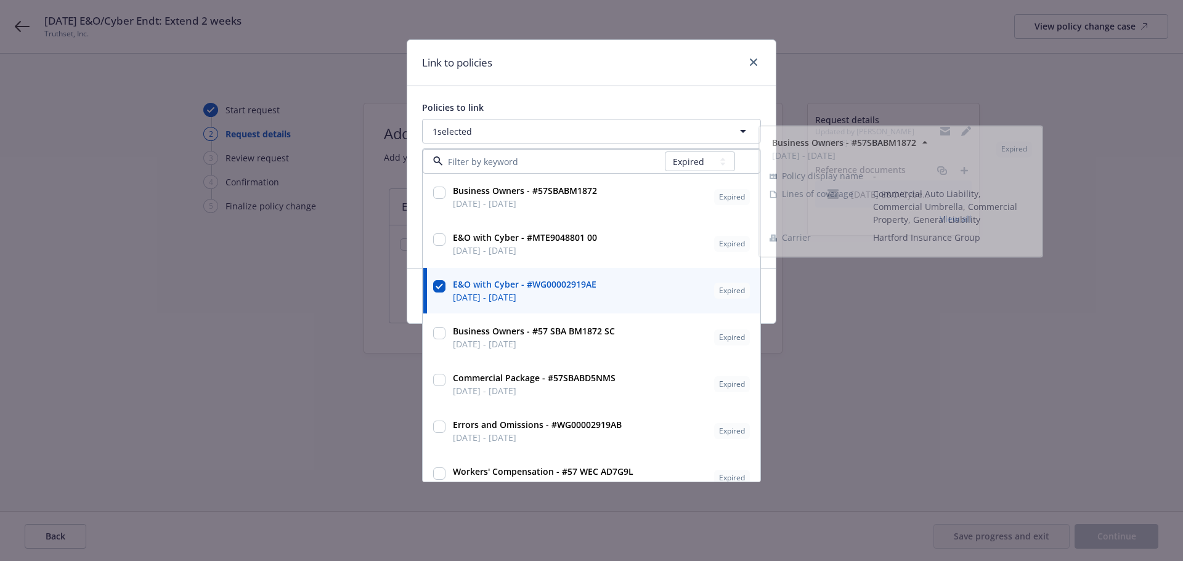
click at [517, 79] on div "Link to policies" at bounding box center [591, 63] width 368 height 46
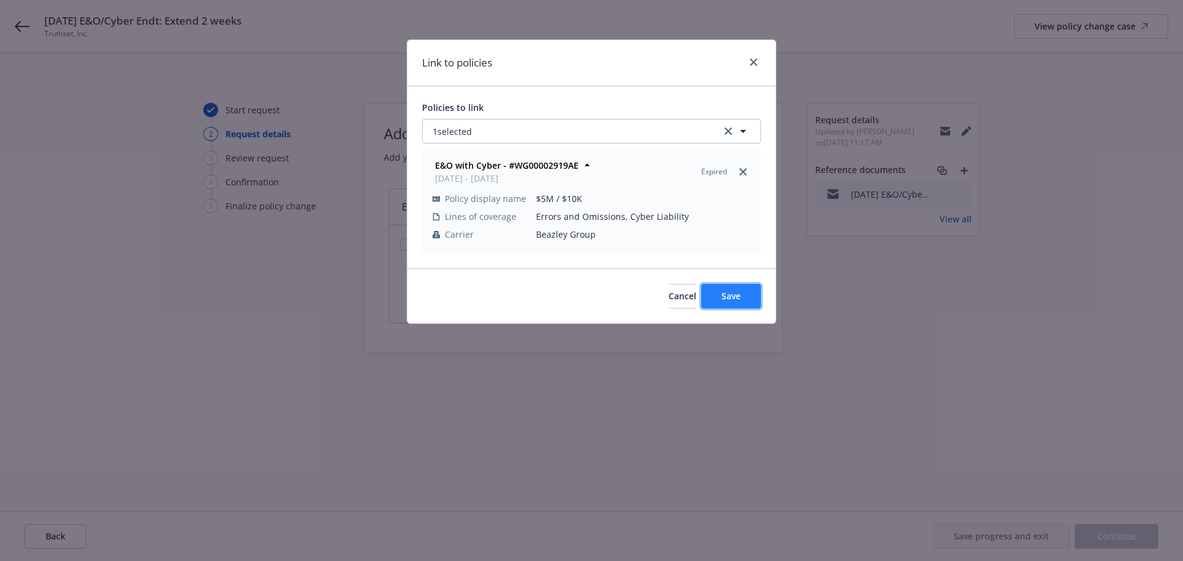
click at [724, 293] on span "Save" at bounding box center [730, 296] width 19 height 12
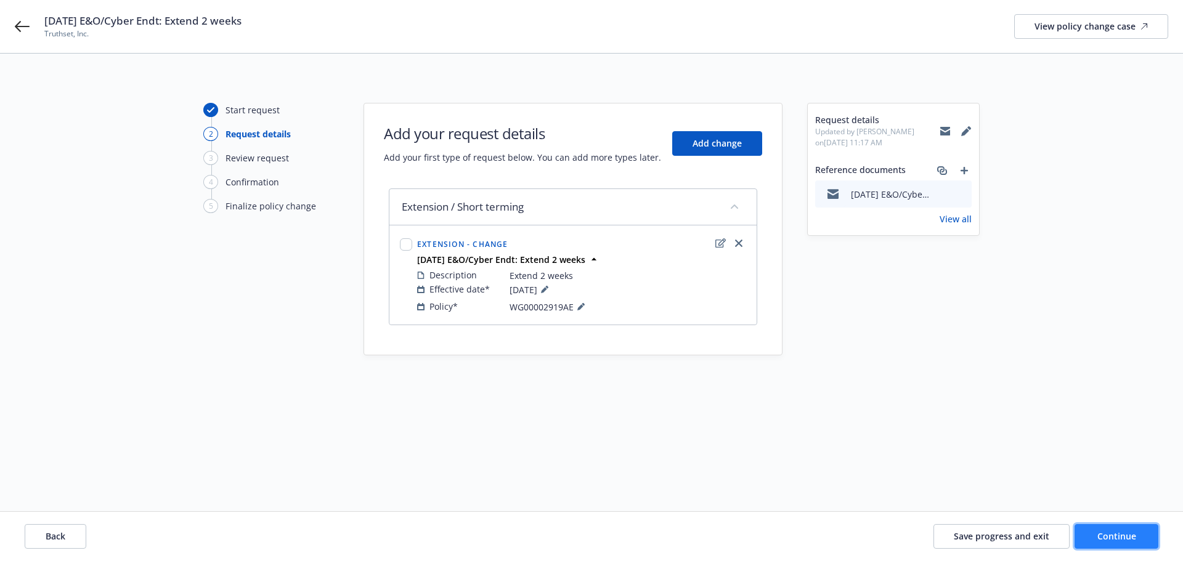
click at [1107, 536] on span "Continue" at bounding box center [1116, 536] width 39 height 12
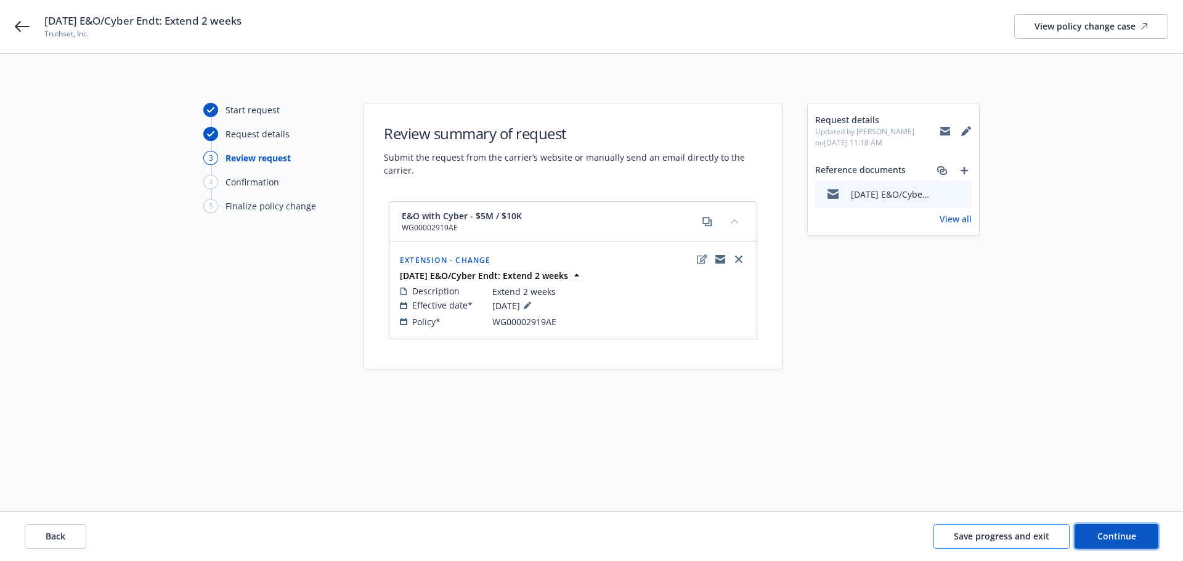
drag, startPoint x: 1131, startPoint y: 540, endPoint x: 1066, endPoint y: 526, distance: 66.1
click at [1131, 540] on span "Continue" at bounding box center [1116, 536] width 39 height 12
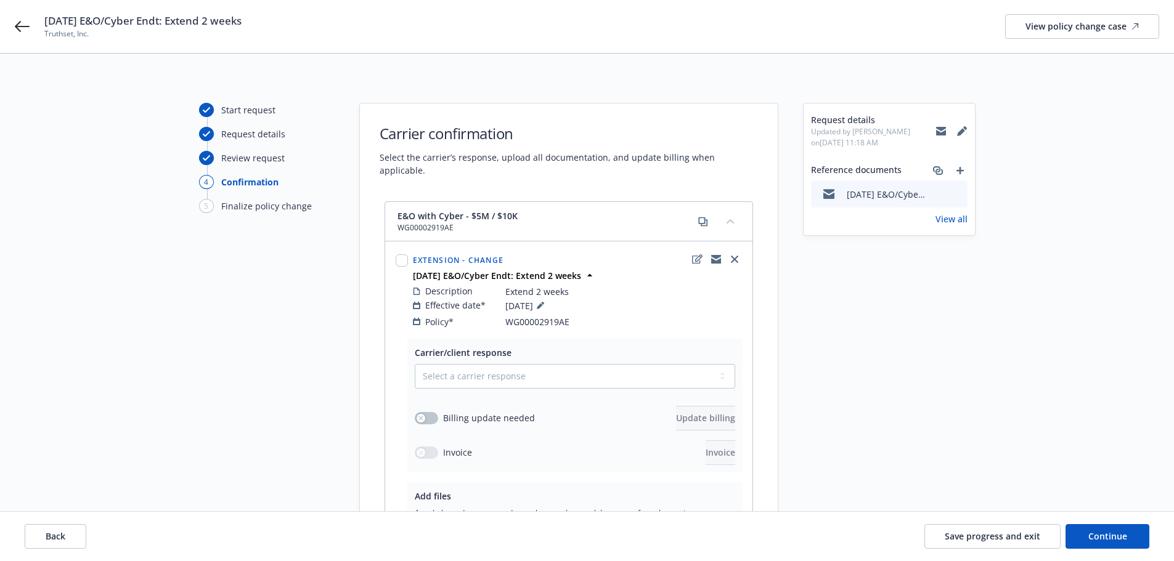
scroll to position [62, 0]
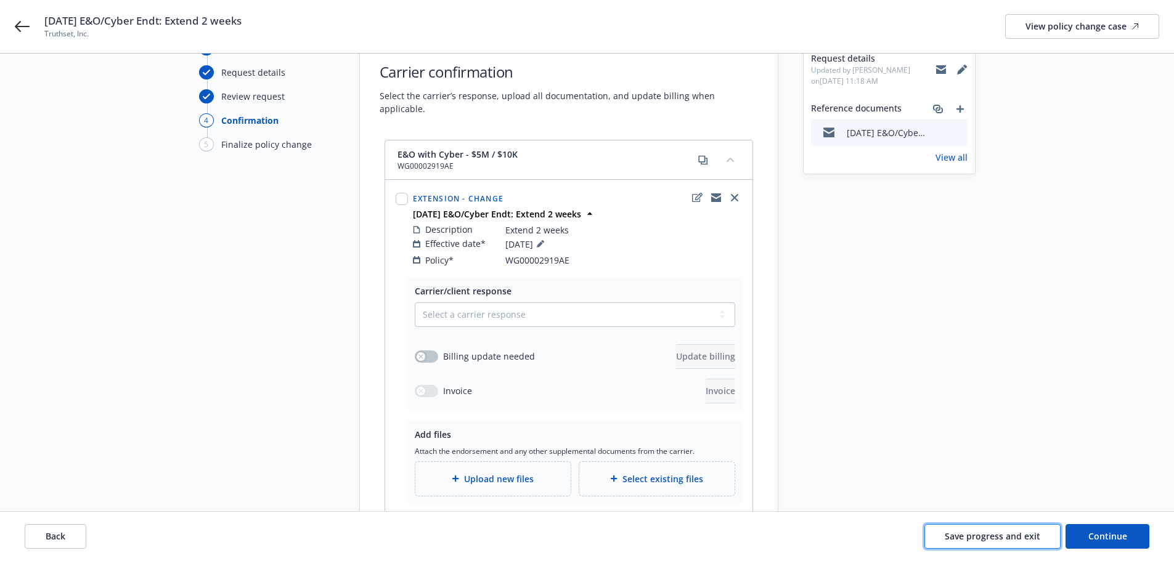
click at [956, 535] on span "Save progress and exit" at bounding box center [993, 536] width 96 height 12
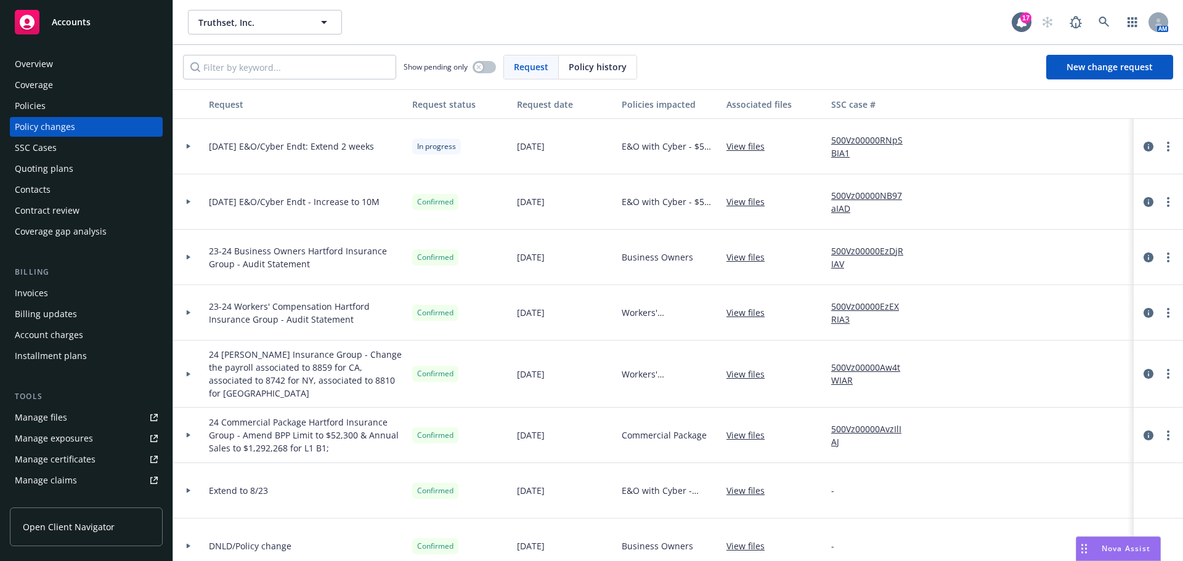
click at [46, 116] on div "Overview Coverage Policies Policy changes SSC Cases Quoting plans Contacts Cont…" at bounding box center [86, 147] width 153 height 187
click at [49, 108] on div "Policies" at bounding box center [86, 106] width 143 height 20
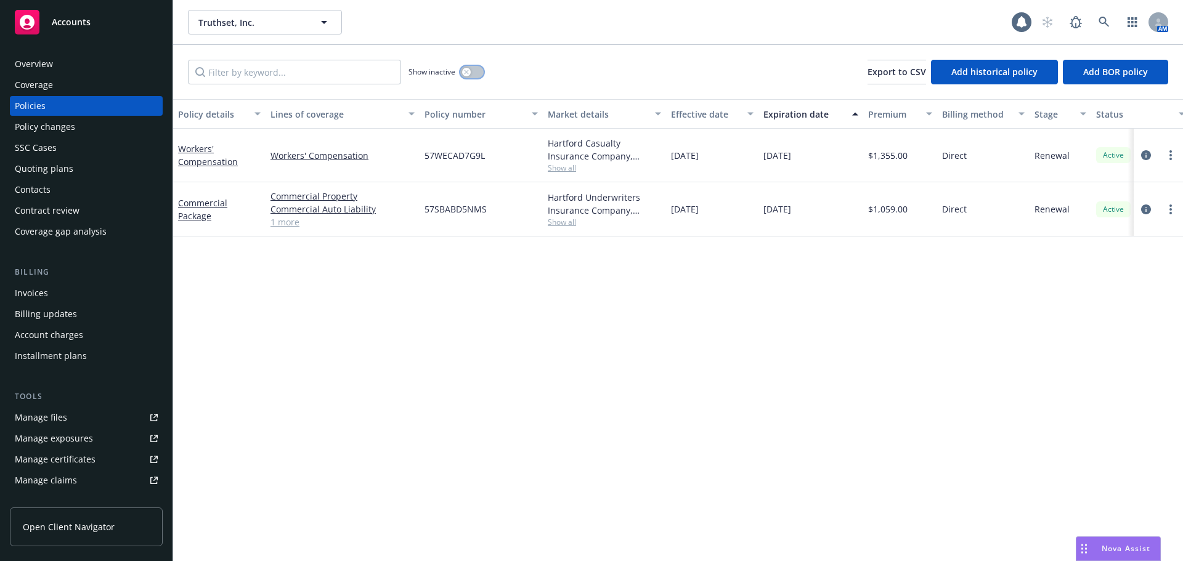
click at [480, 73] on button "button" at bounding box center [471, 72] width 23 height 12
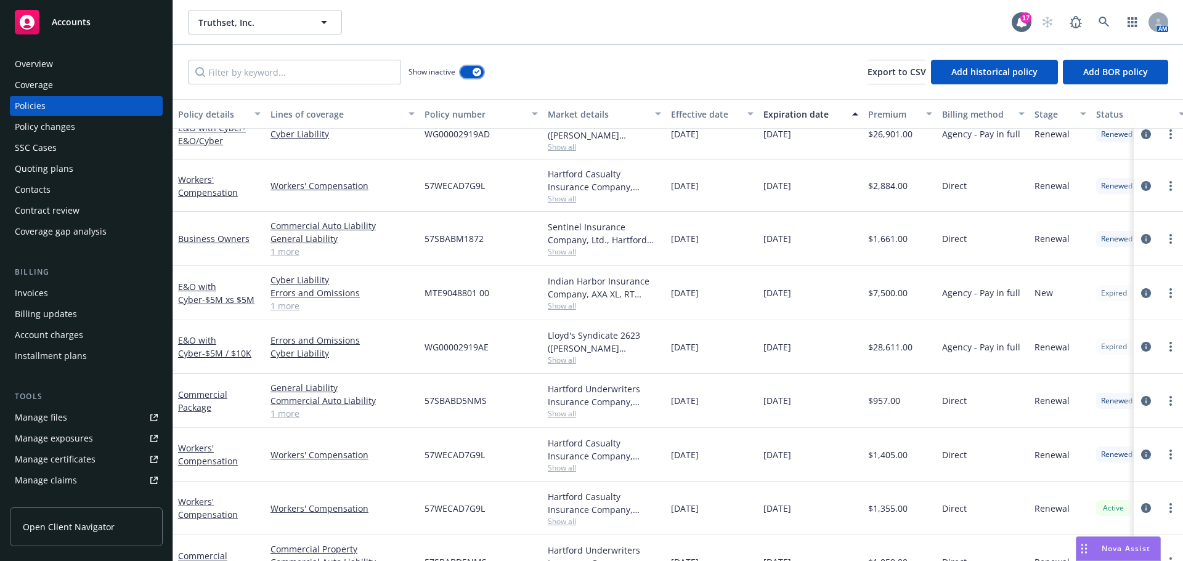
scroll to position [403, 0]
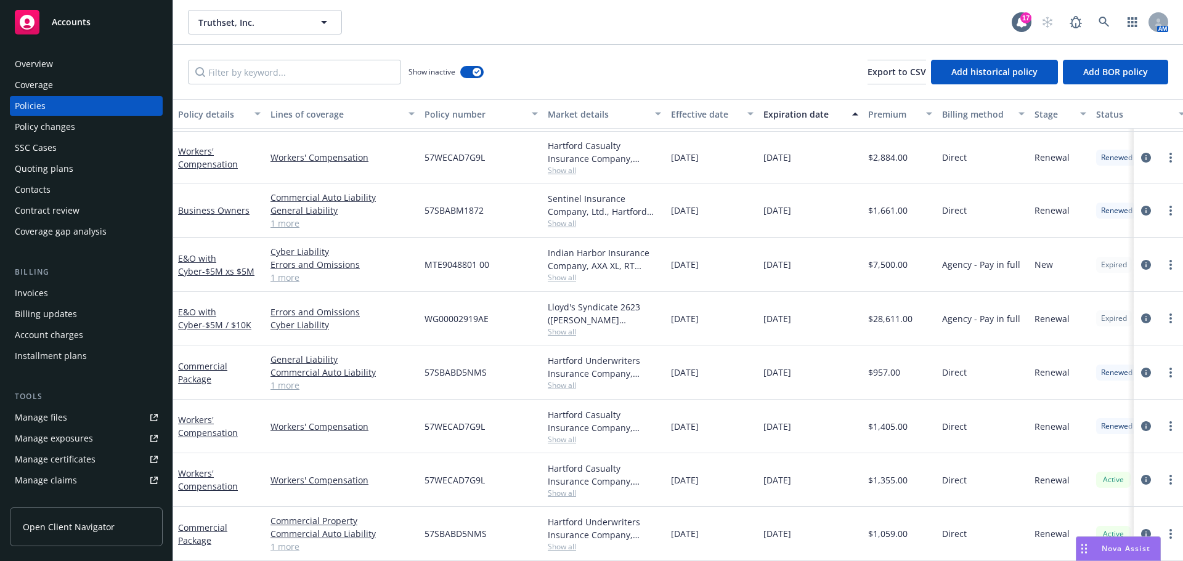
click at [556, 327] on span "Show all" at bounding box center [604, 332] width 113 height 10
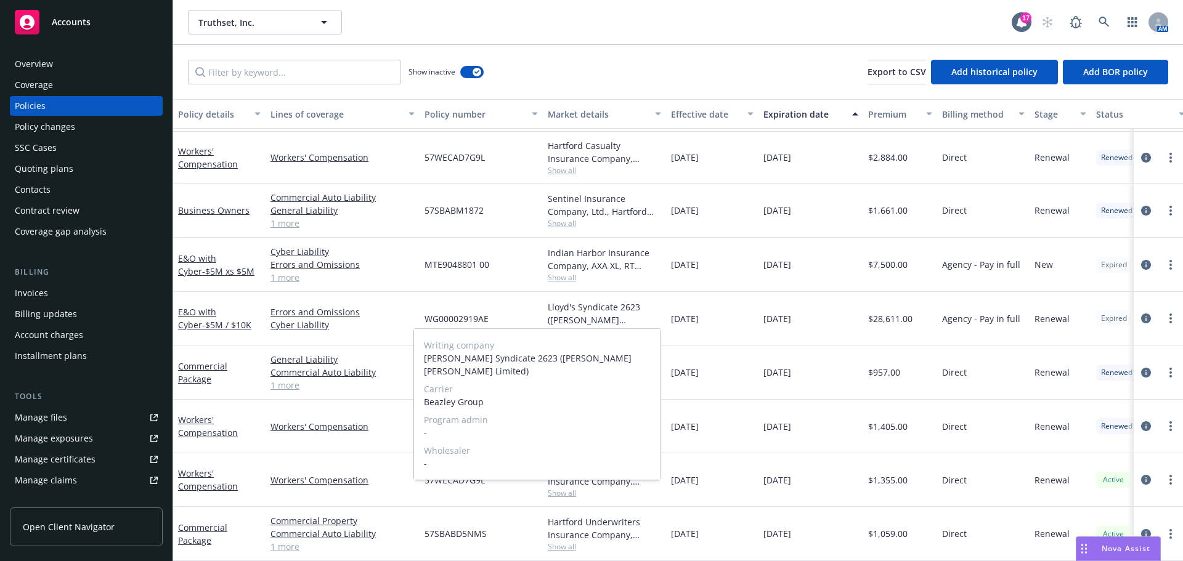
click at [566, 272] on span "Show all" at bounding box center [604, 277] width 113 height 10
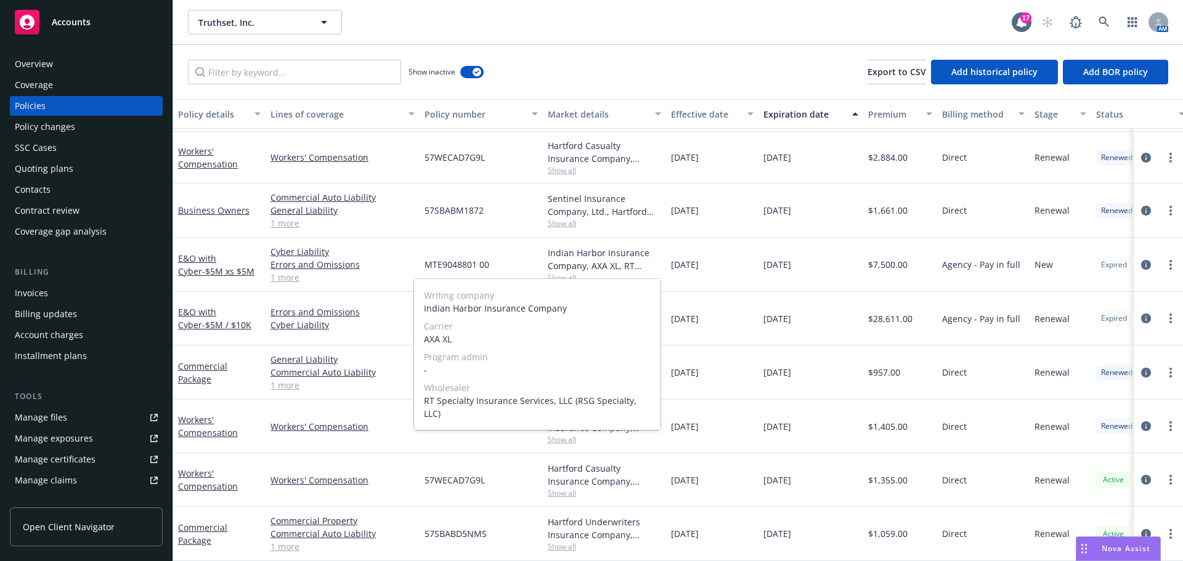
click at [566, 272] on span "Show all" at bounding box center [604, 277] width 113 height 10
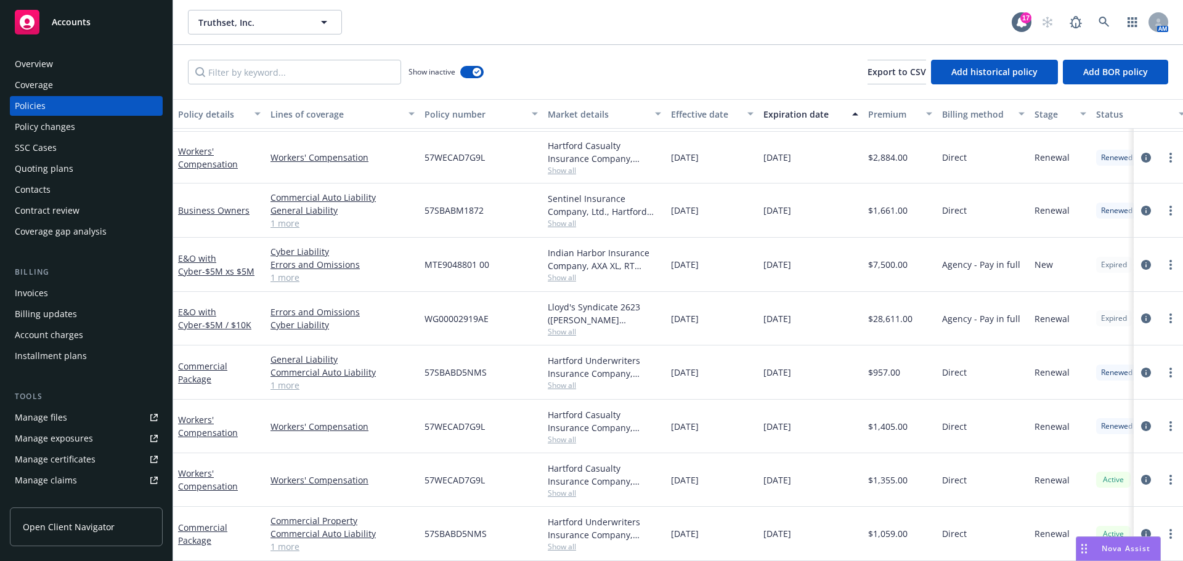
click at [565, 327] on span "Show all" at bounding box center [604, 332] width 113 height 10
click at [59, 108] on div "Policies" at bounding box center [86, 106] width 143 height 20
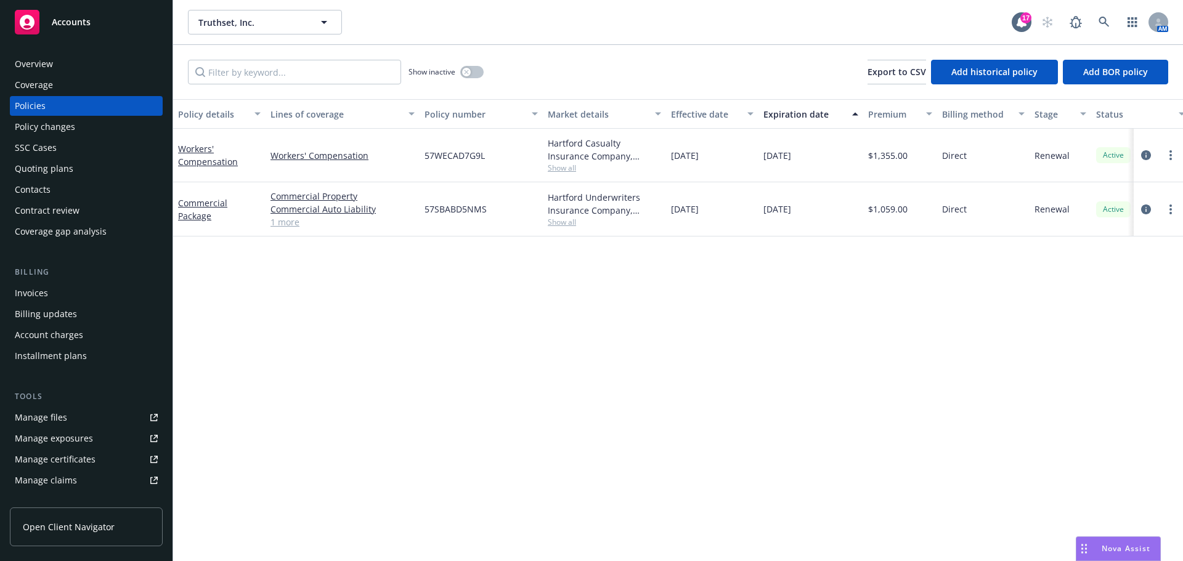
click at [79, 173] on div "Quoting plans" at bounding box center [86, 169] width 143 height 20
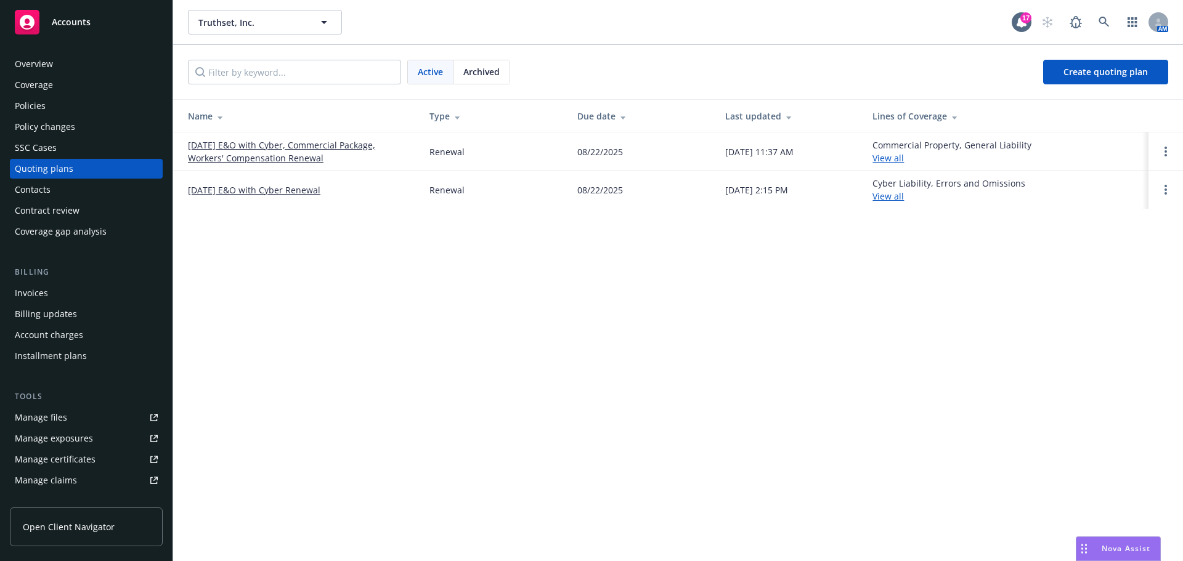
click at [296, 191] on link "[DATE] E&O with Cyber Renewal" at bounding box center [254, 190] width 132 height 13
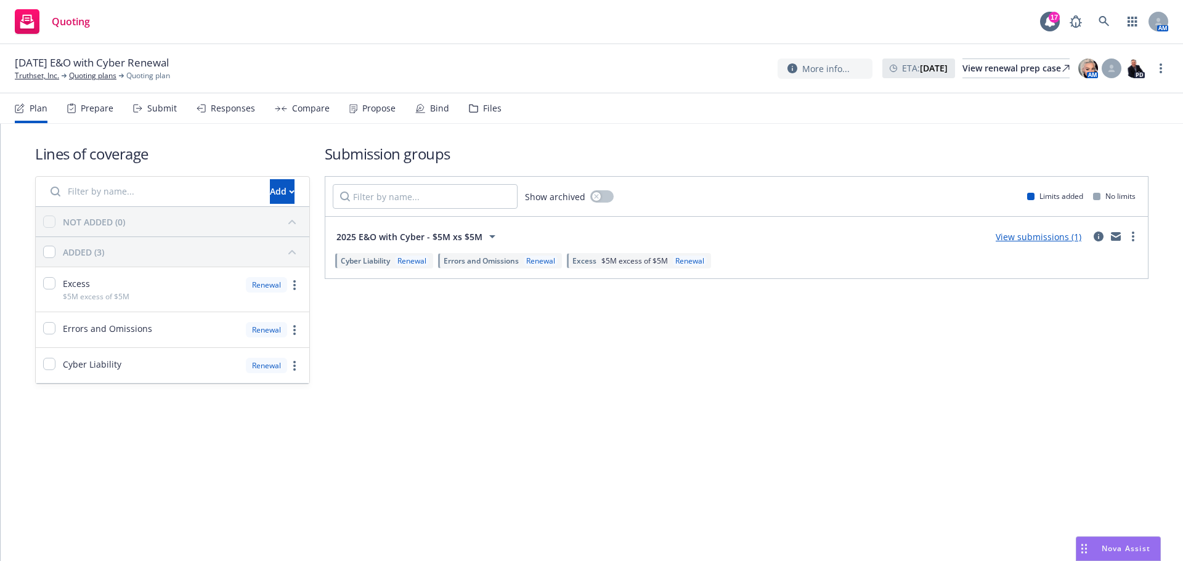
click at [152, 94] on div "Submit" at bounding box center [155, 109] width 44 height 30
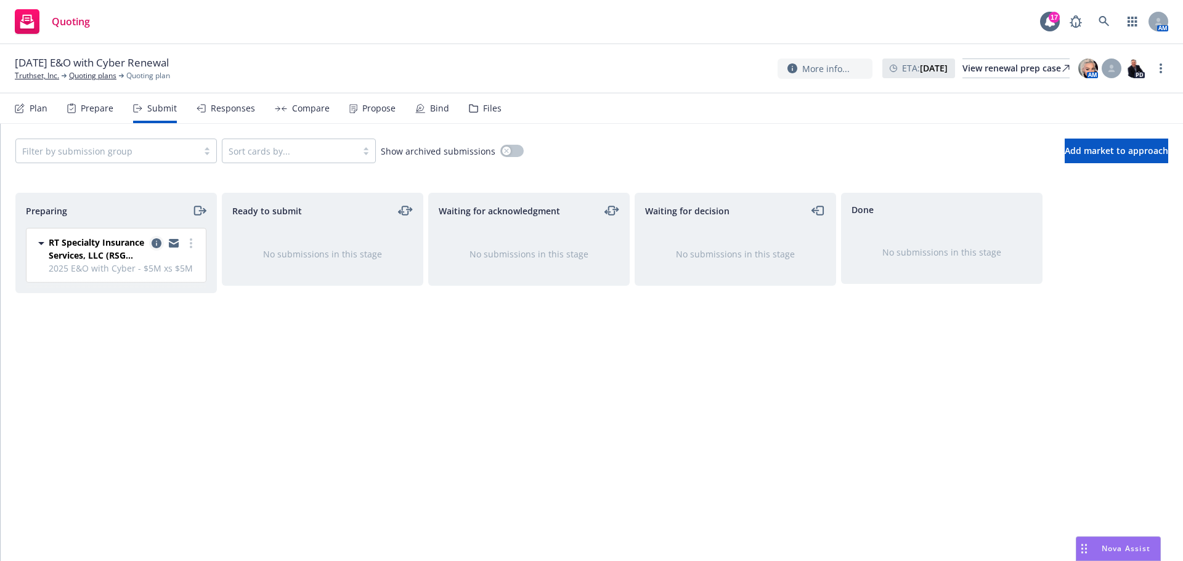
click at [160, 243] on icon "copy logging email" at bounding box center [157, 243] width 10 height 10
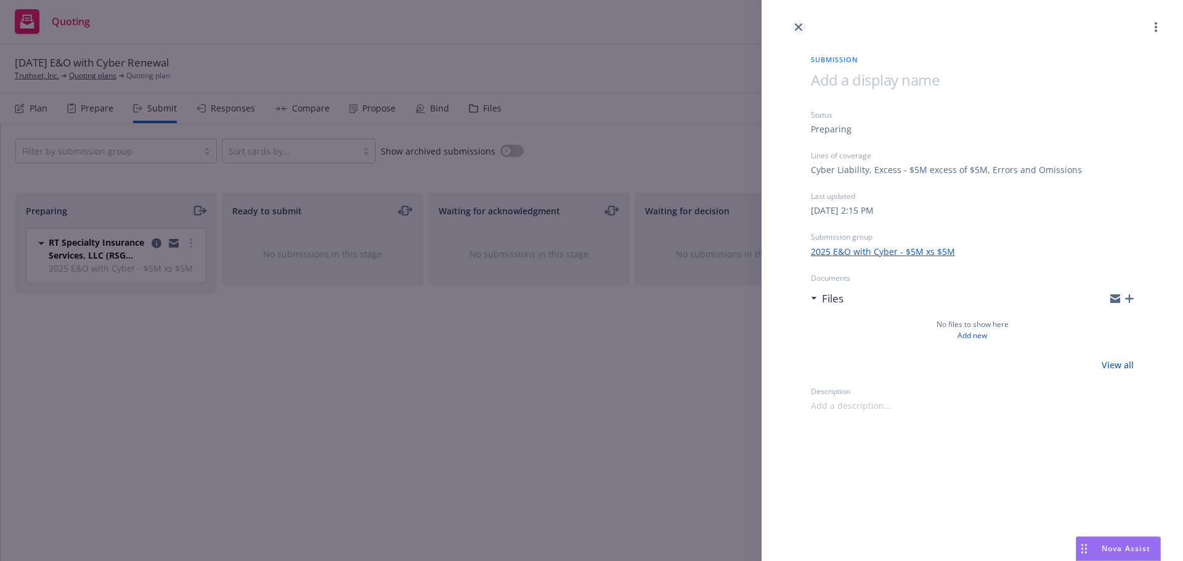
click at [793, 32] on link "close" at bounding box center [798, 27] width 15 height 15
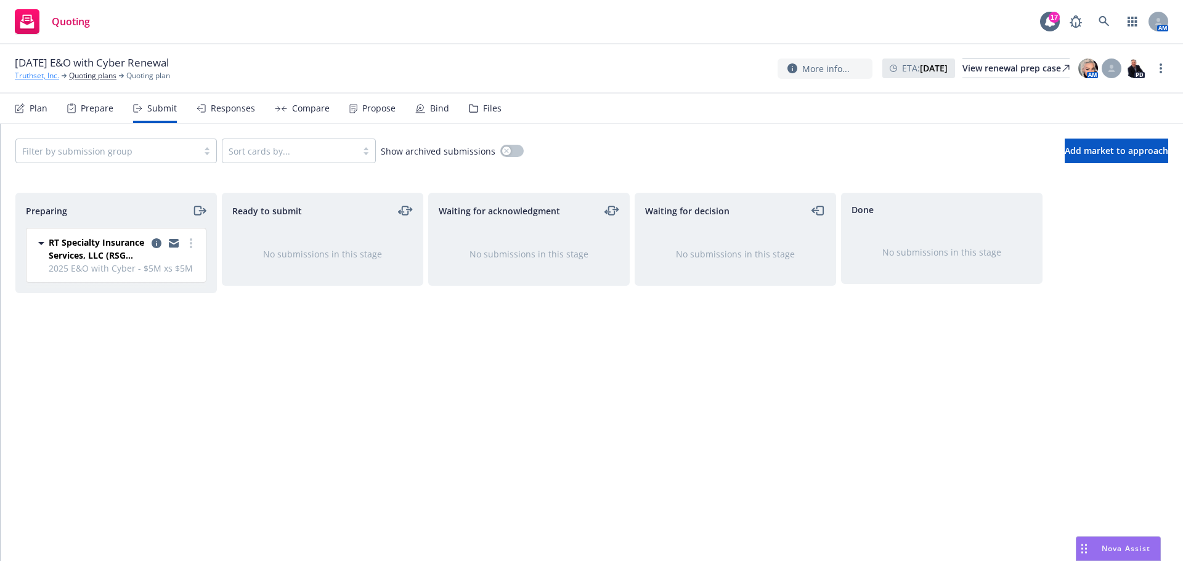
click at [49, 76] on link "Truthset, Inc." at bounding box center [37, 75] width 44 height 11
